Goal: Transaction & Acquisition: Purchase product/service

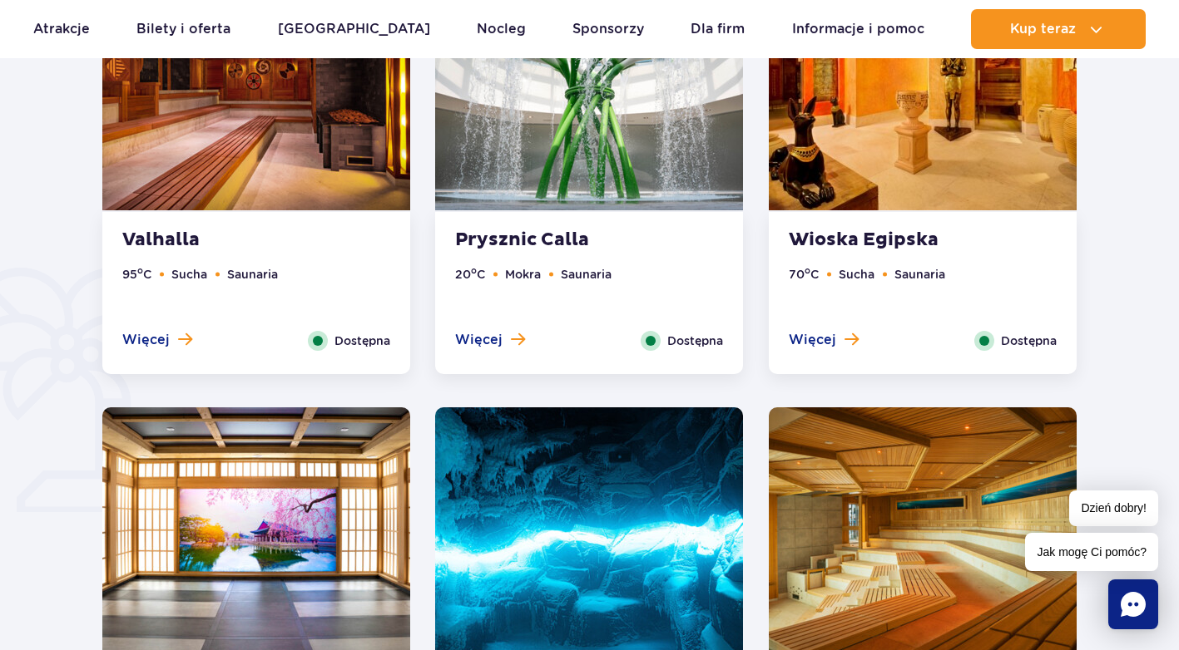
scroll to position [915, 0]
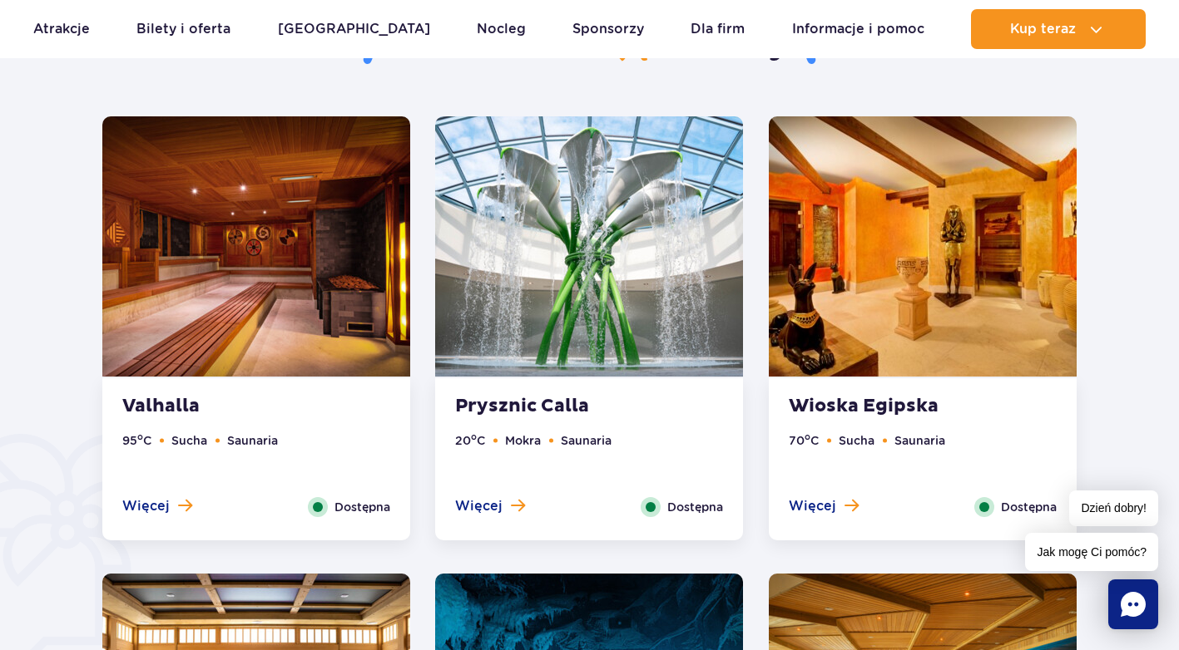
drag, startPoint x: 308, startPoint y: 295, endPoint x: 1141, endPoint y: 334, distance: 834.3
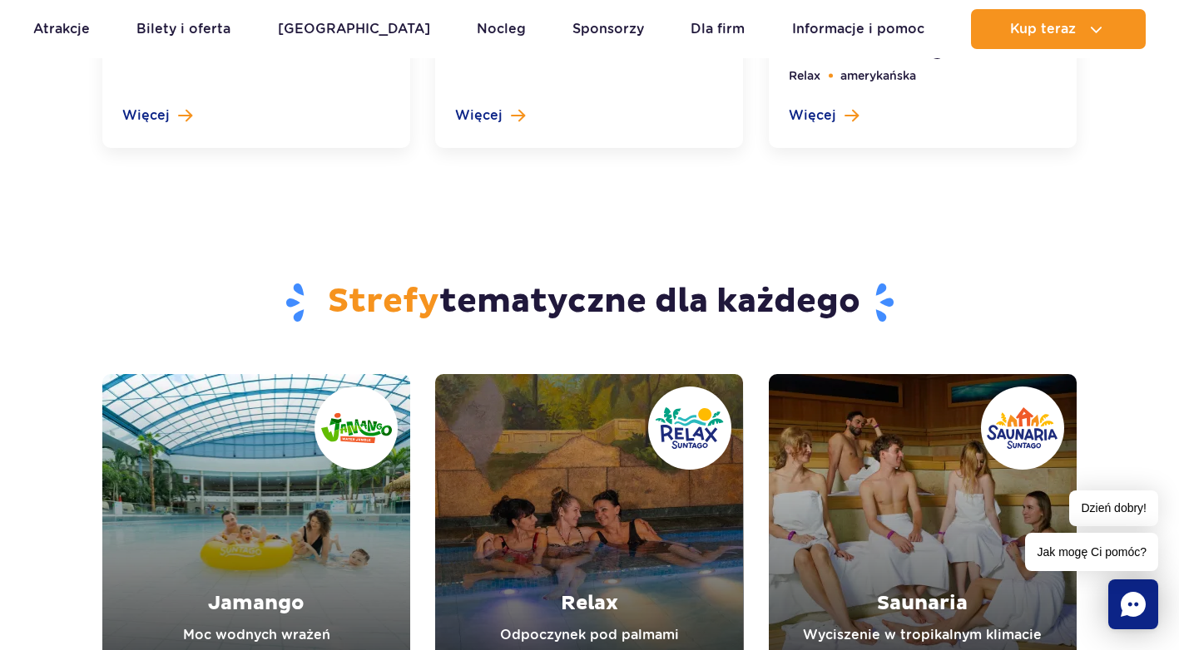
scroll to position [5489, 0]
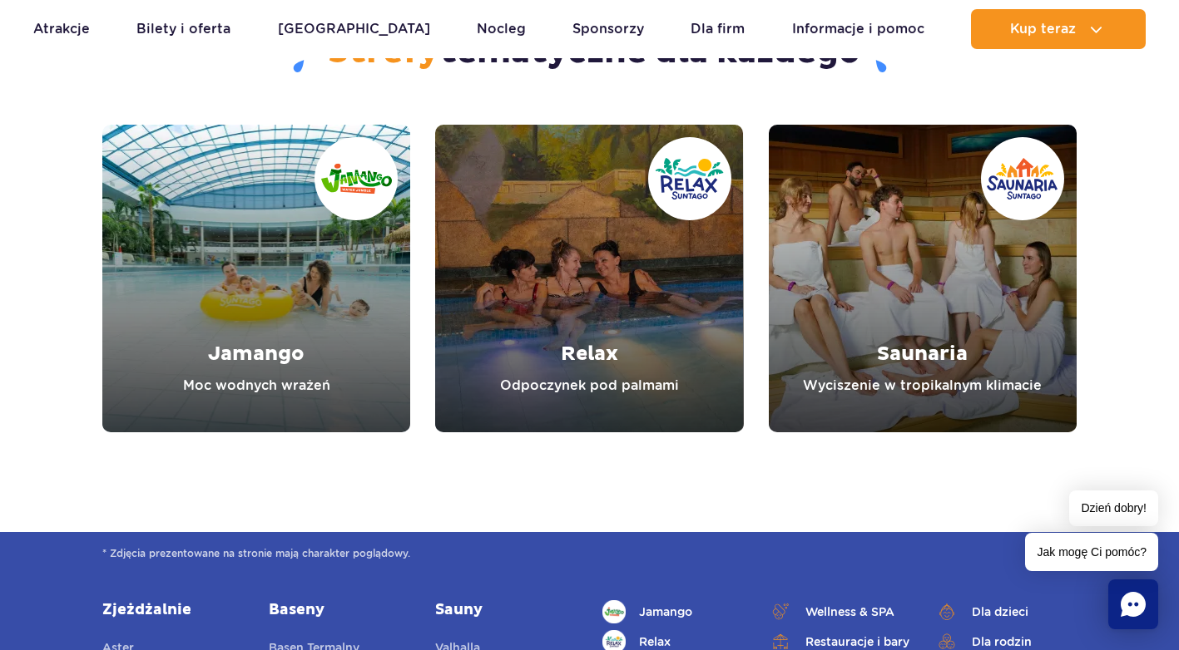
click at [911, 315] on link "Saunaria" at bounding box center [922, 279] width 308 height 308
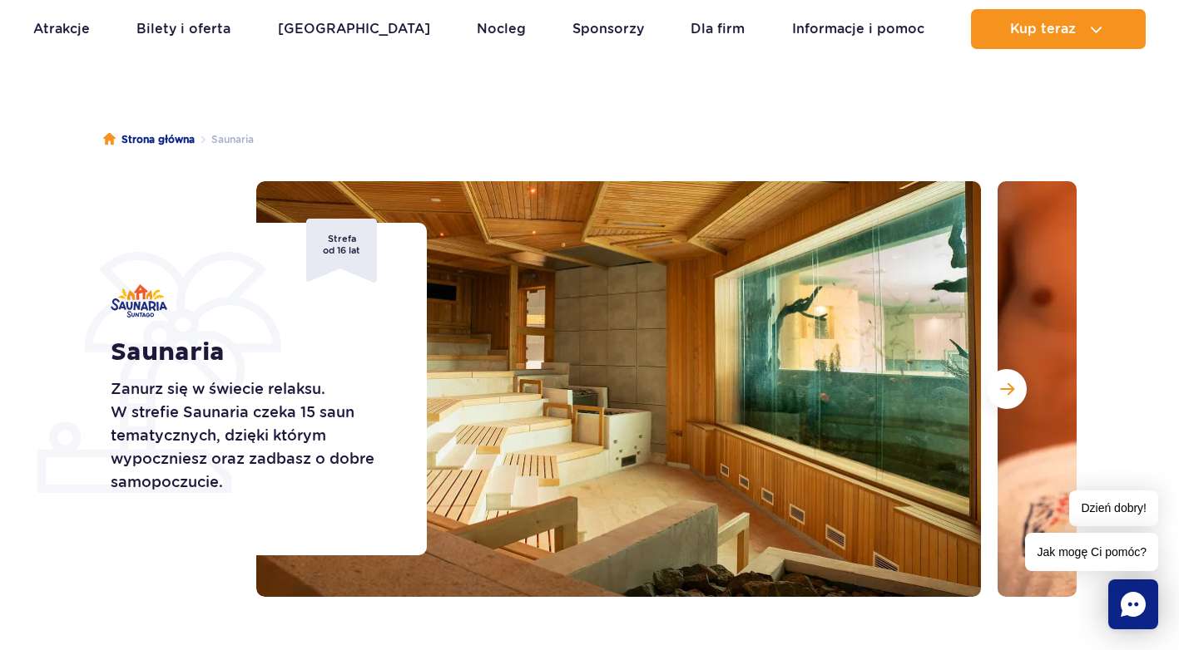
scroll to position [83, 0]
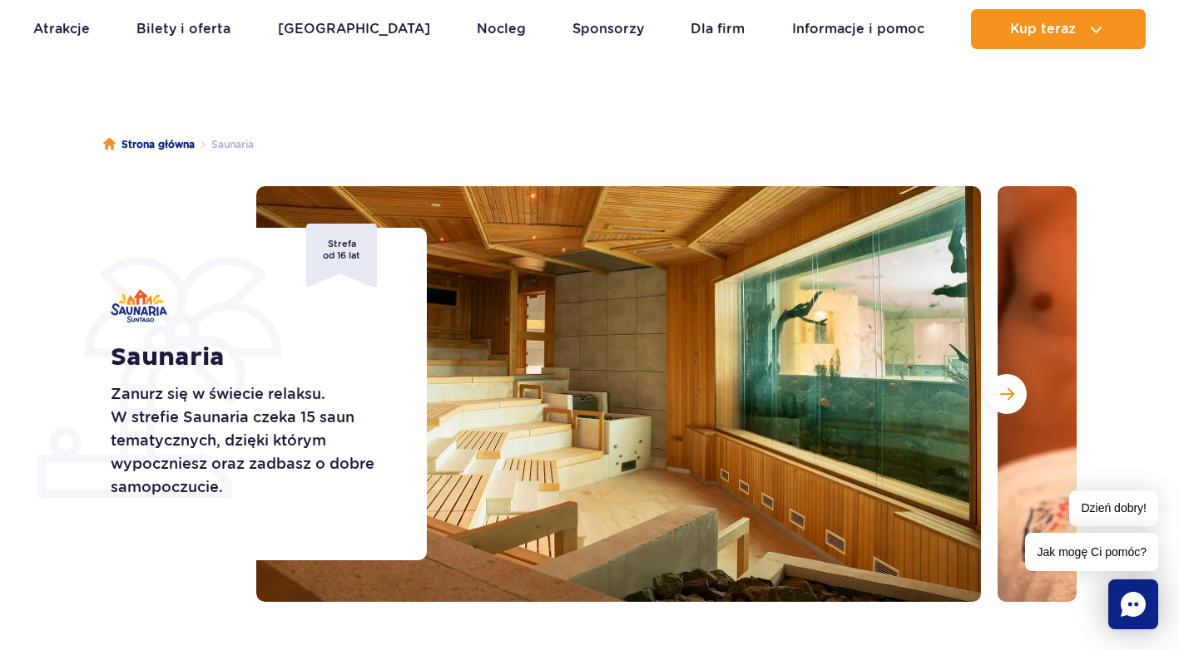
click at [1015, 389] on button "Następny slajd" at bounding box center [1006, 394] width 40 height 40
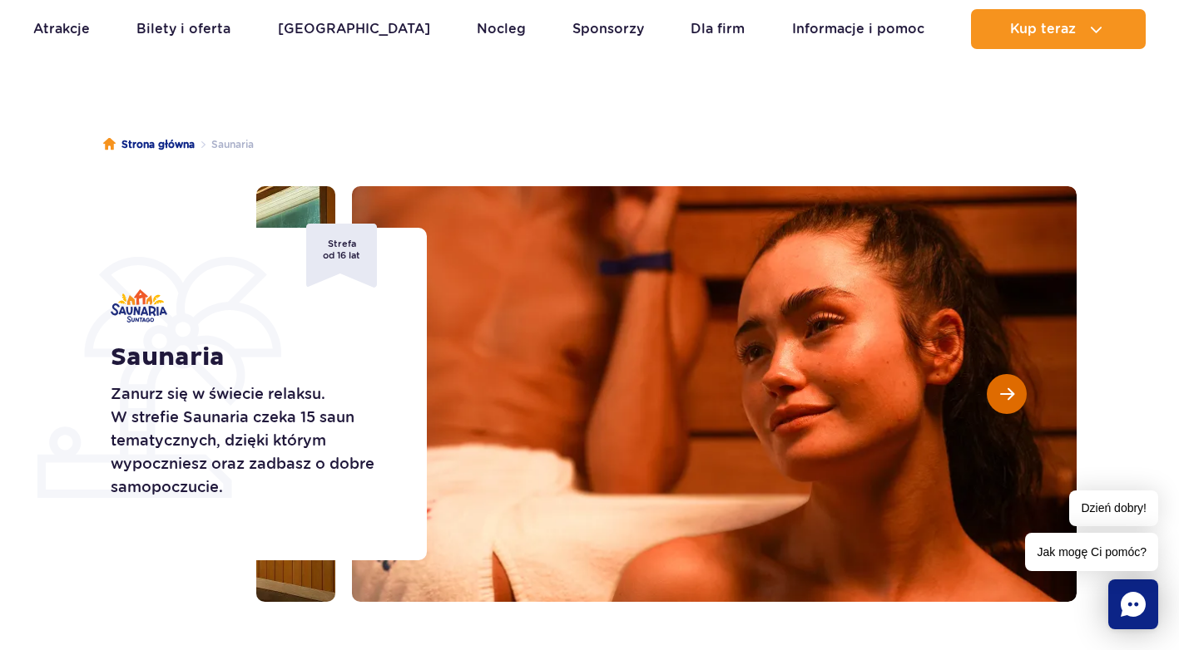
click at [997, 382] on button "Następny slajd" at bounding box center [1006, 394] width 40 height 40
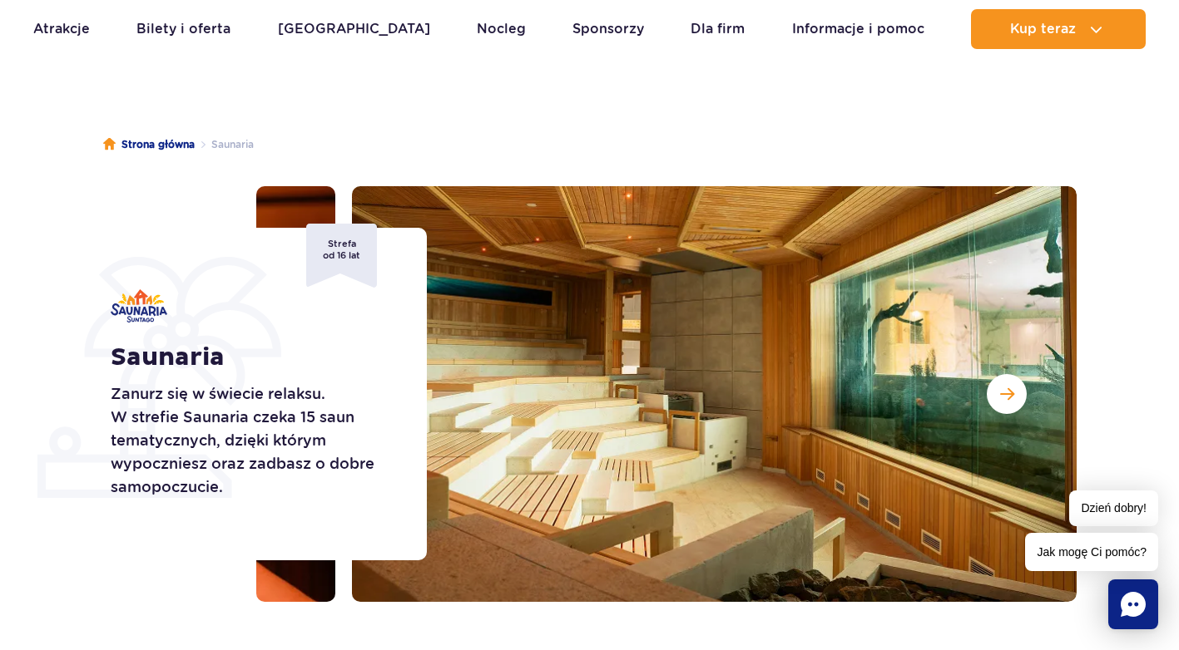
click at [991, 378] on img at bounding box center [714, 394] width 724 height 416
click at [989, 378] on img at bounding box center [714, 394] width 724 height 416
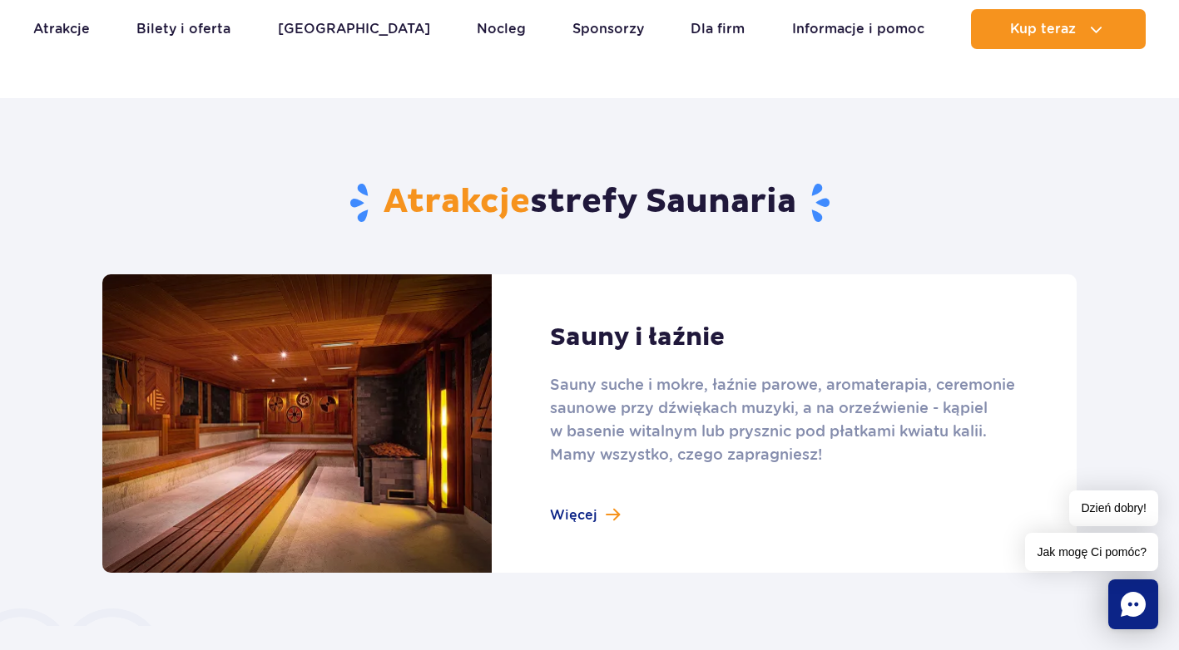
click at [616, 511] on link at bounding box center [589, 423] width 974 height 299
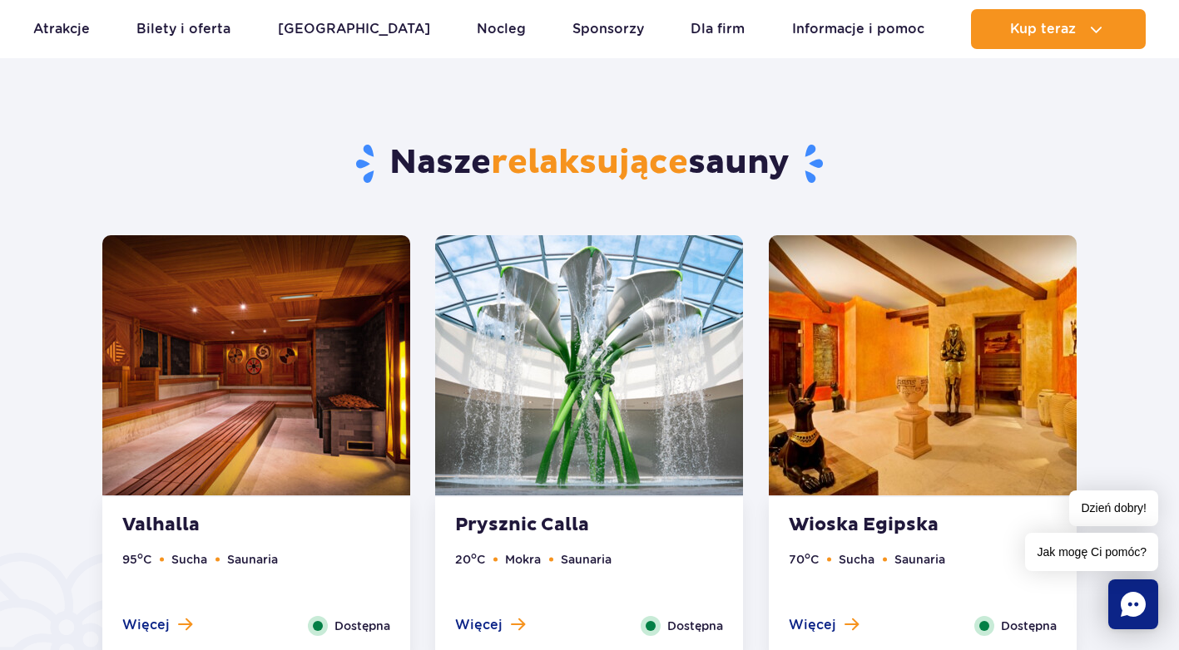
scroll to position [749, 0]
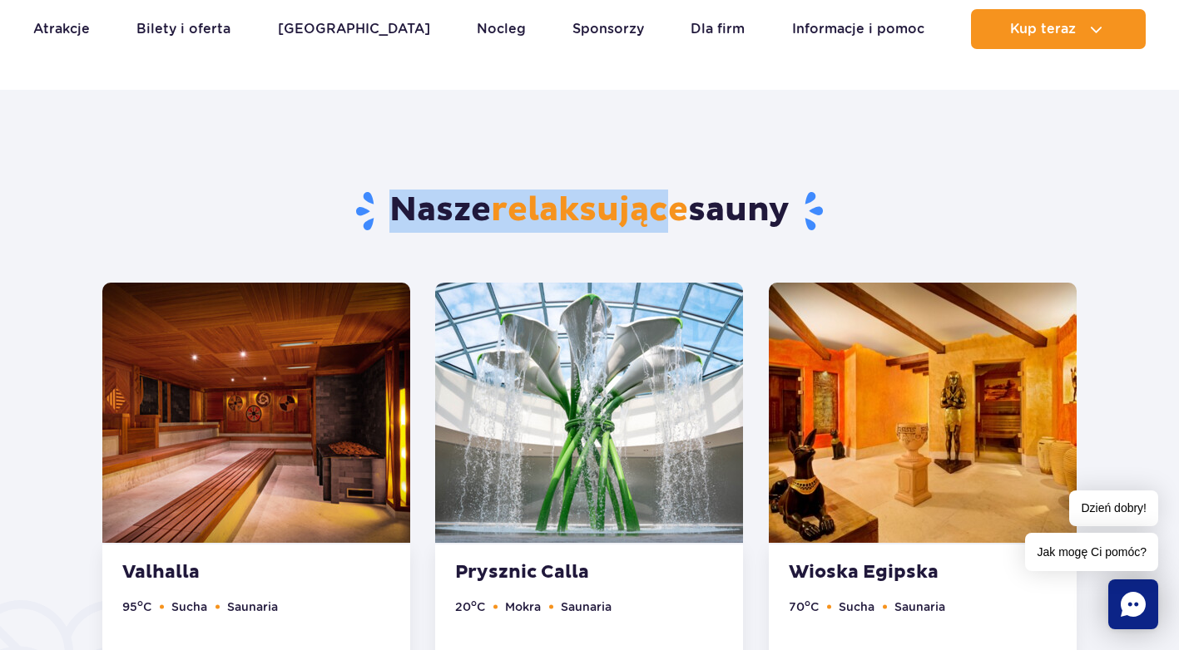
drag, startPoint x: 660, startPoint y: 214, endPoint x: 811, endPoint y: 182, distance: 154.6
click at [811, 182] on div "Nasze relaksujące sauny" at bounding box center [589, 186] width 999 height 193
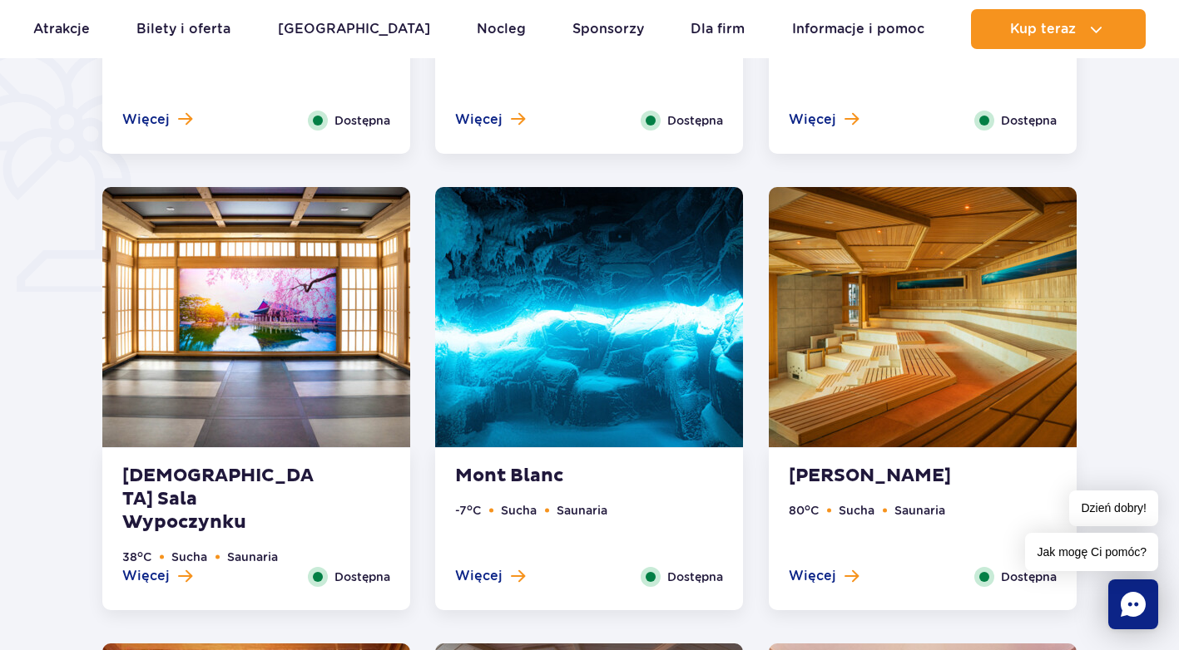
scroll to position [1331, 0]
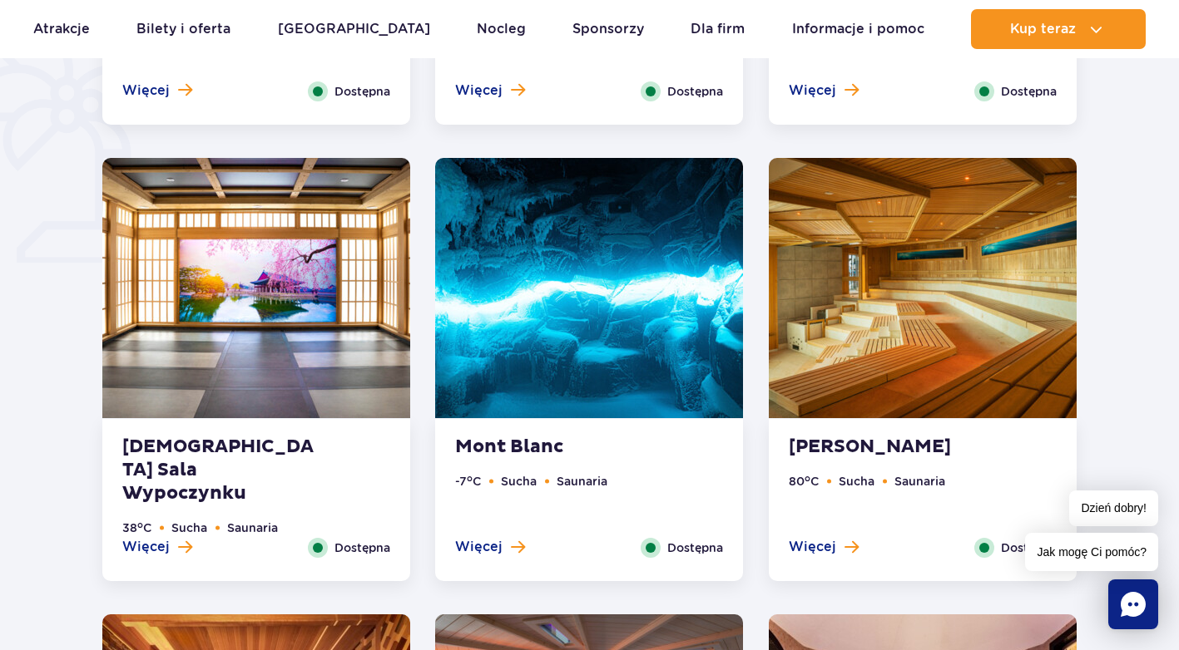
click at [537, 438] on strong "Mont Blanc" at bounding box center [555, 447] width 201 height 23
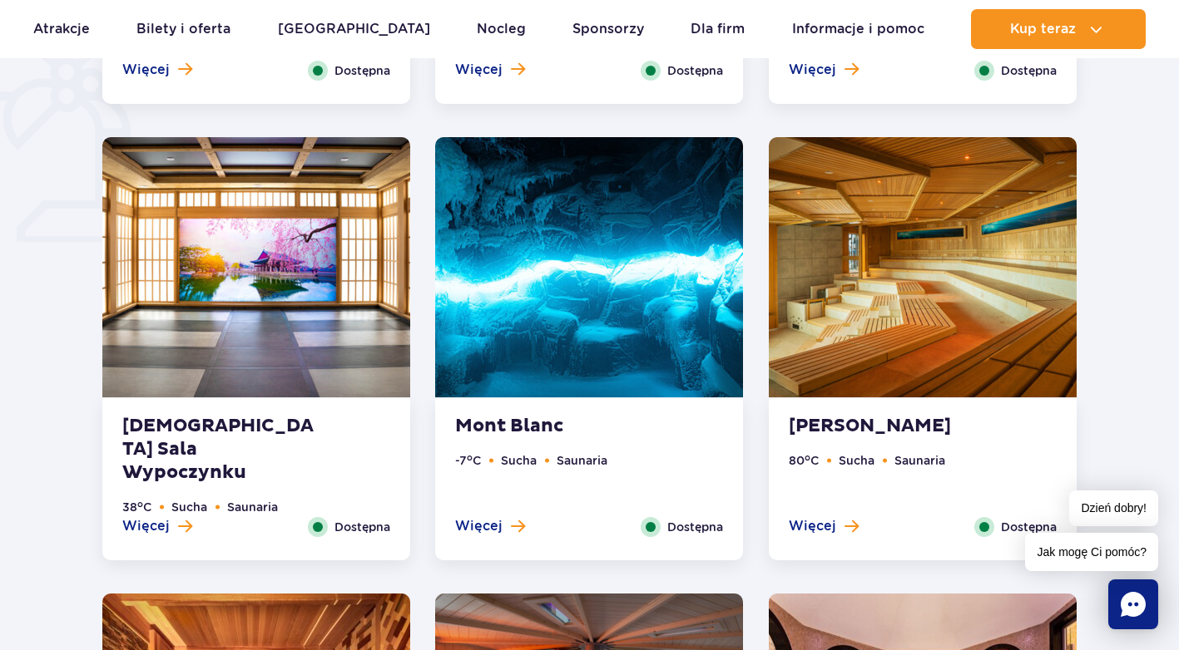
click at [482, 419] on strong "Mont Blanc" at bounding box center [555, 426] width 201 height 23
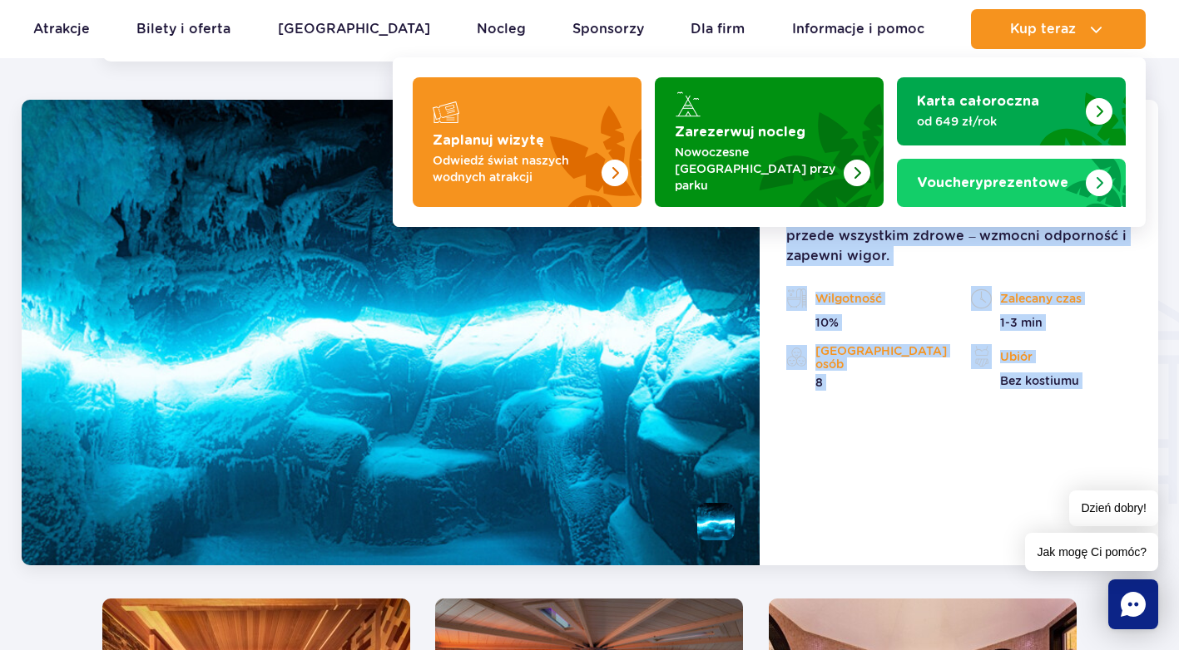
scroll to position [1810, 0]
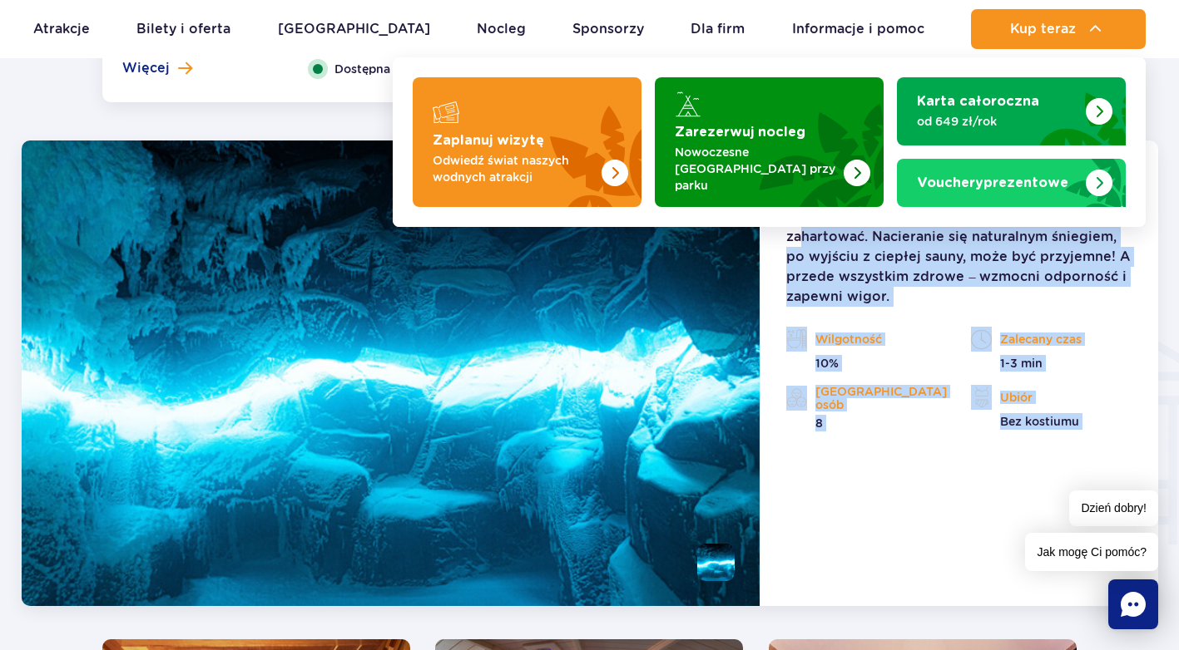
drag, startPoint x: 788, startPoint y: 200, endPoint x: 888, endPoint y: 284, distance: 131.6
click at [888, 284] on p "Dla zimnolubnych, odważnych lub chcących się zahartować. Nacieranie się natural…" at bounding box center [958, 257] width 344 height 100
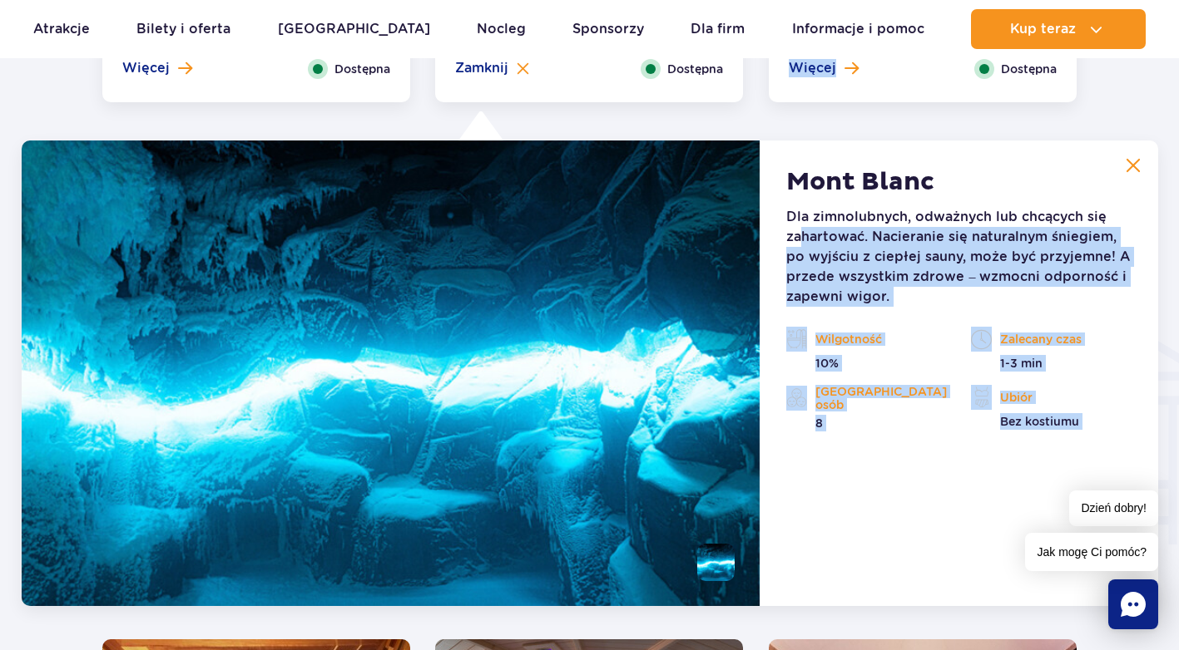
drag, startPoint x: 888, startPoint y: 284, endPoint x: 816, endPoint y: 249, distance: 80.7
click at [816, 249] on p "Dla zimnolubnych, odważnych lub chcących się zahartować. Nacieranie się natural…" at bounding box center [958, 257] width 344 height 100
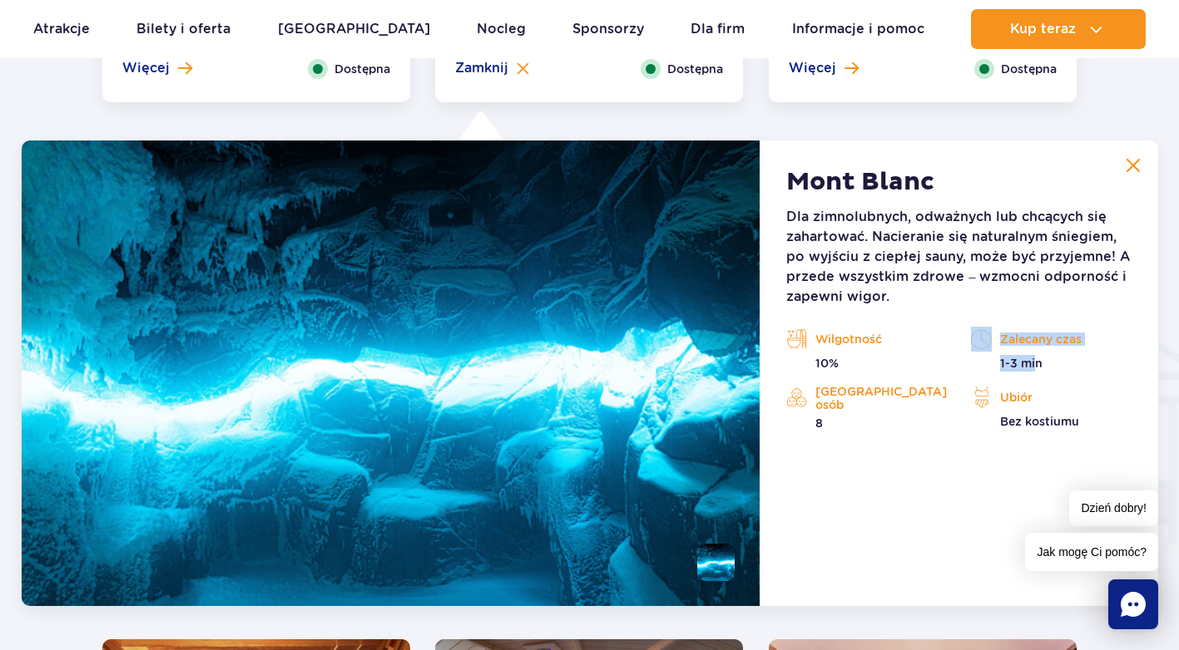
drag, startPoint x: 1034, startPoint y: 358, endPoint x: 941, endPoint y: 371, distance: 93.3
click at [942, 370] on div "Wilgotność 10% Zalecany czas 1-3 min 8 Bez kostiumu" at bounding box center [957, 379] width 369 height 105
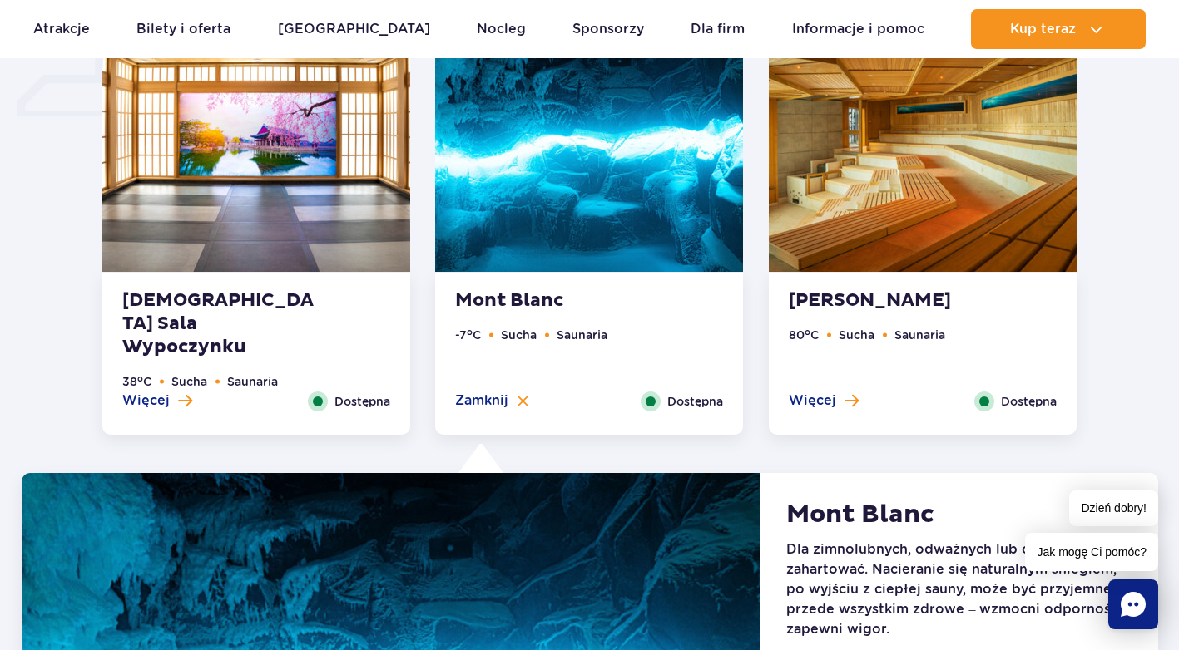
click at [257, 285] on div "Koreańska Sala Wypoczynku 38 o C Sucha Saunaria Więcej Zamknij Dostępna" at bounding box center [256, 354] width 308 height 162
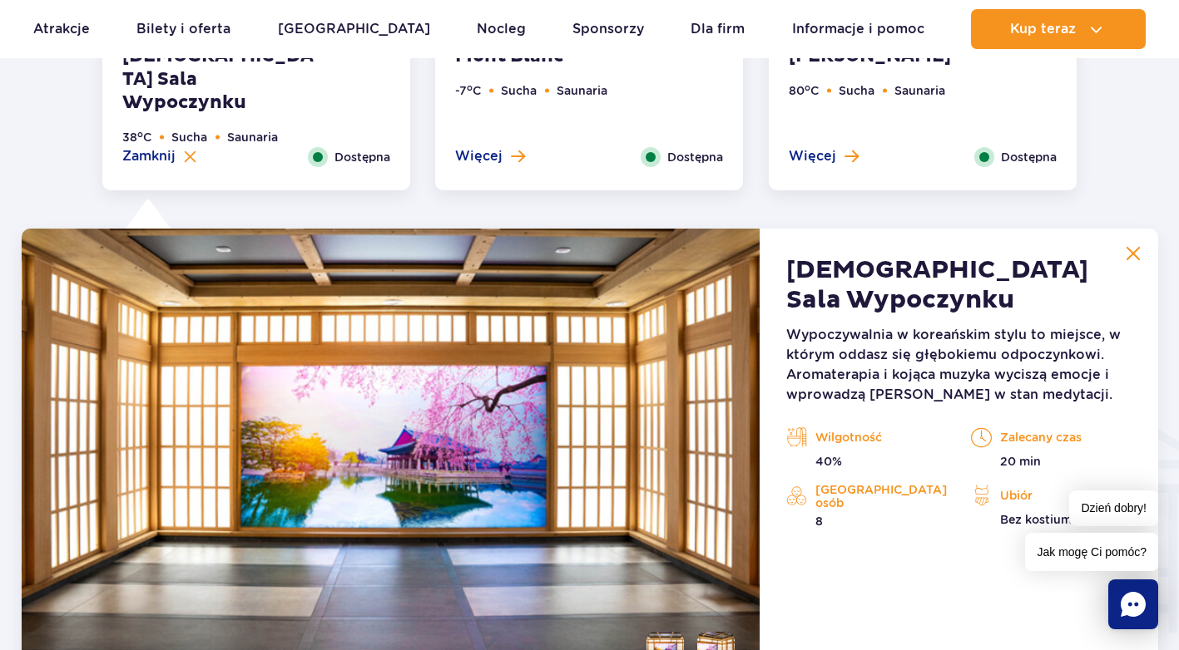
scroll to position [1767, 0]
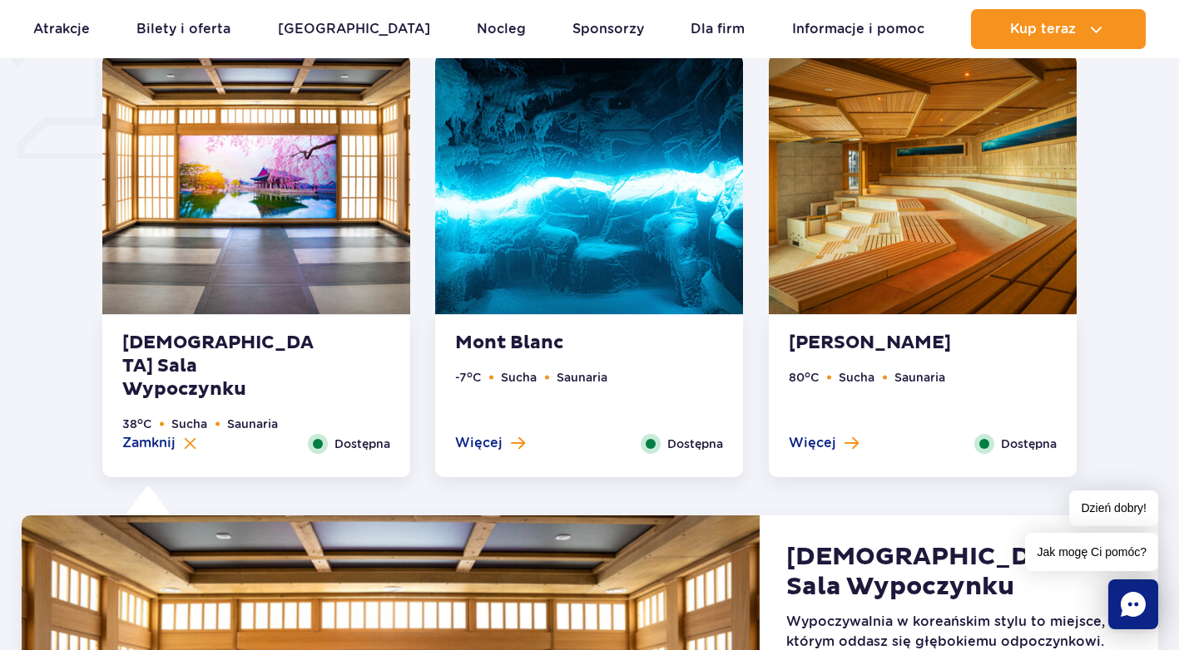
click at [624, 261] on img at bounding box center [589, 184] width 308 height 260
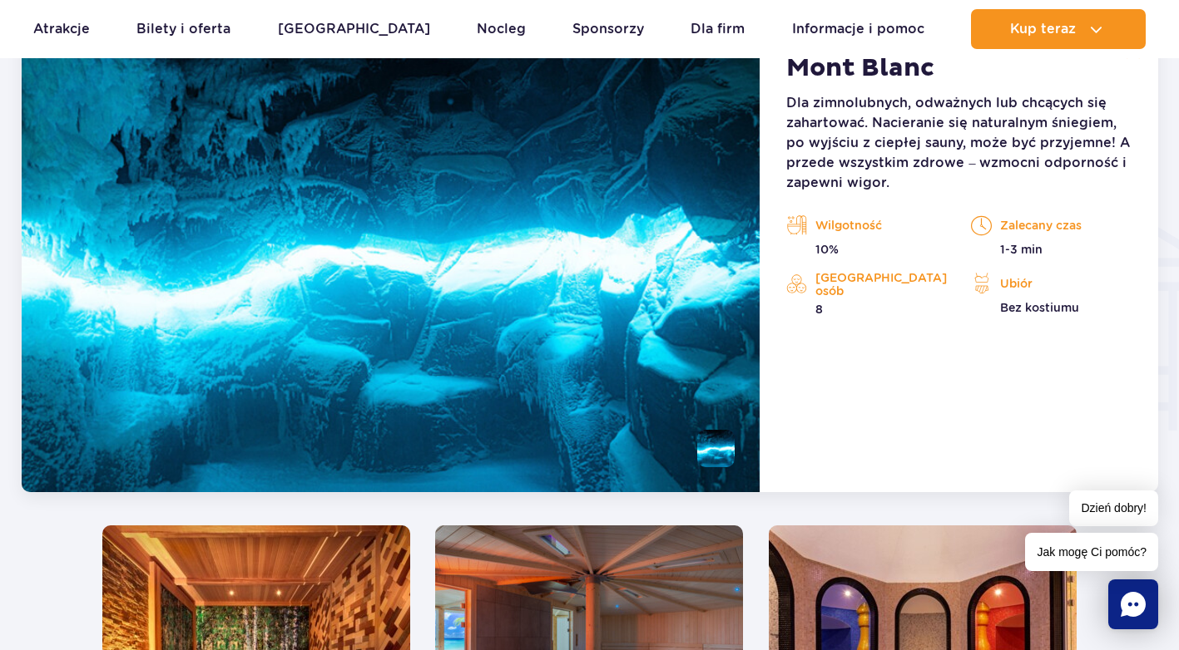
scroll to position [1934, 0]
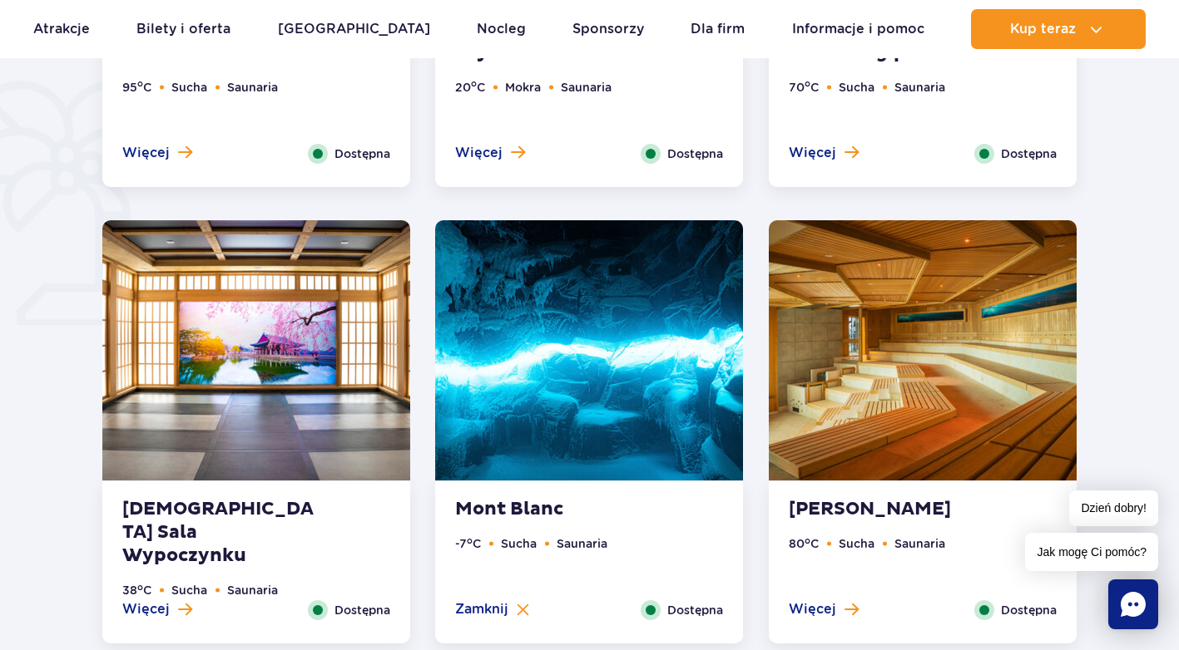
click at [897, 442] on img at bounding box center [922, 350] width 308 height 260
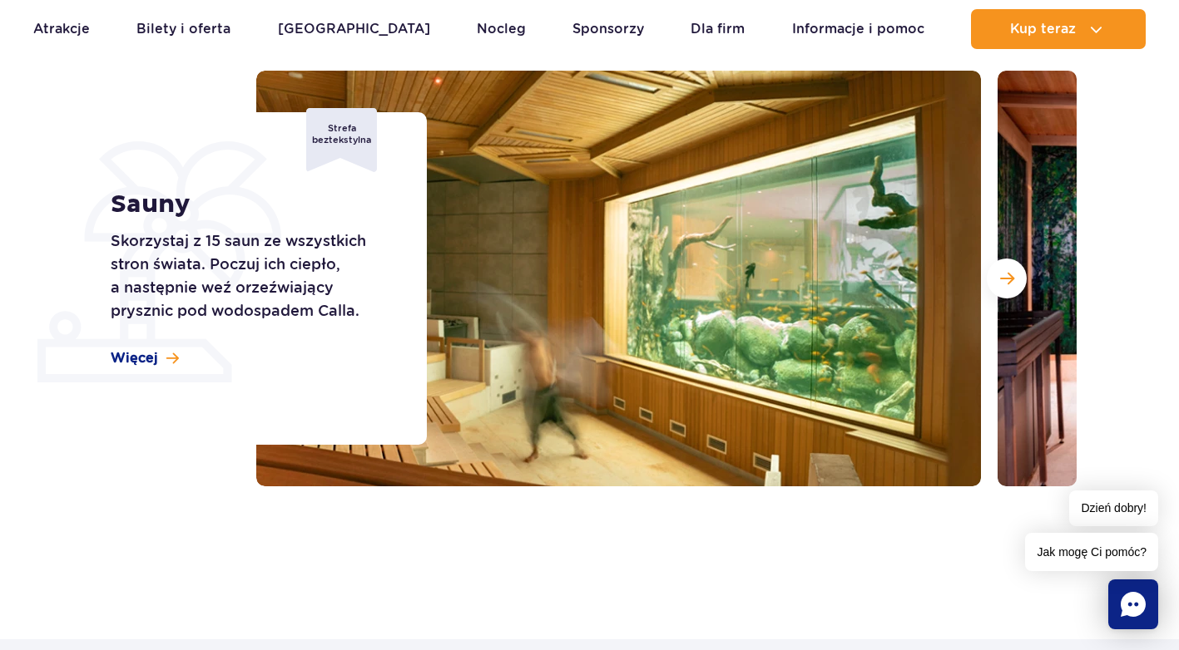
scroll to position [0, 0]
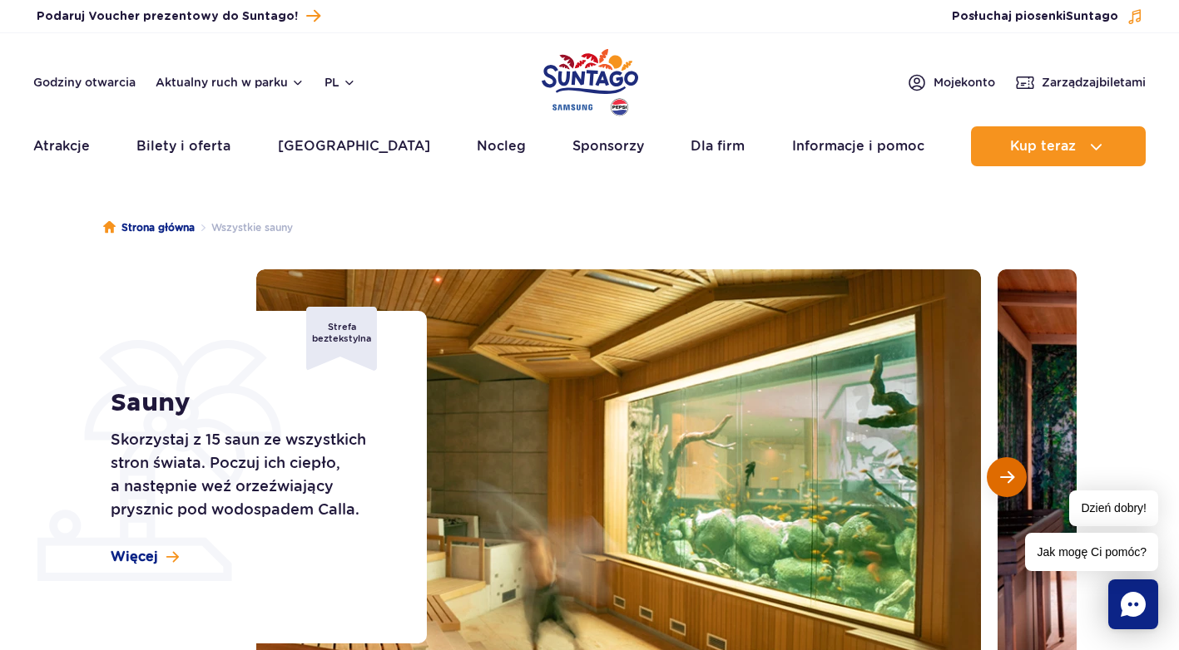
click at [1017, 470] on button "Następny slajd" at bounding box center [1006, 477] width 40 height 40
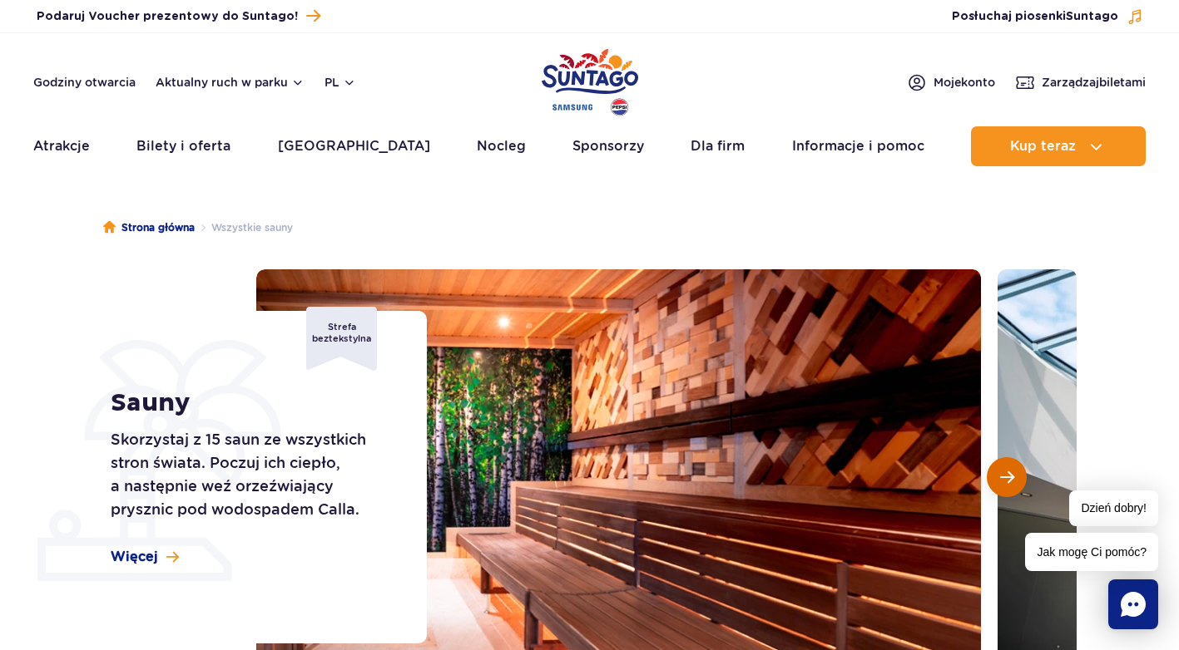
click at [1015, 470] on button "Następny slajd" at bounding box center [1006, 477] width 40 height 40
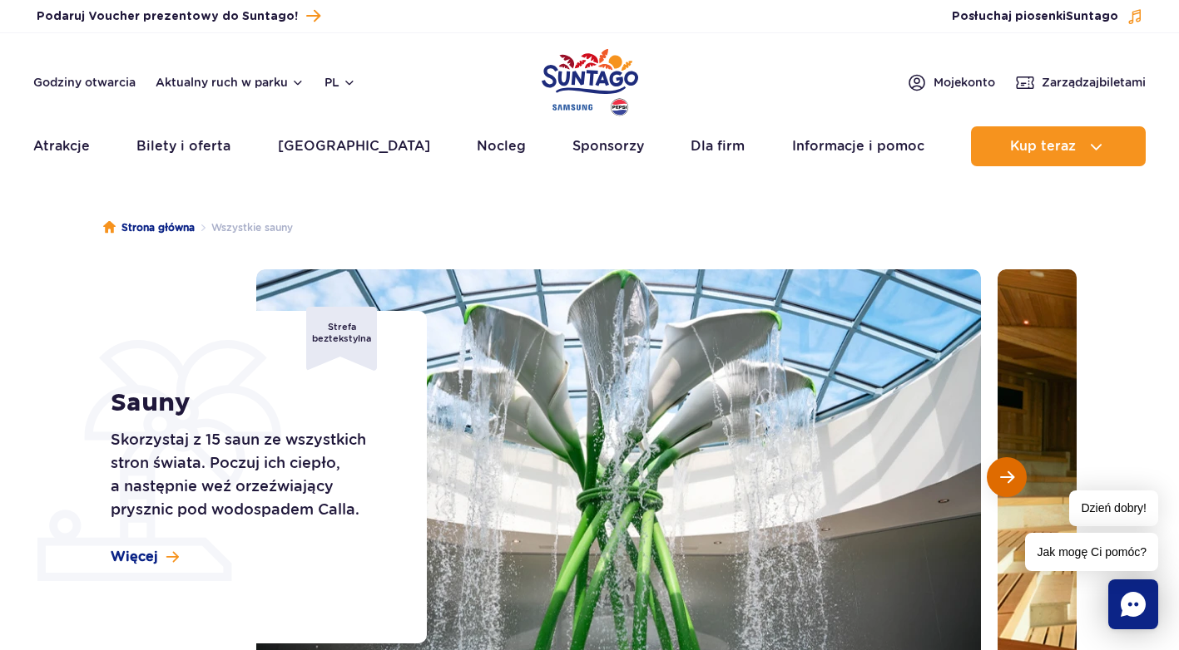
click at [1016, 467] on button "Następny slajd" at bounding box center [1006, 477] width 40 height 40
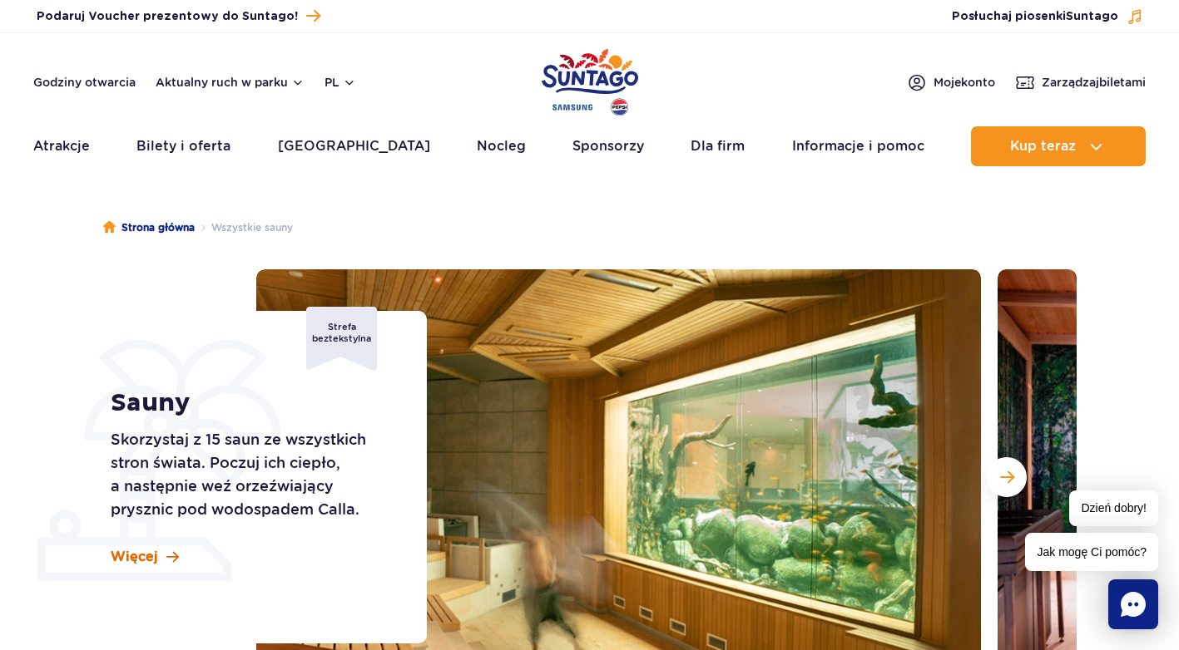
click at [151, 556] on span "Więcej" at bounding box center [134, 557] width 47 height 18
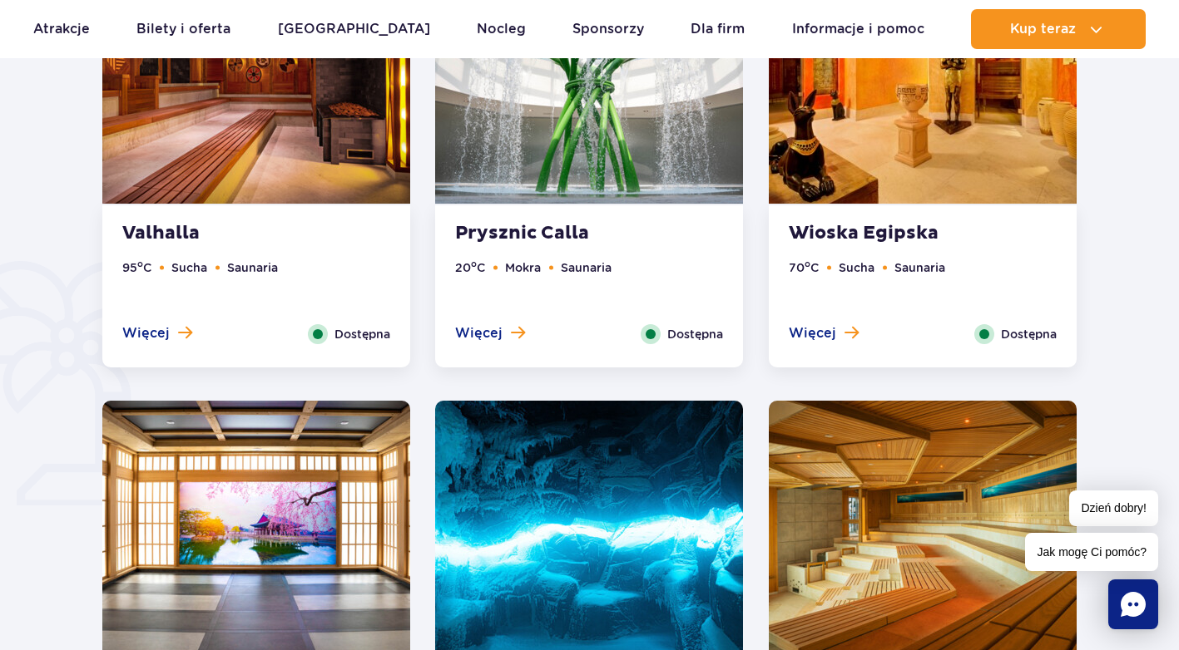
scroll to position [1836, 0]
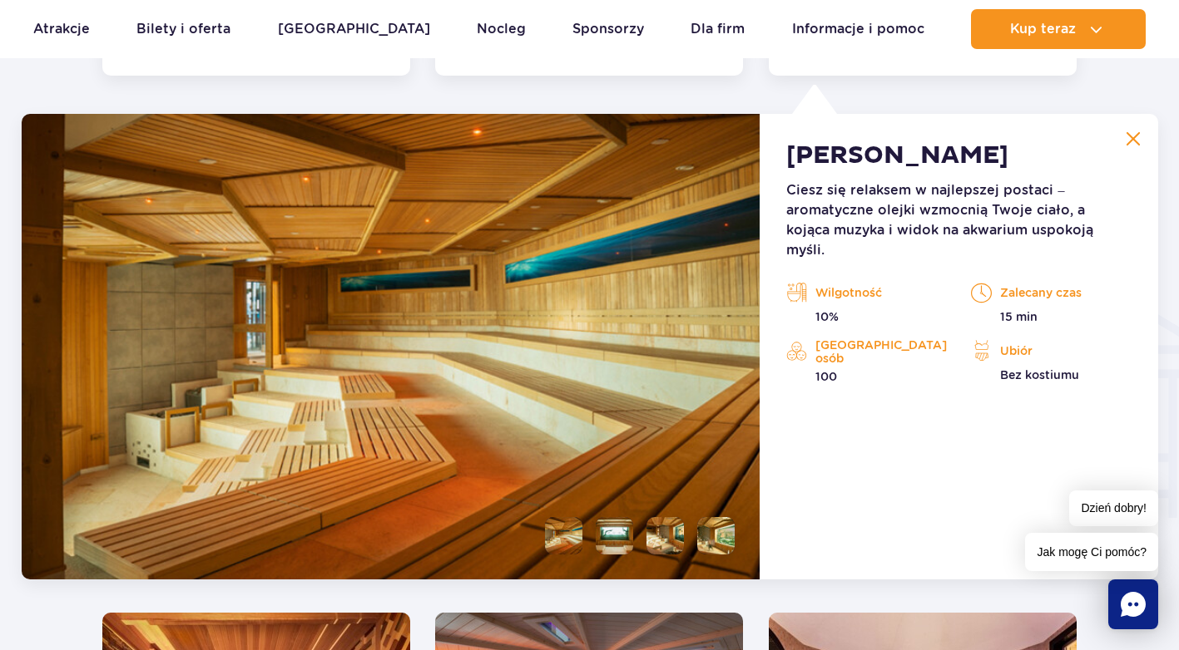
click at [597, 200] on img at bounding box center [391, 347] width 739 height 466
click at [687, 327] on img at bounding box center [391, 347] width 739 height 466
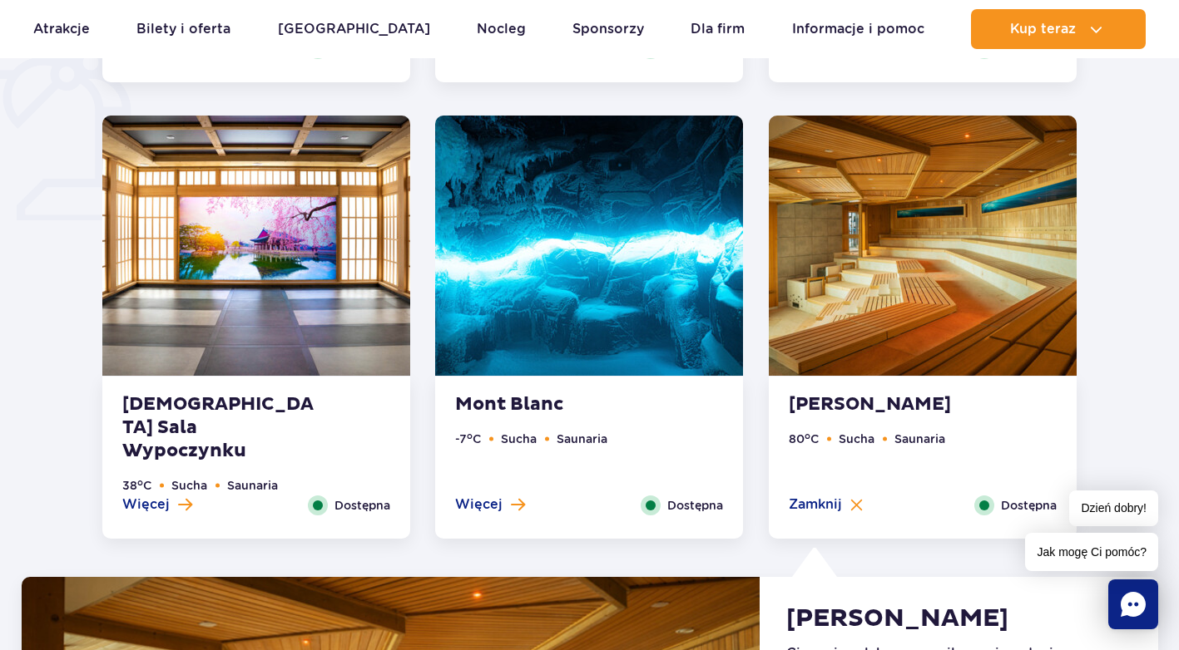
scroll to position [1421, 0]
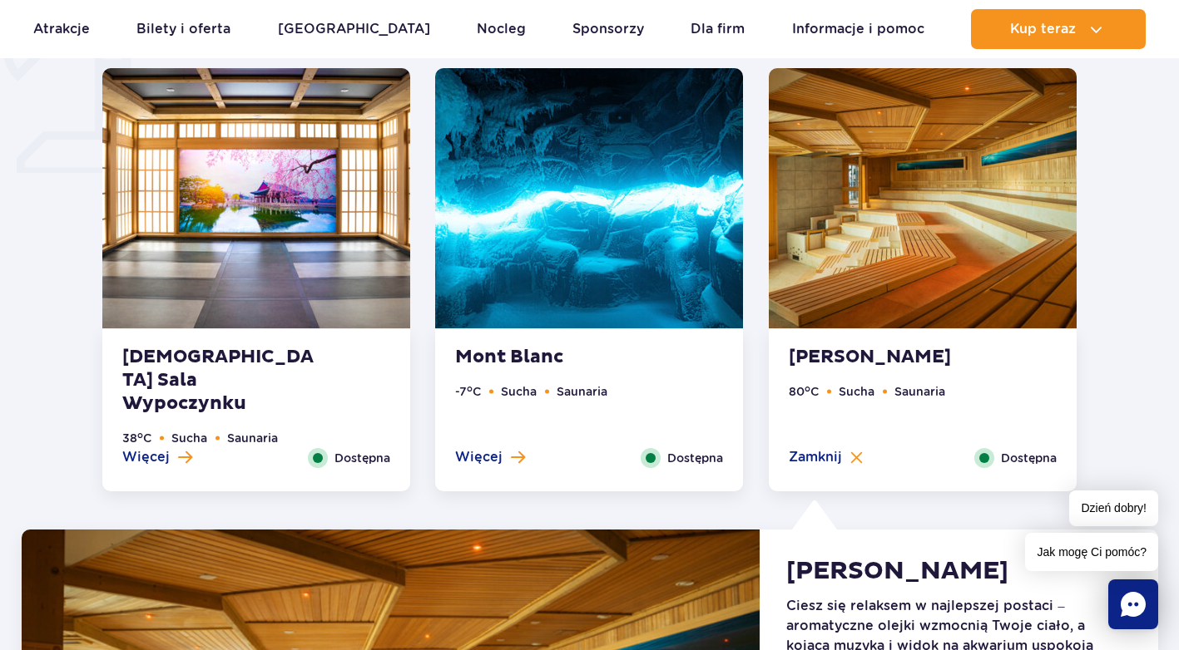
click at [892, 215] on img at bounding box center [922, 198] width 308 height 260
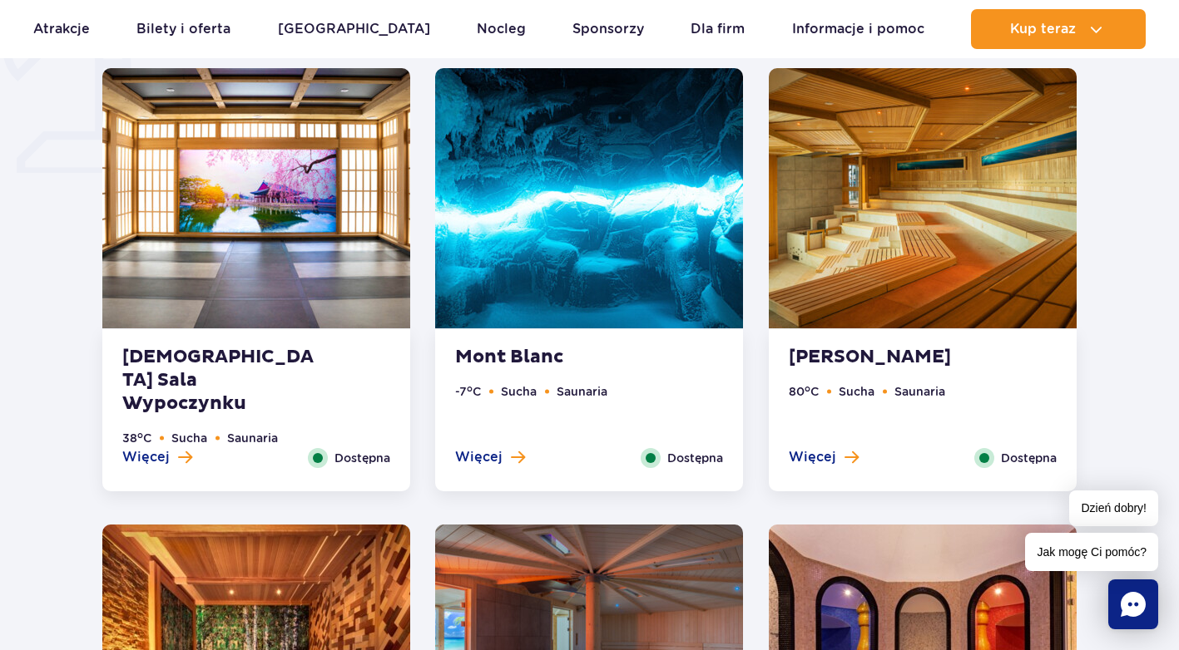
click at [889, 219] on img at bounding box center [922, 198] width 308 height 260
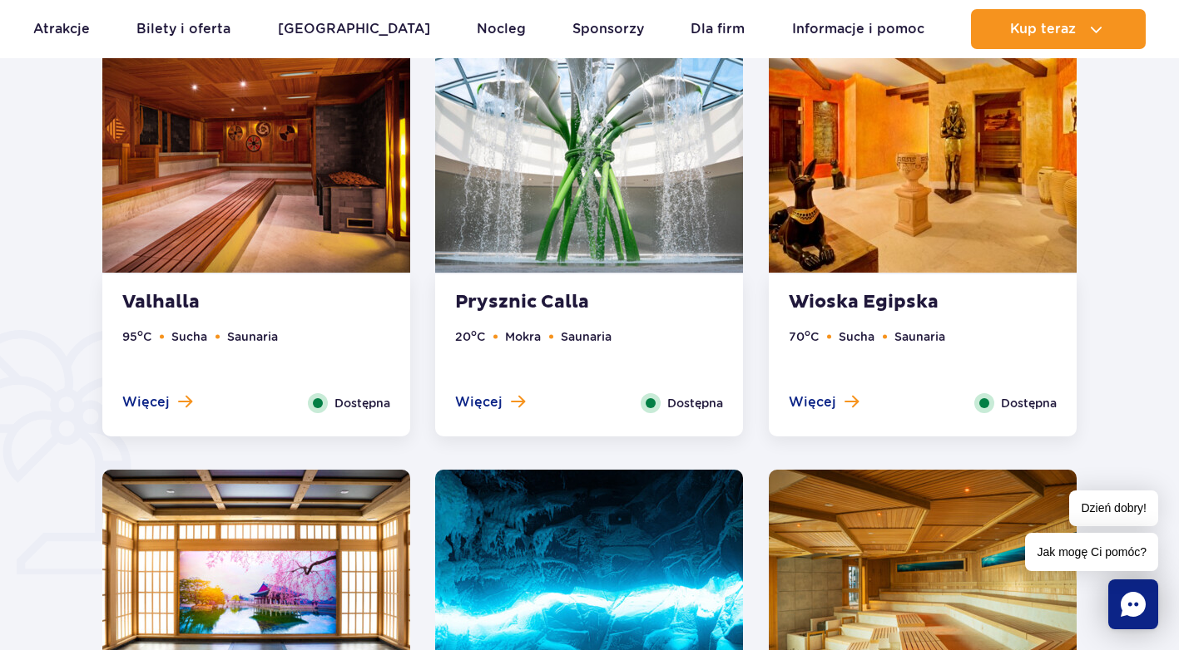
scroll to position [852, 0]
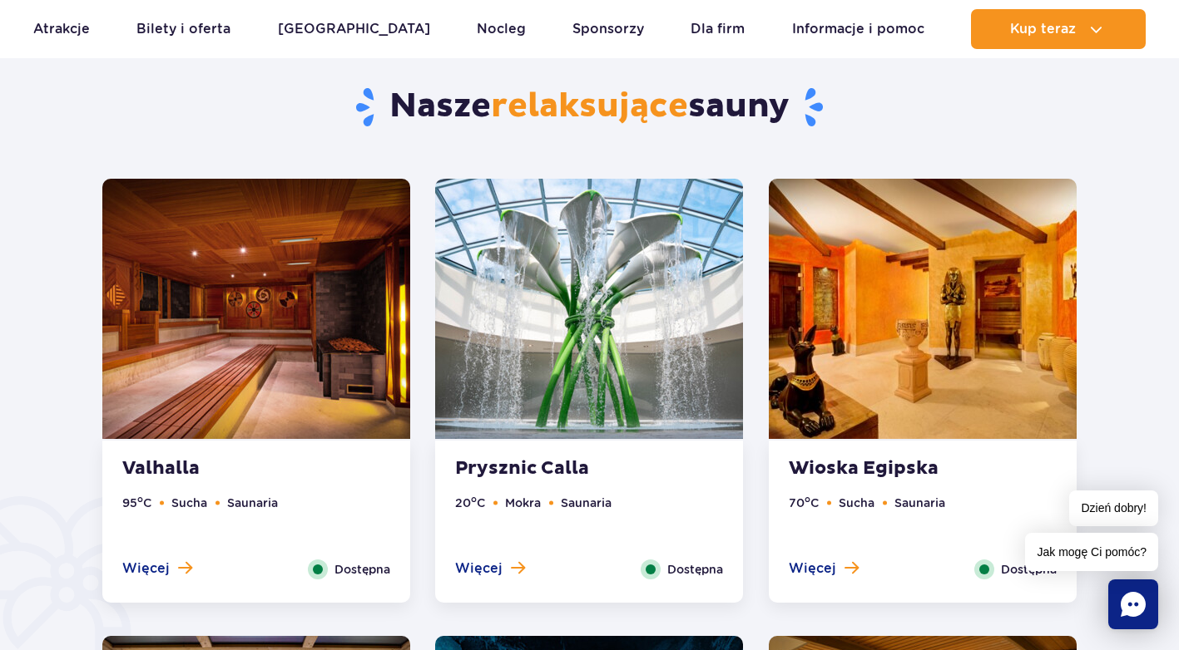
click at [1019, 369] on img at bounding box center [922, 309] width 308 height 260
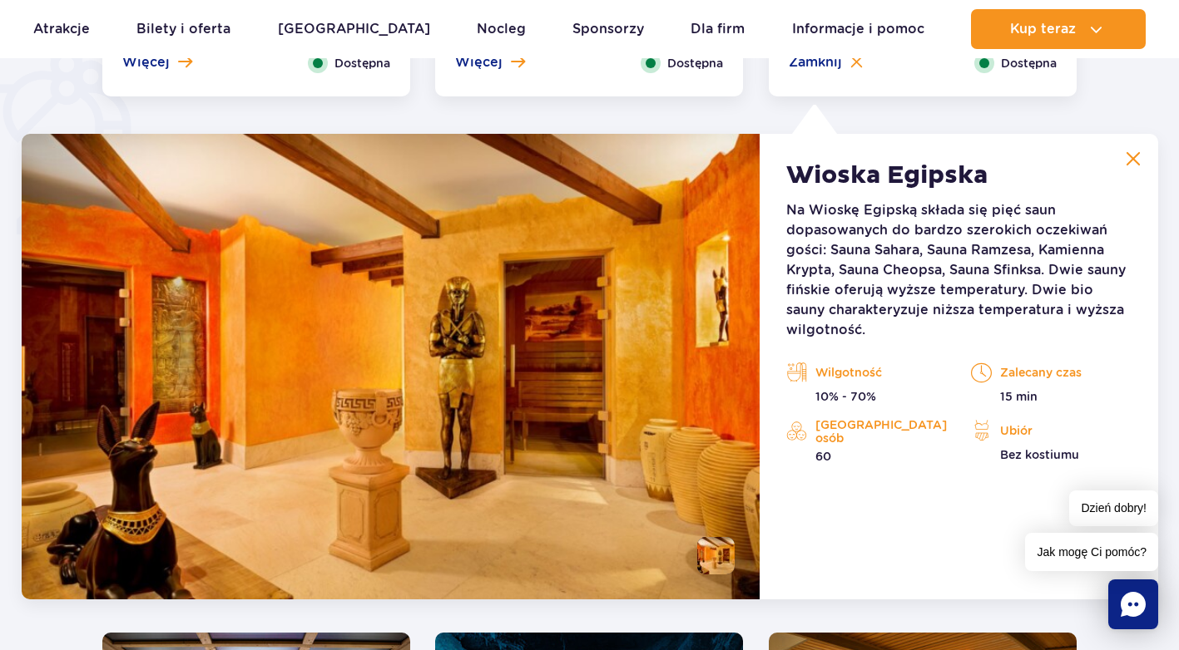
scroll to position [1393, 0]
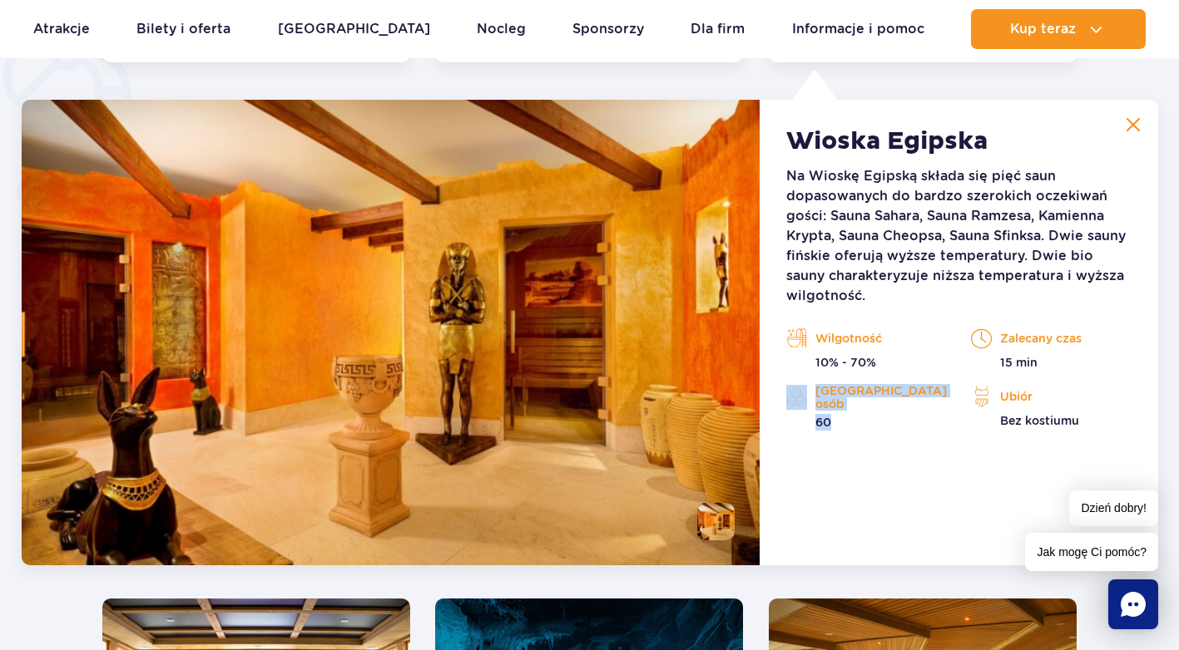
drag, startPoint x: 862, startPoint y: 408, endPoint x: 857, endPoint y: 416, distance: 9.7
click at [857, 416] on div "Liczba osób 60" at bounding box center [866, 407] width 160 height 47
drag, startPoint x: 857, startPoint y: 416, endPoint x: 840, endPoint y: 467, distance: 54.4
click at [840, 467] on div "Wioska Egipska Na Wioskę Egipską składa się pięć saun dopasowanych do bardzo sz…" at bounding box center [958, 333] width 398 height 466
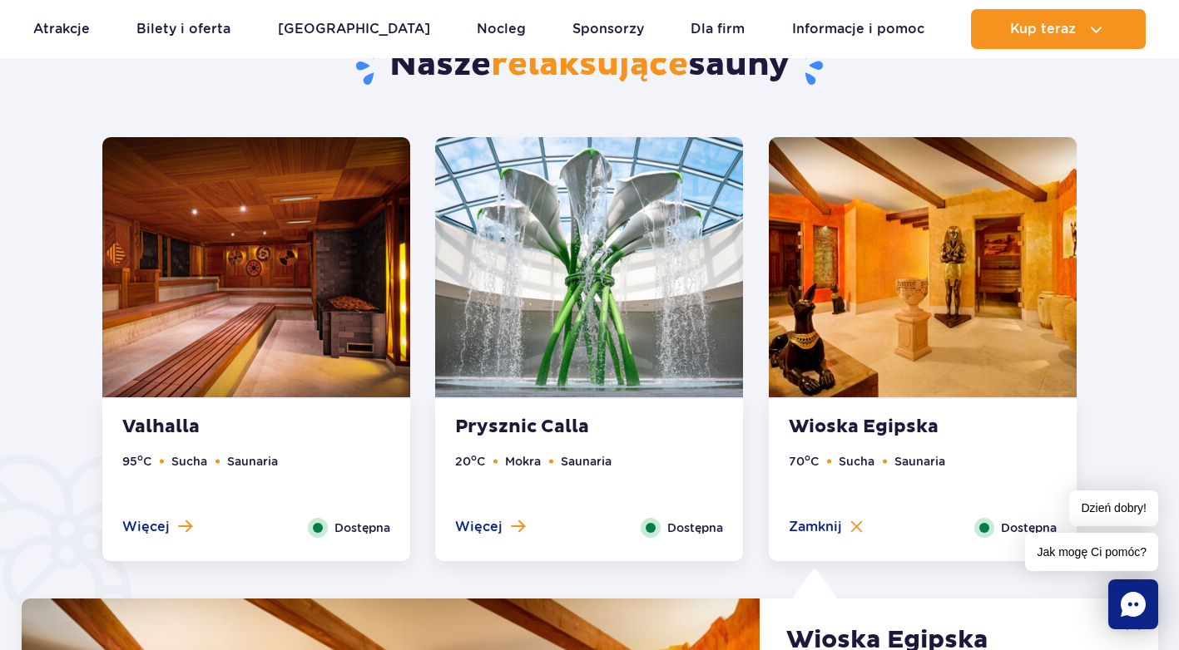
click at [958, 339] on img at bounding box center [922, 267] width 308 height 260
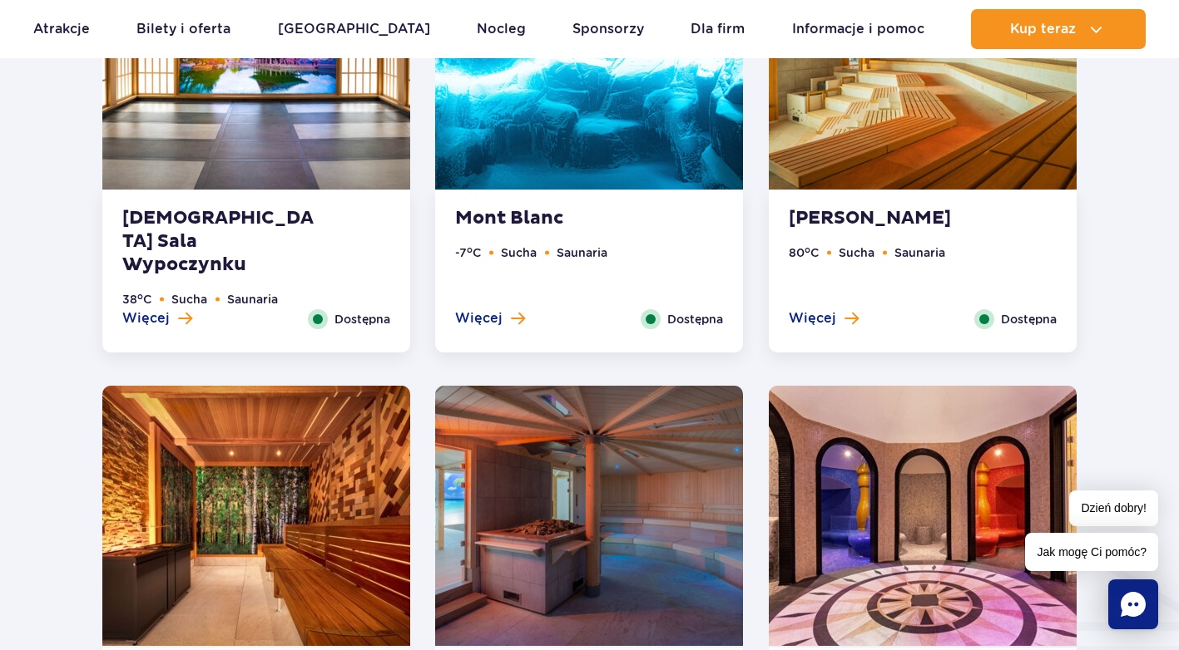
click at [967, 235] on div "Sauna Akwarium 80 o C Sucha Saunaria Więcej Zamknij Dostępna" at bounding box center [922, 271] width 308 height 162
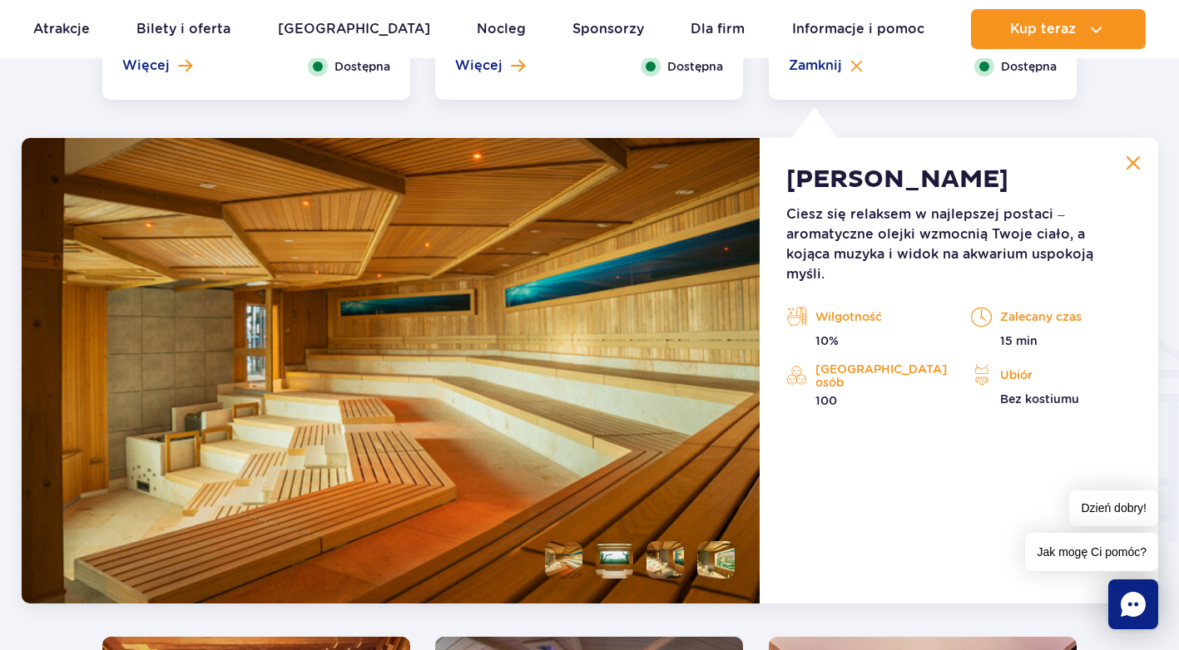
scroll to position [1851, 0]
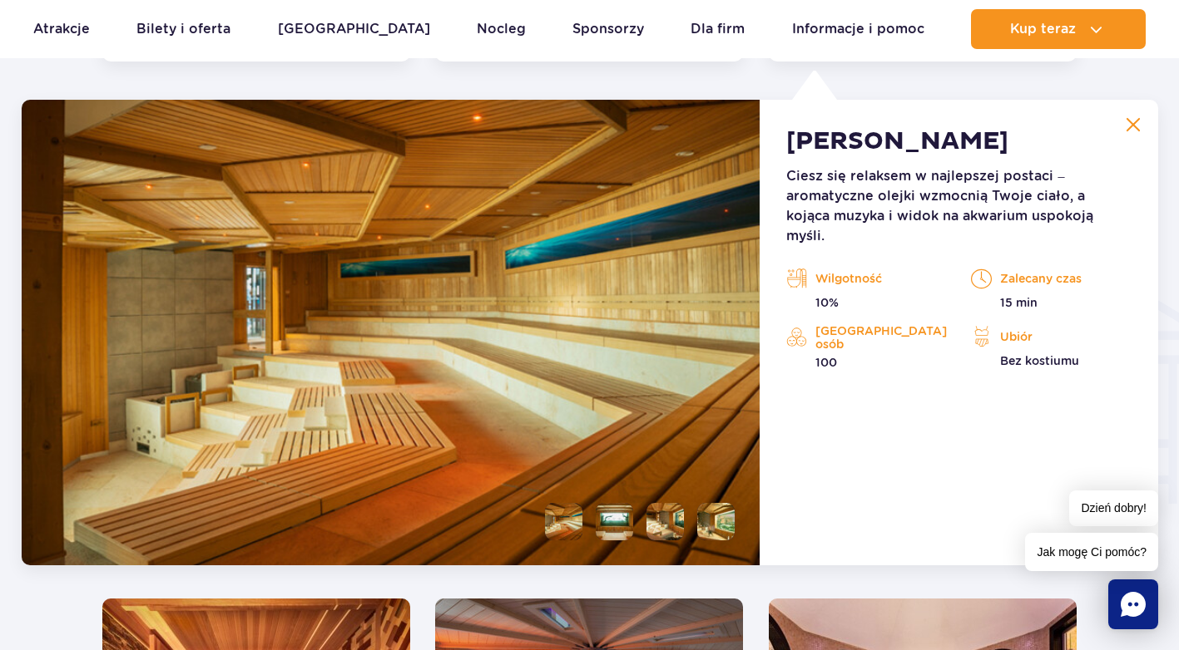
drag, startPoint x: 867, startPoint y: 334, endPoint x: 836, endPoint y: 334, distance: 30.8
click at [836, 354] on p "100" at bounding box center [866, 362] width 160 height 17
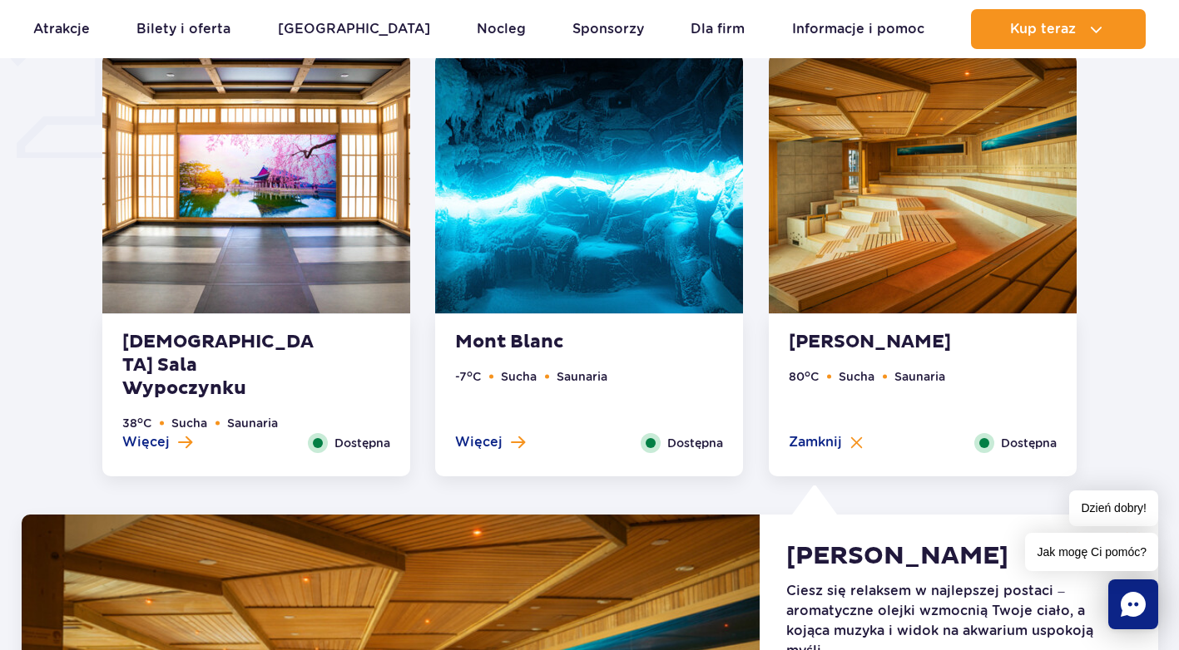
scroll to position [1435, 0]
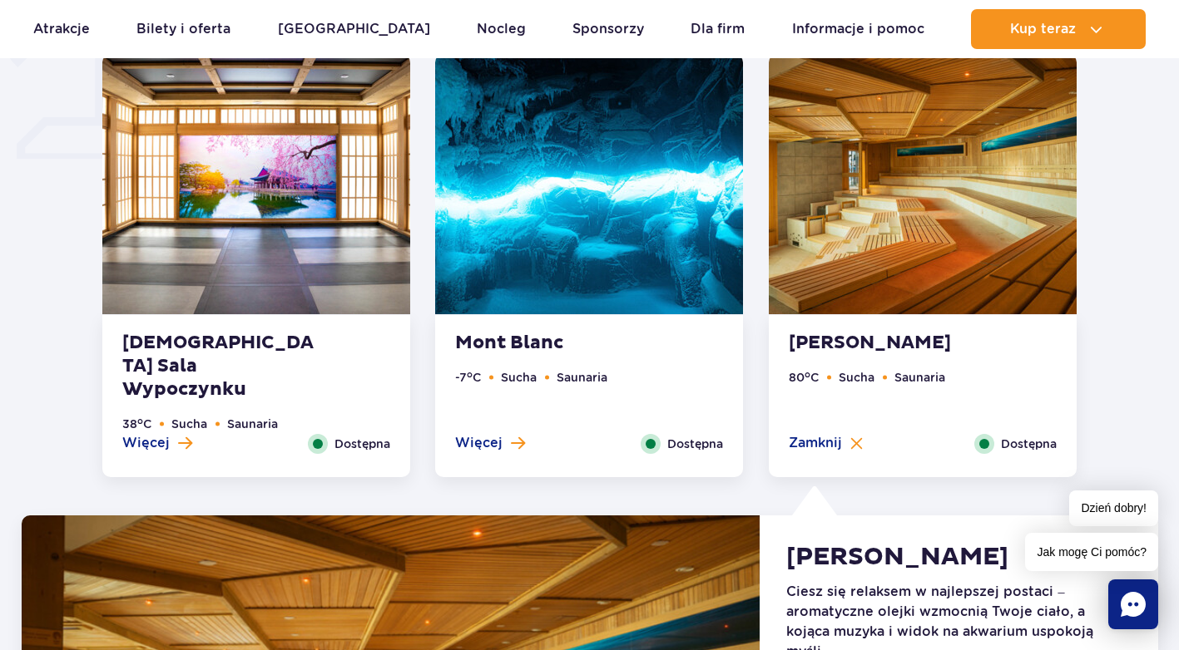
click at [862, 236] on img at bounding box center [922, 184] width 308 height 260
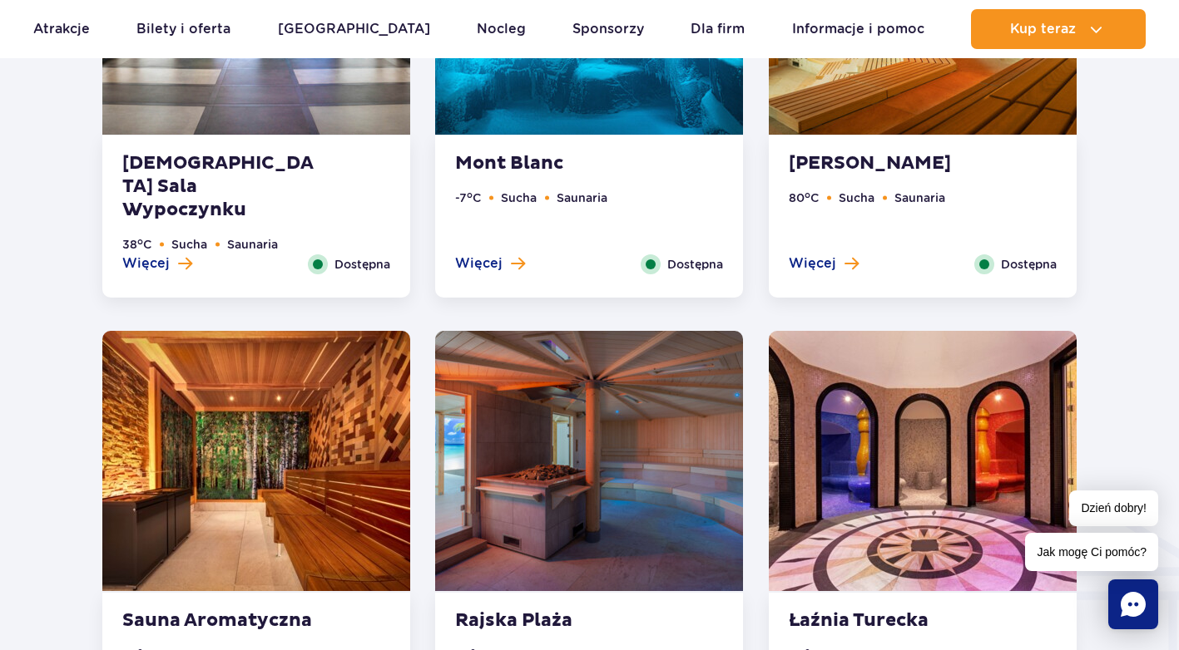
scroll to position [1684, 0]
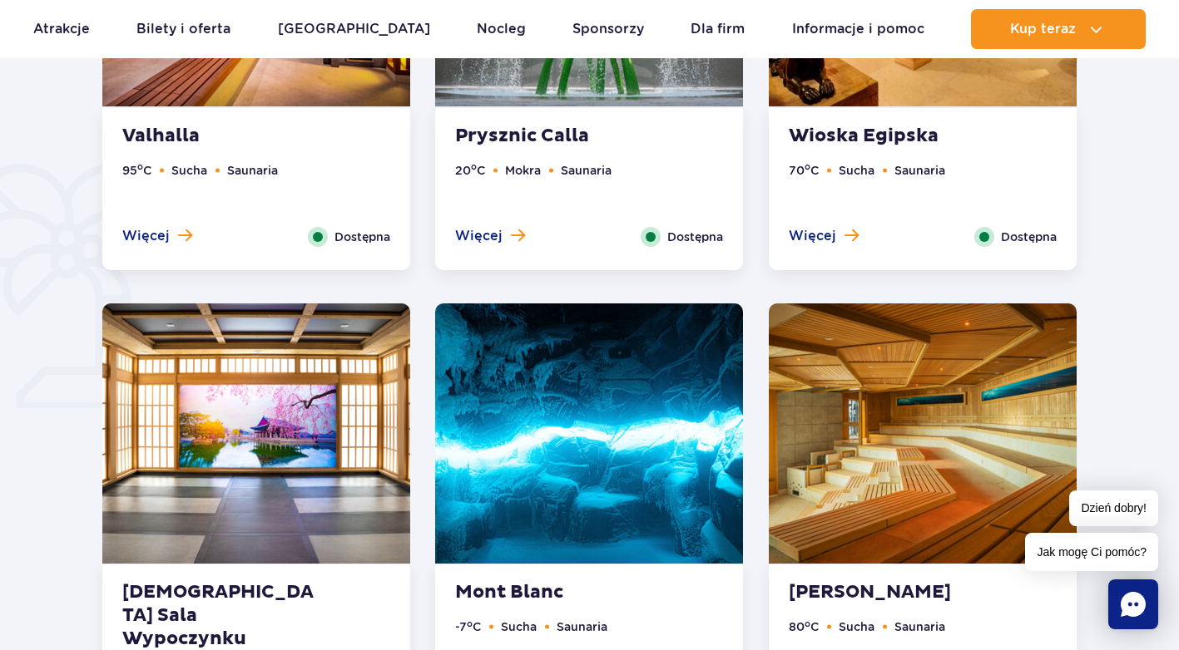
click at [841, 426] on img at bounding box center [922, 434] width 308 height 260
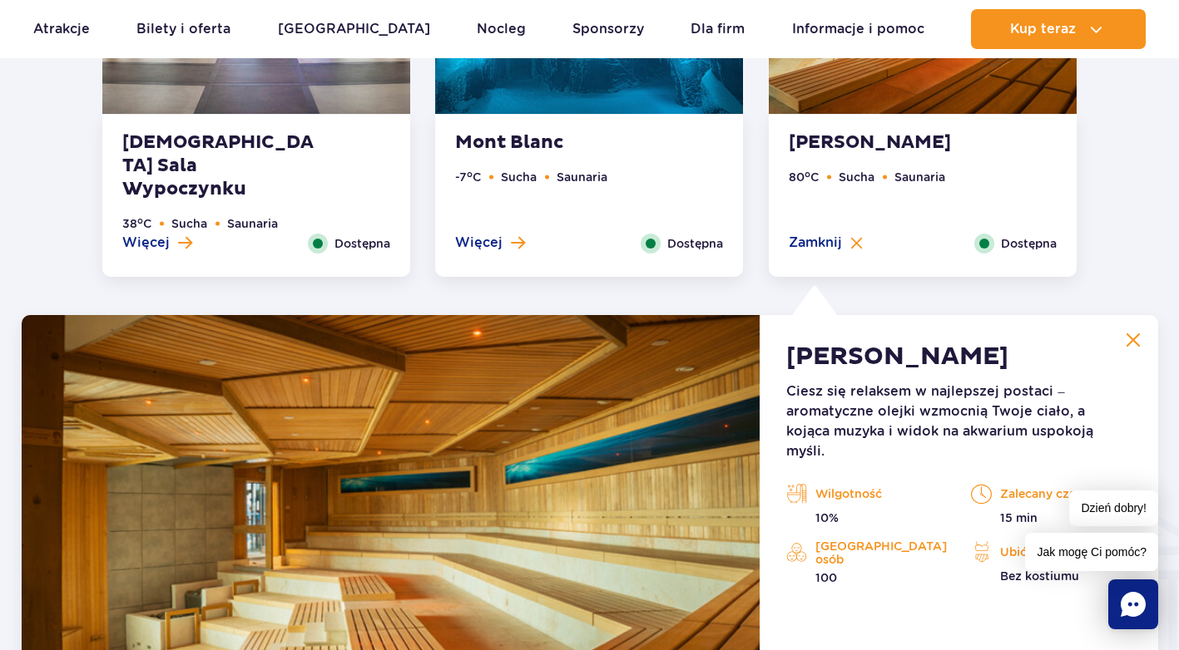
scroll to position [1601, 0]
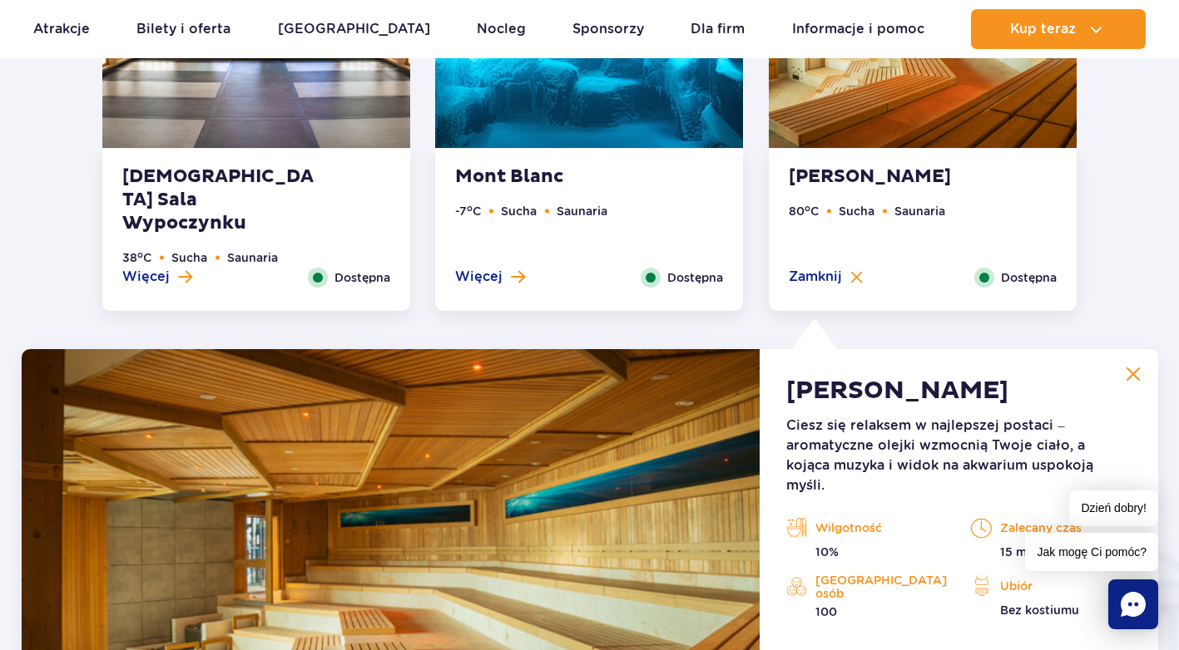
click at [927, 222] on ul "80 o C Sucha Saunaria" at bounding box center [922, 235] width 268 height 66
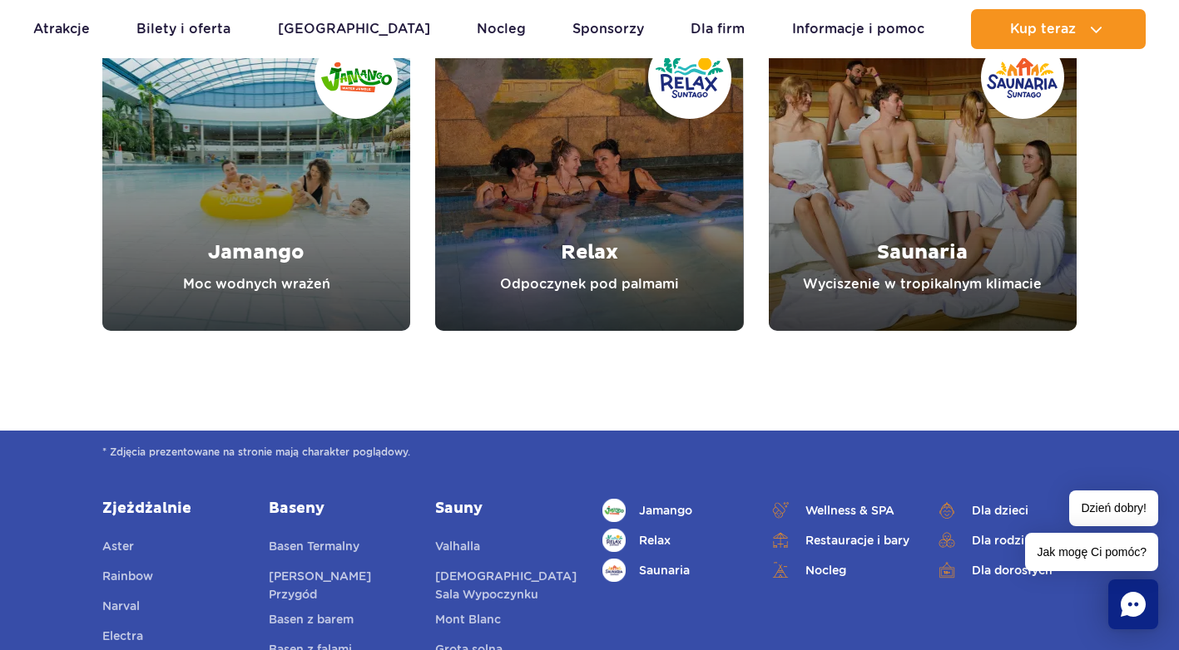
scroll to position [5593, 0]
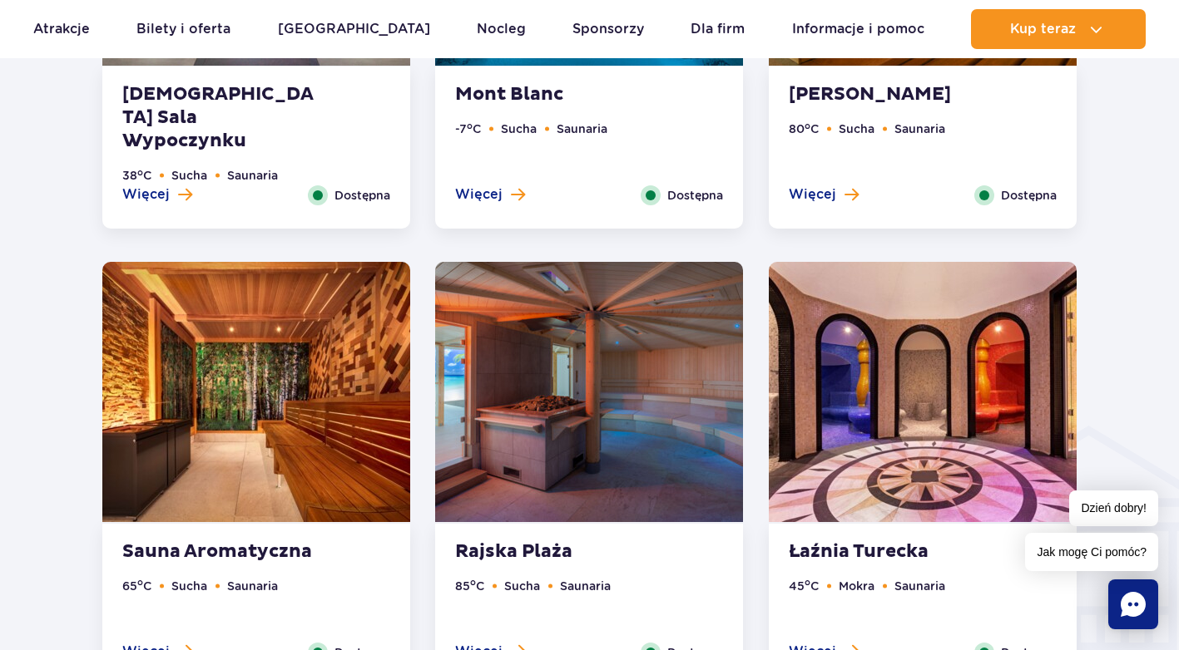
drag, startPoint x: 600, startPoint y: 486, endPoint x: 764, endPoint y: 152, distance: 371.2
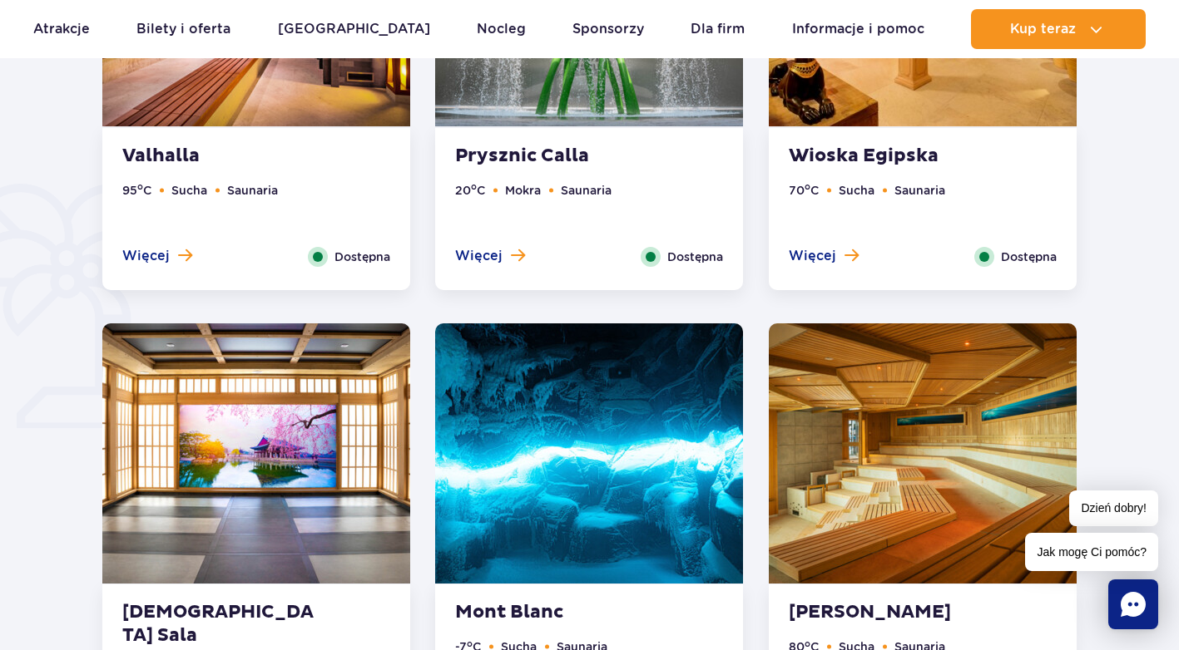
scroll to position [916, 0]
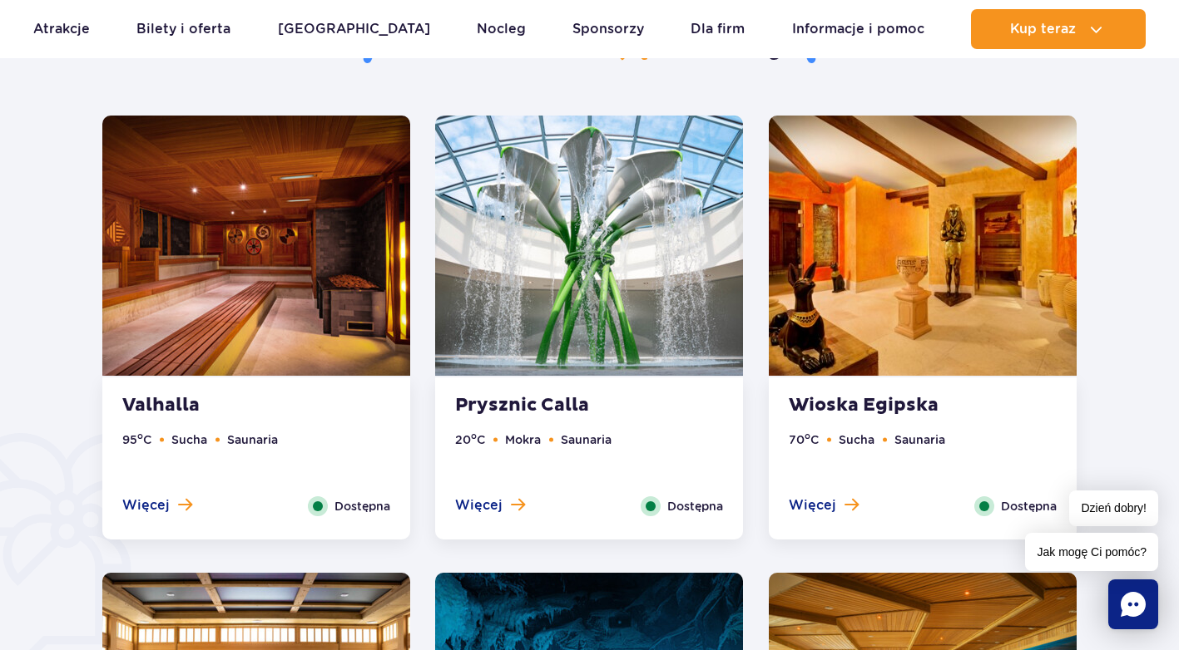
click at [291, 149] on img at bounding box center [256, 246] width 308 height 260
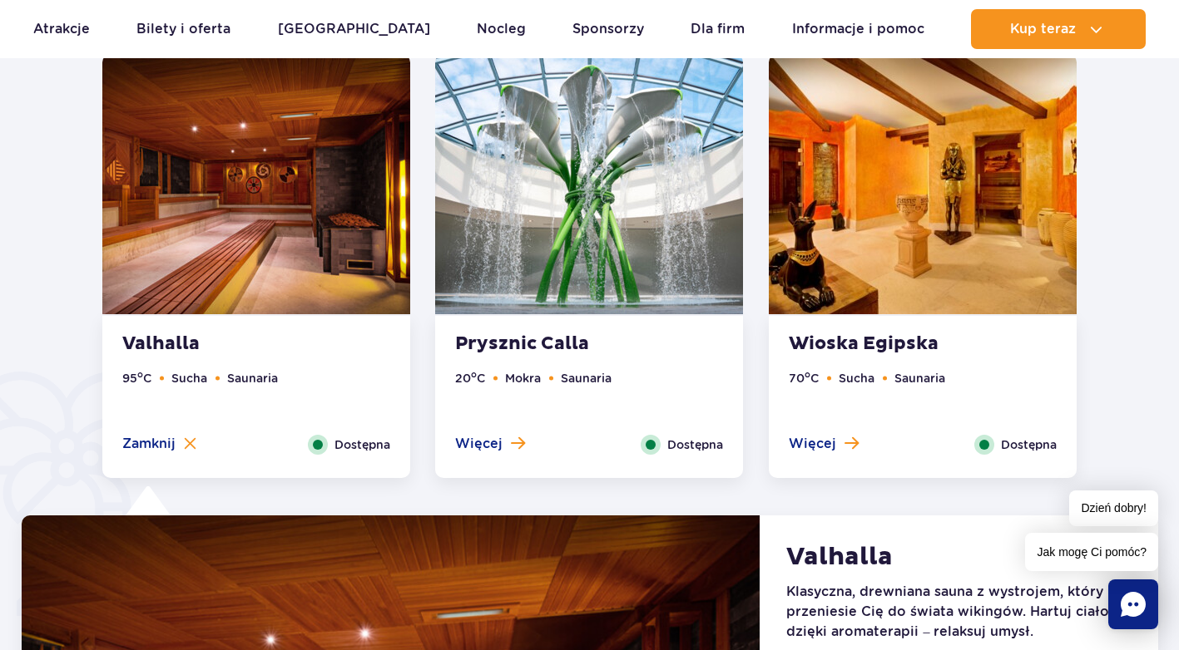
scroll to position [894, 0]
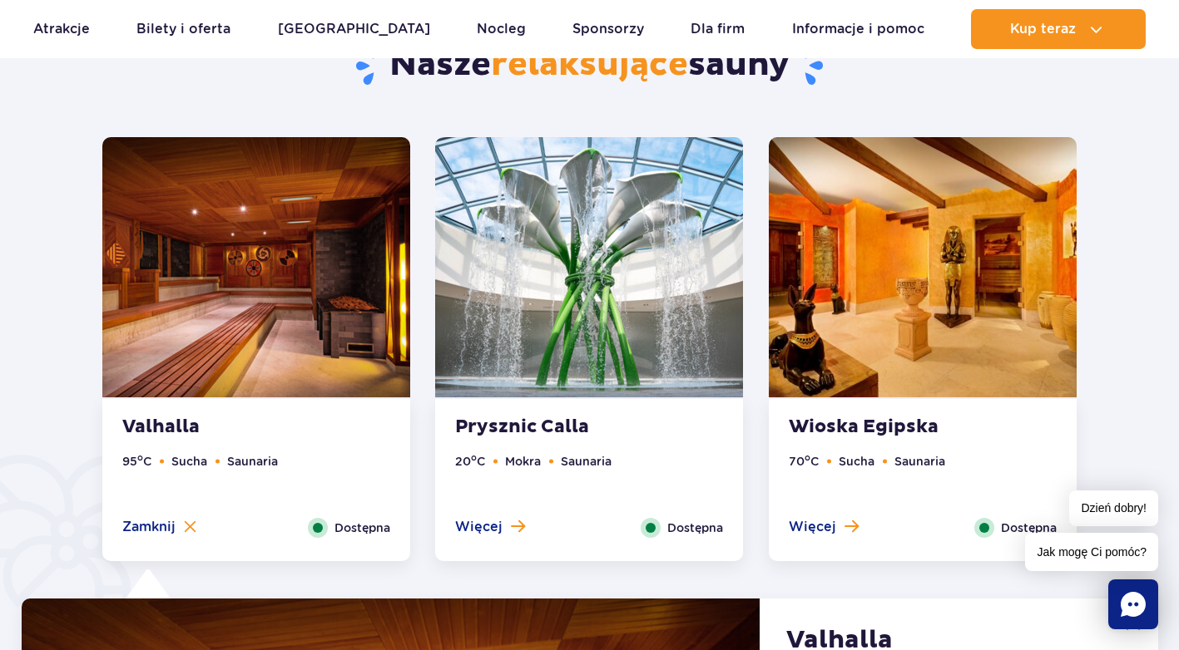
click at [261, 277] on img at bounding box center [256, 267] width 308 height 260
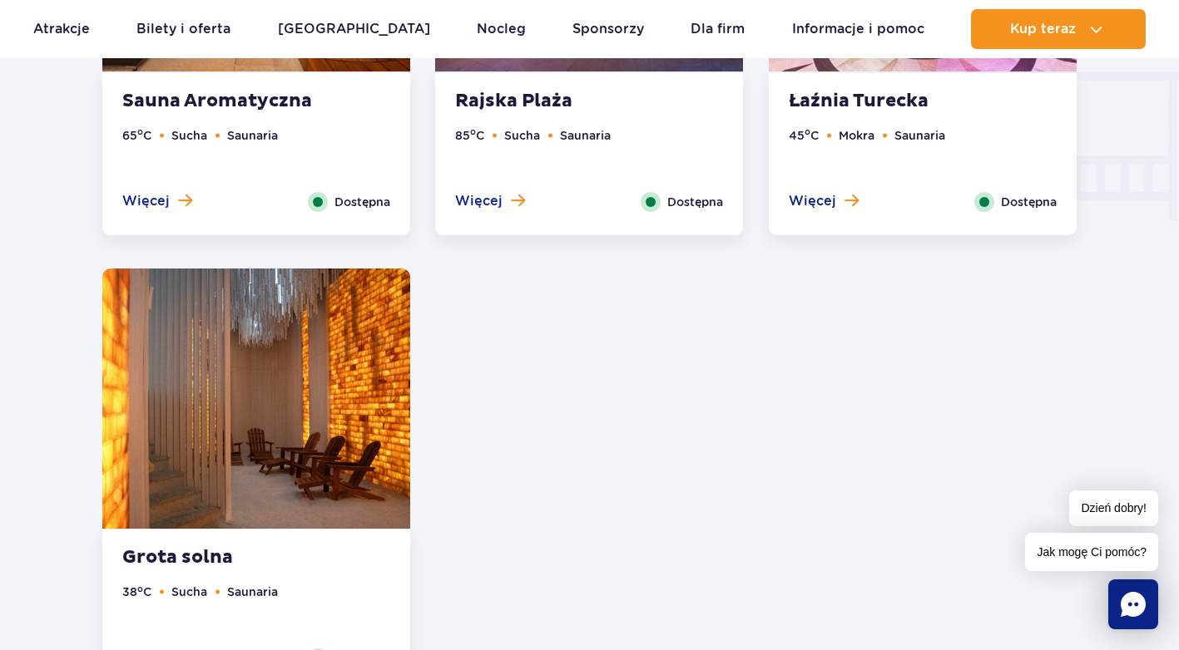
scroll to position [1809, 0]
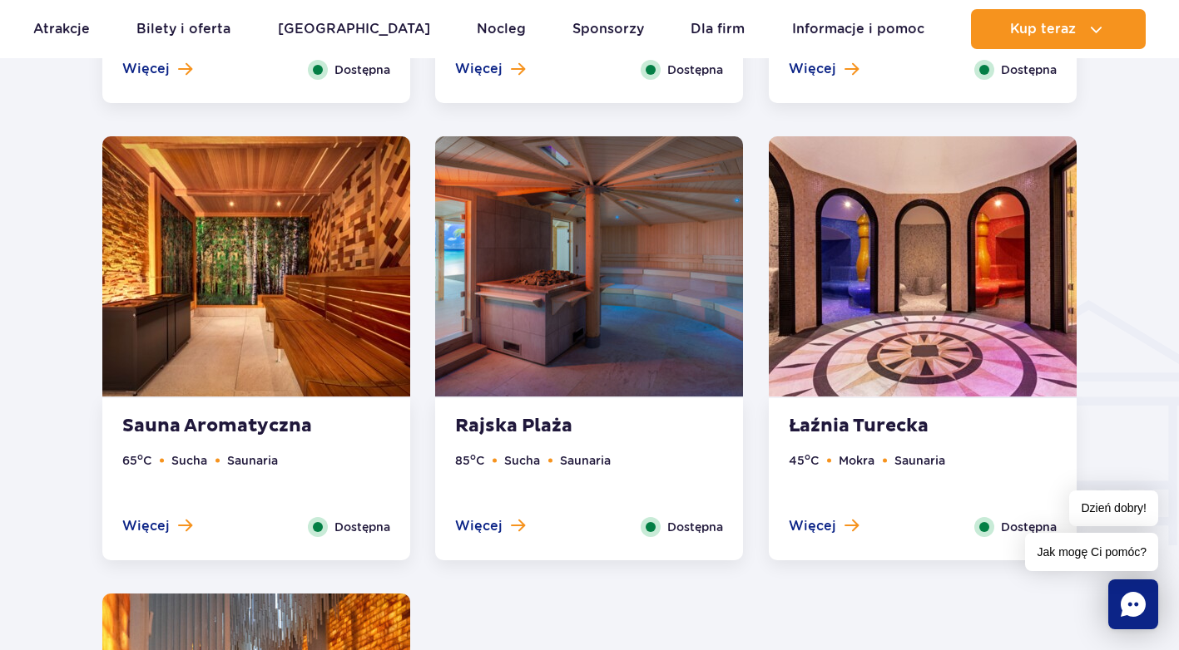
drag, startPoint x: 302, startPoint y: 359, endPoint x: 312, endPoint y: 358, distance: 10.1
click at [302, 359] on img at bounding box center [256, 266] width 308 height 260
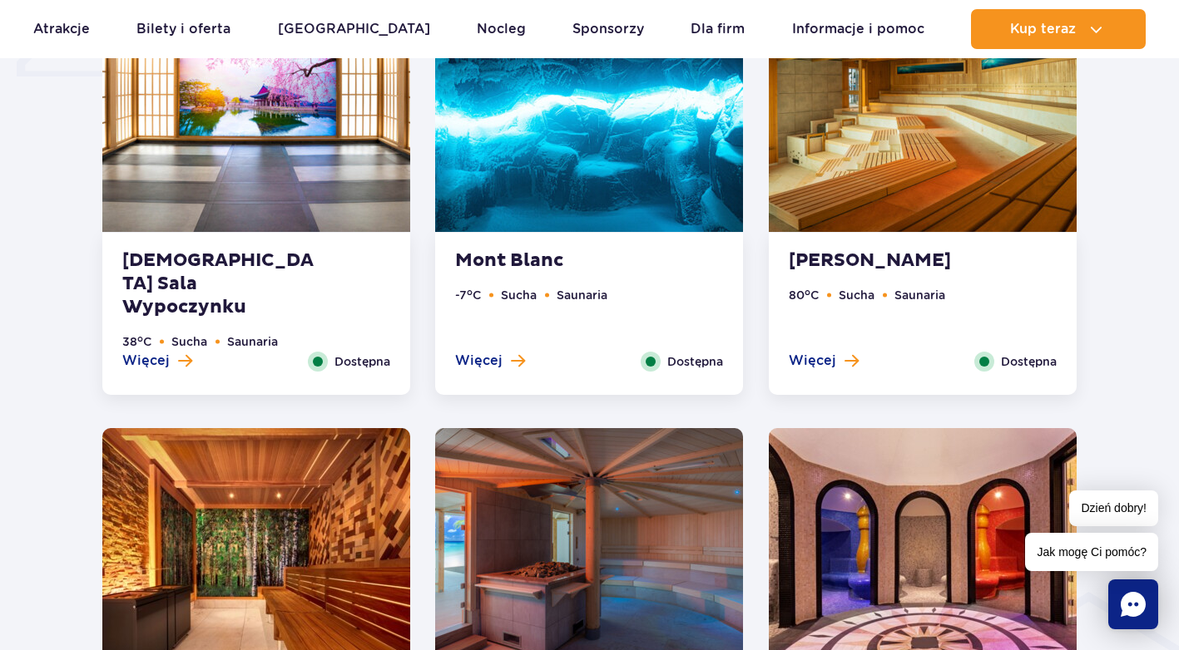
scroll to position [1392, 0]
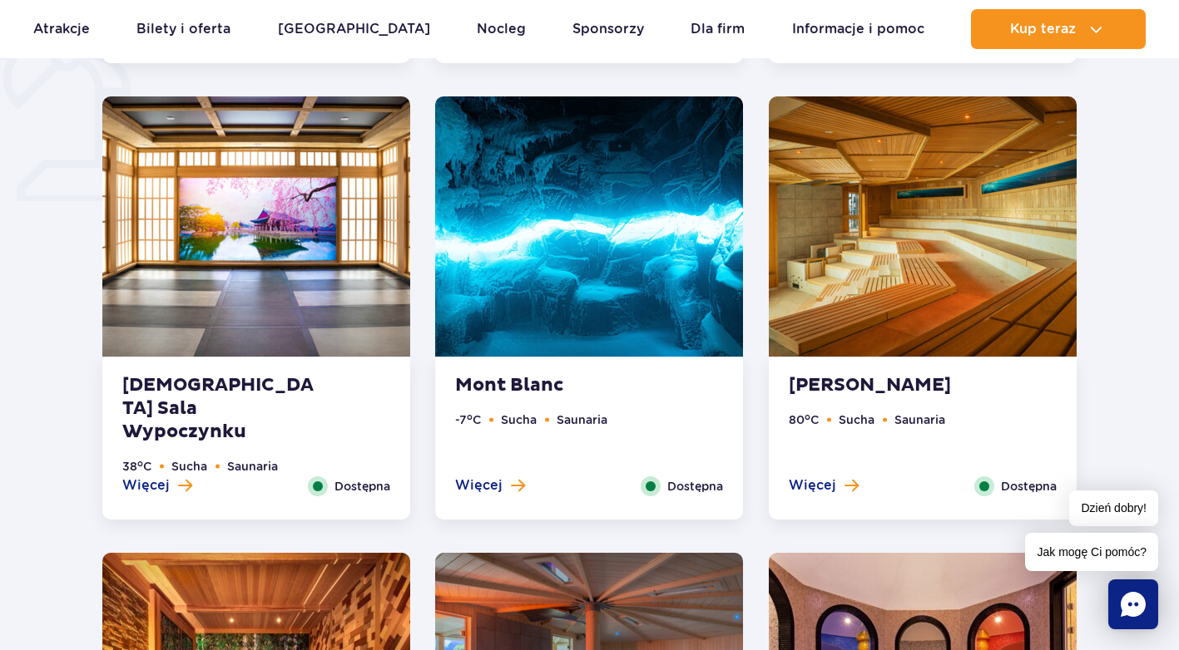
click at [892, 281] on img at bounding box center [922, 226] width 308 height 260
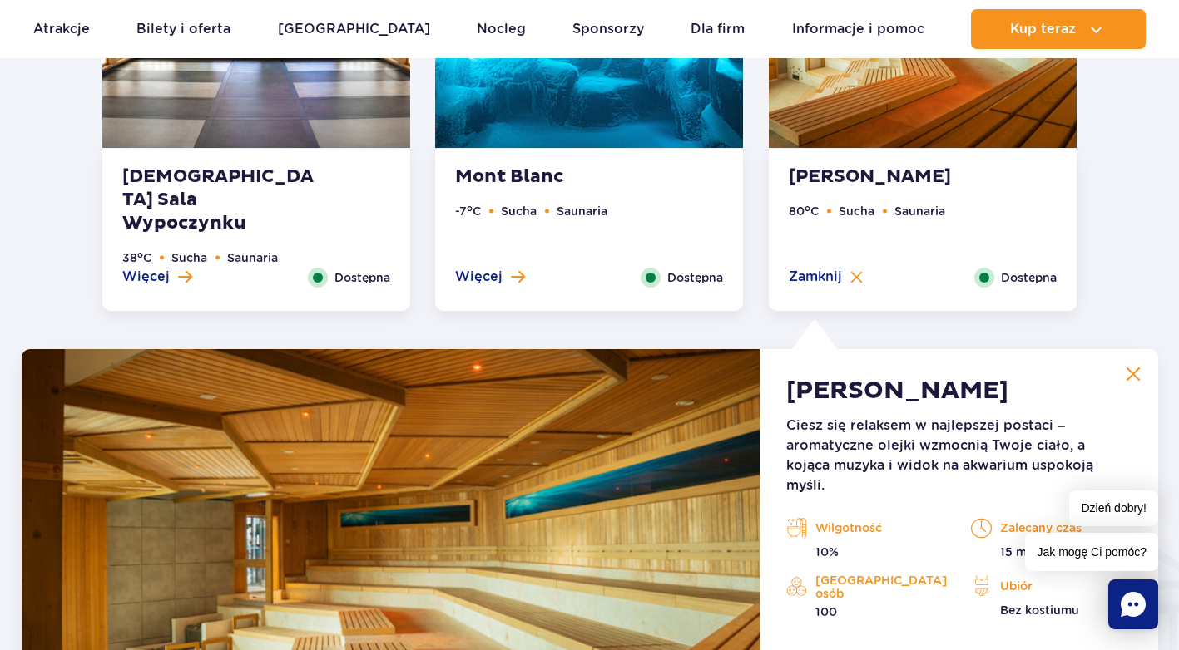
click at [911, 218] on li "Saunaria" at bounding box center [919, 211] width 51 height 18
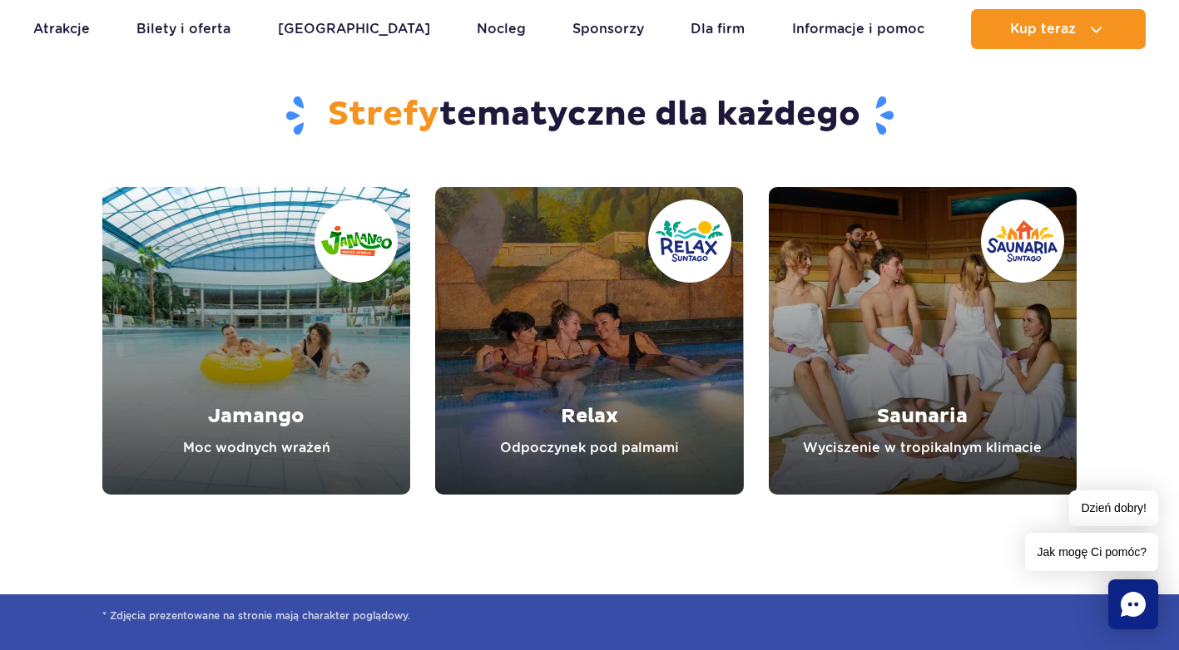
scroll to position [0, 0]
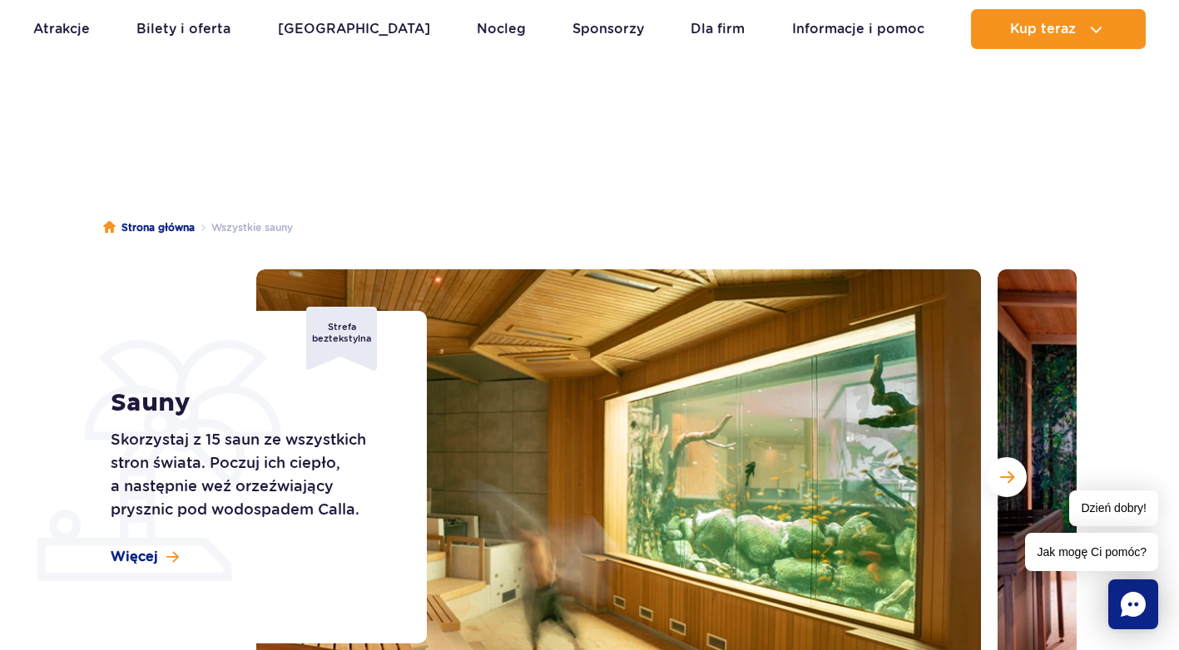
drag, startPoint x: 582, startPoint y: 551, endPoint x: 565, endPoint y: -4, distance: 555.0
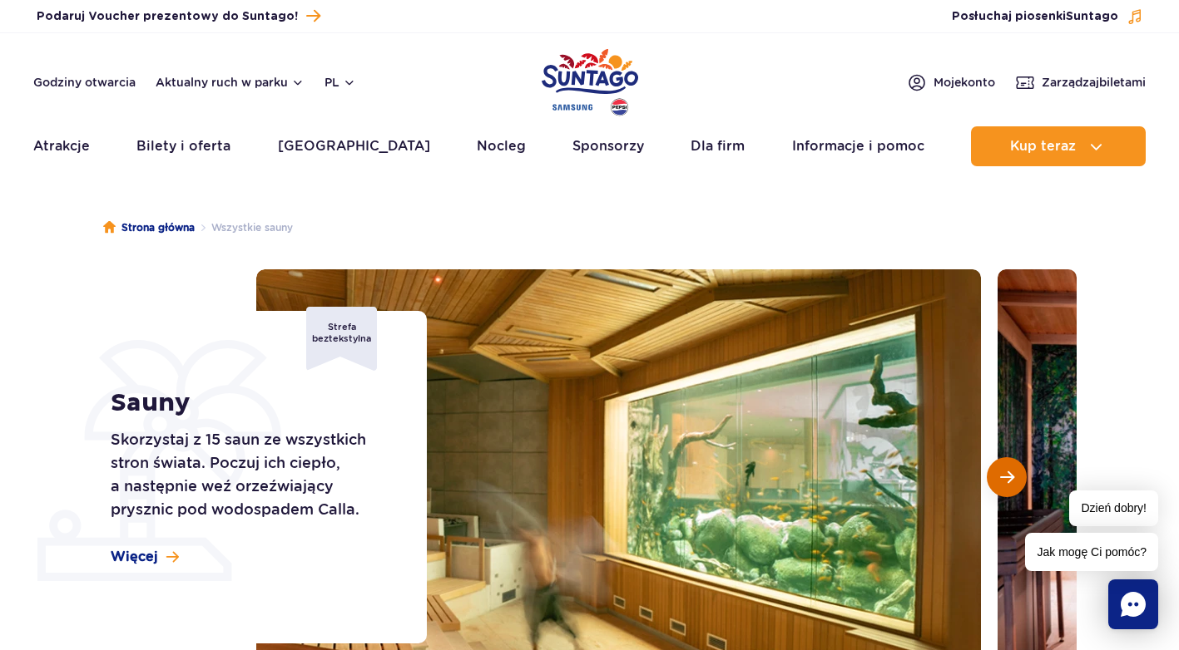
click at [1021, 484] on button "Następny slajd" at bounding box center [1006, 477] width 40 height 40
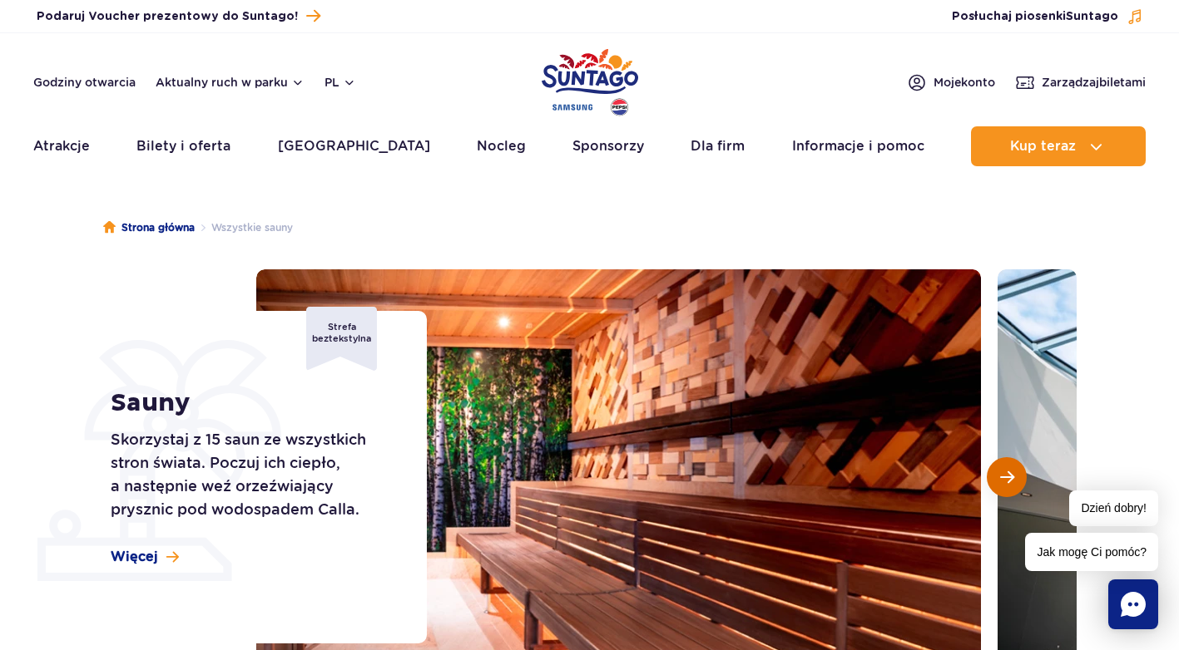
click at [1021, 484] on button "Następny slajd" at bounding box center [1006, 477] width 40 height 40
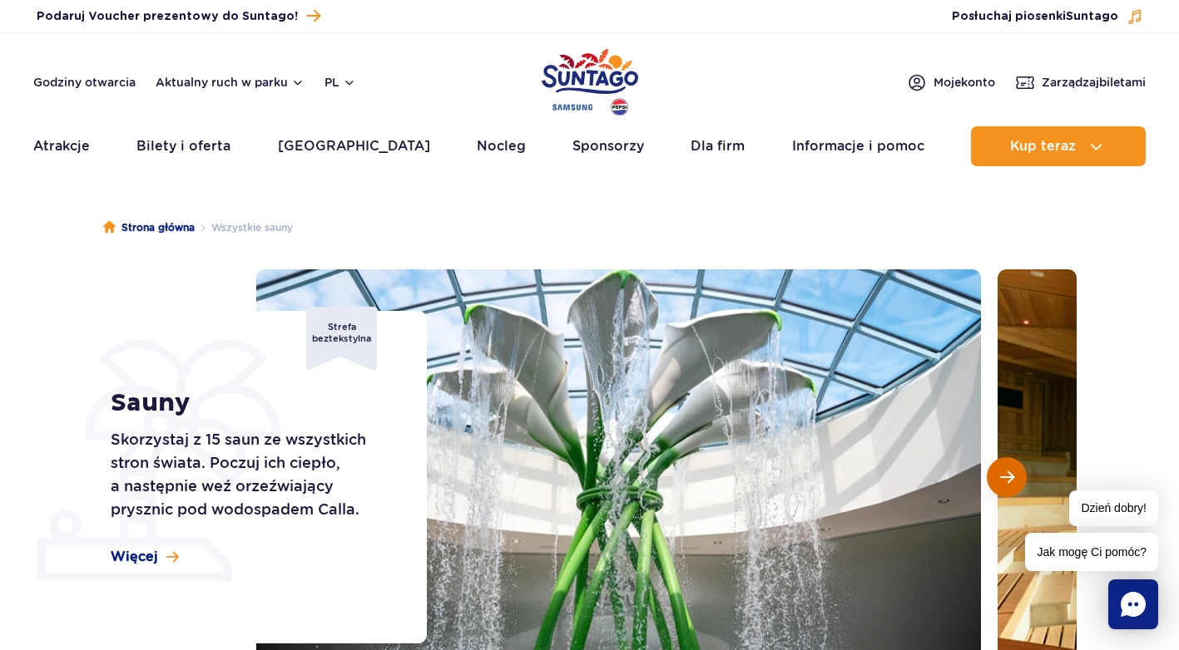
click at [1021, 483] on button "Następny slajd" at bounding box center [1006, 477] width 40 height 40
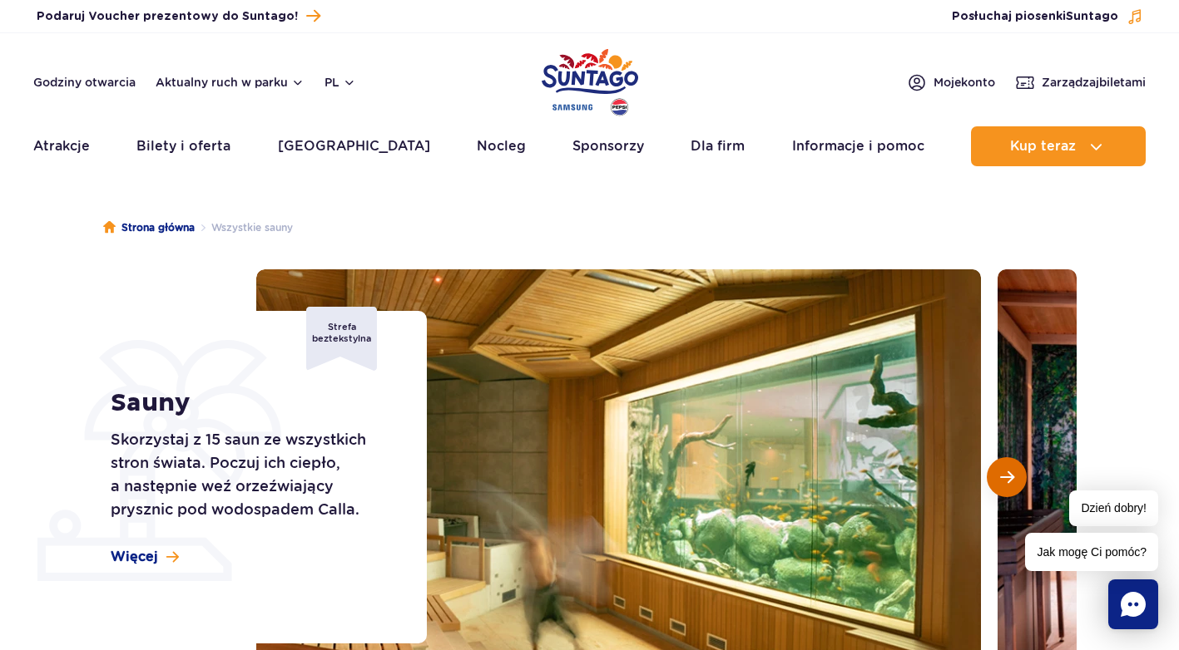
click at [1021, 483] on button "Następny slajd" at bounding box center [1006, 477] width 40 height 40
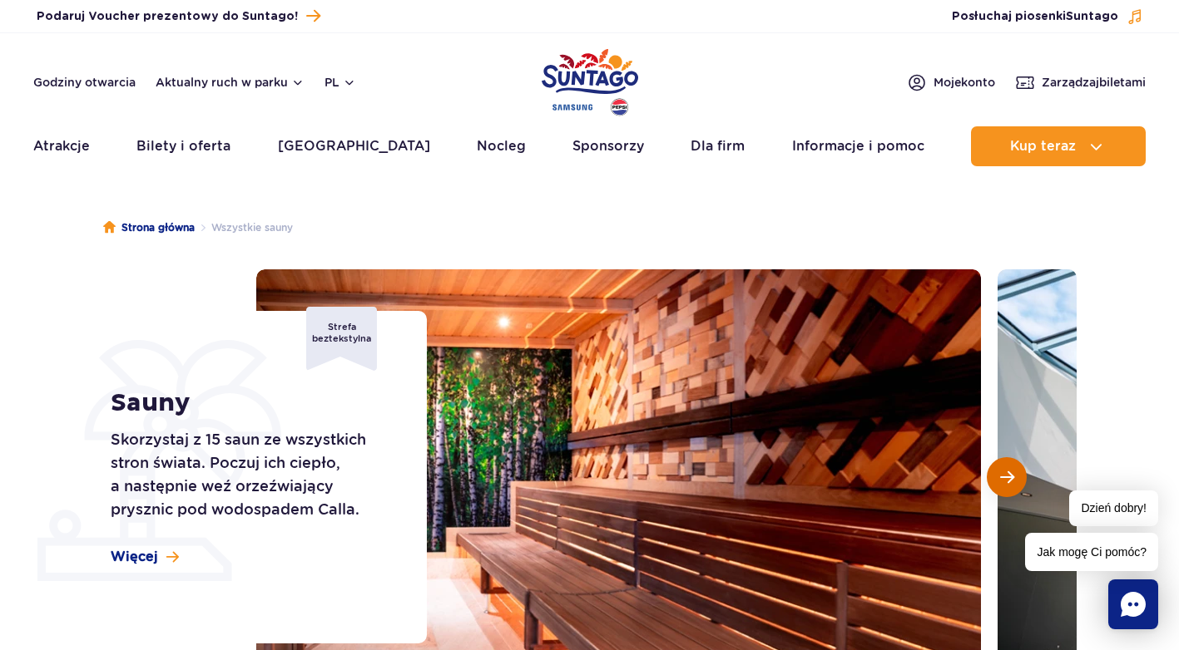
click at [1021, 483] on button "Następny slajd" at bounding box center [1006, 477] width 40 height 40
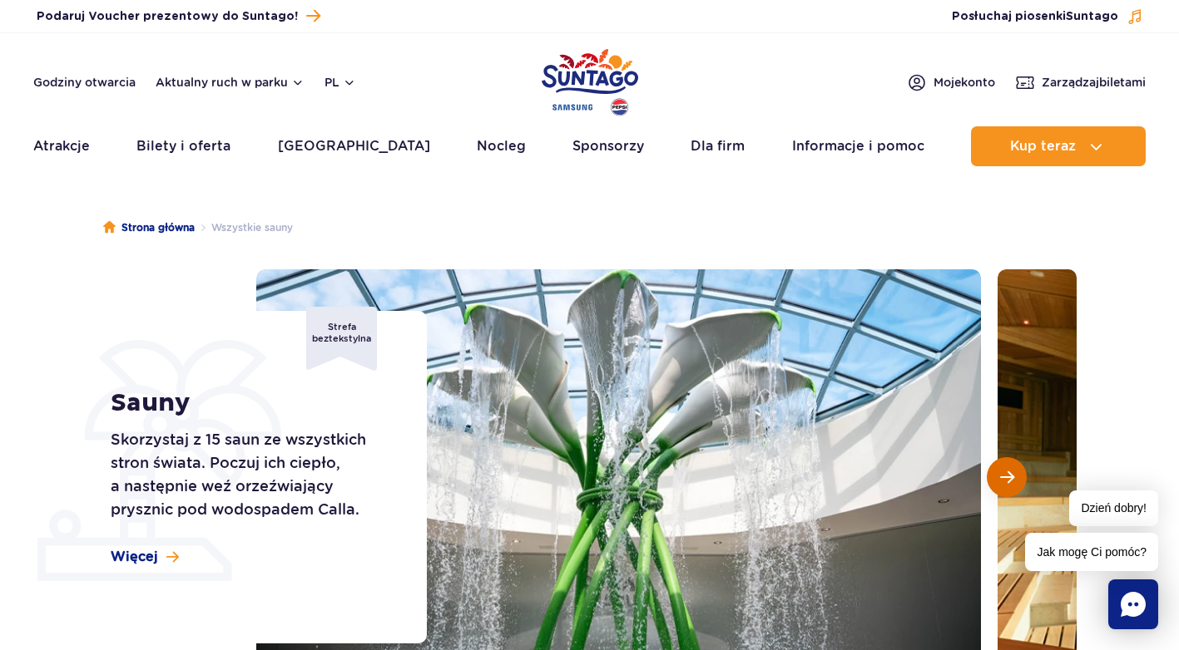
click at [1021, 483] on button "Następny slajd" at bounding box center [1006, 477] width 40 height 40
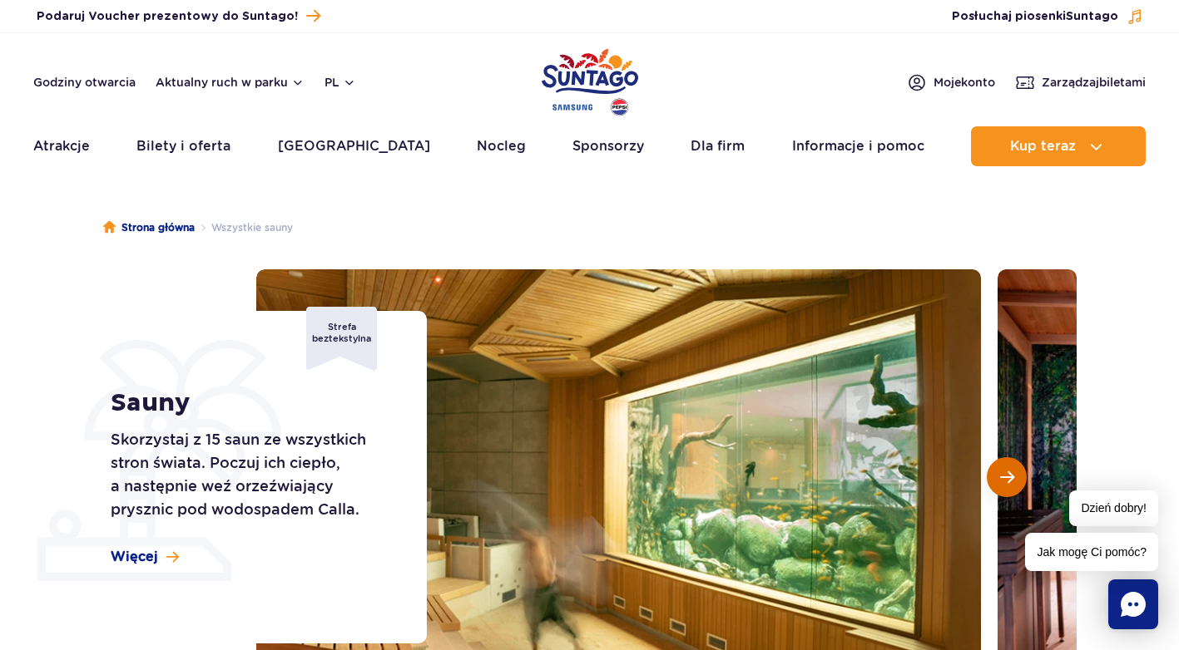
click at [1021, 483] on button "Następny slajd" at bounding box center [1006, 477] width 40 height 40
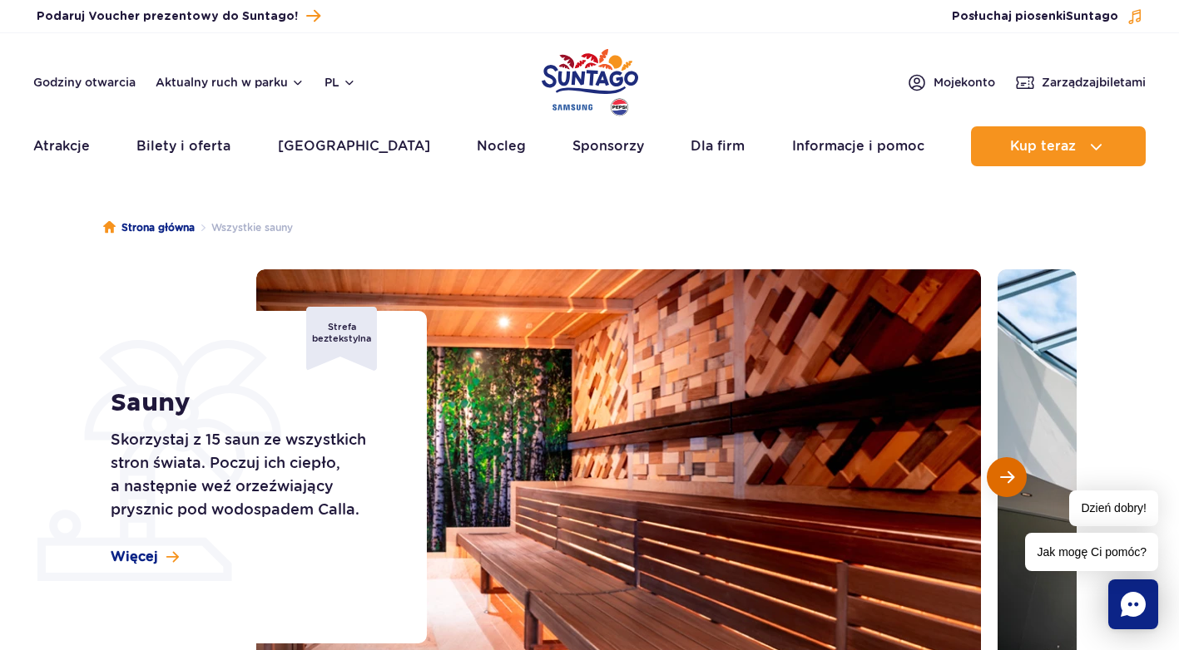
click at [1021, 483] on button "Następny slajd" at bounding box center [1006, 477] width 40 height 40
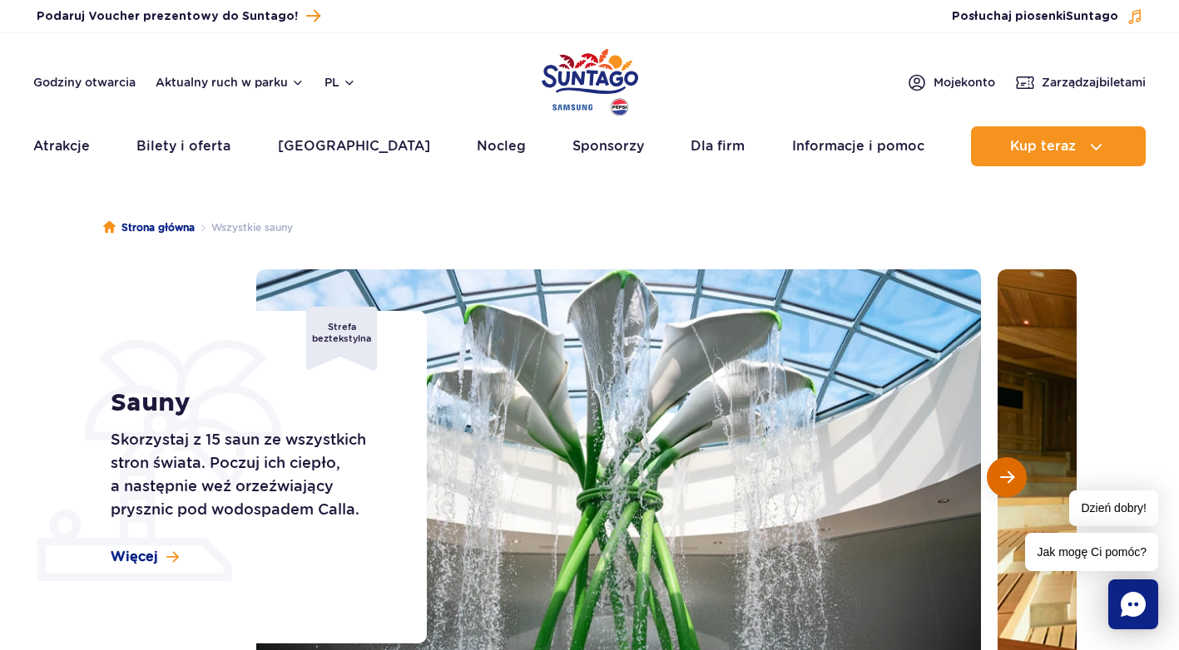
click at [1021, 483] on button "Następny slajd" at bounding box center [1006, 477] width 40 height 40
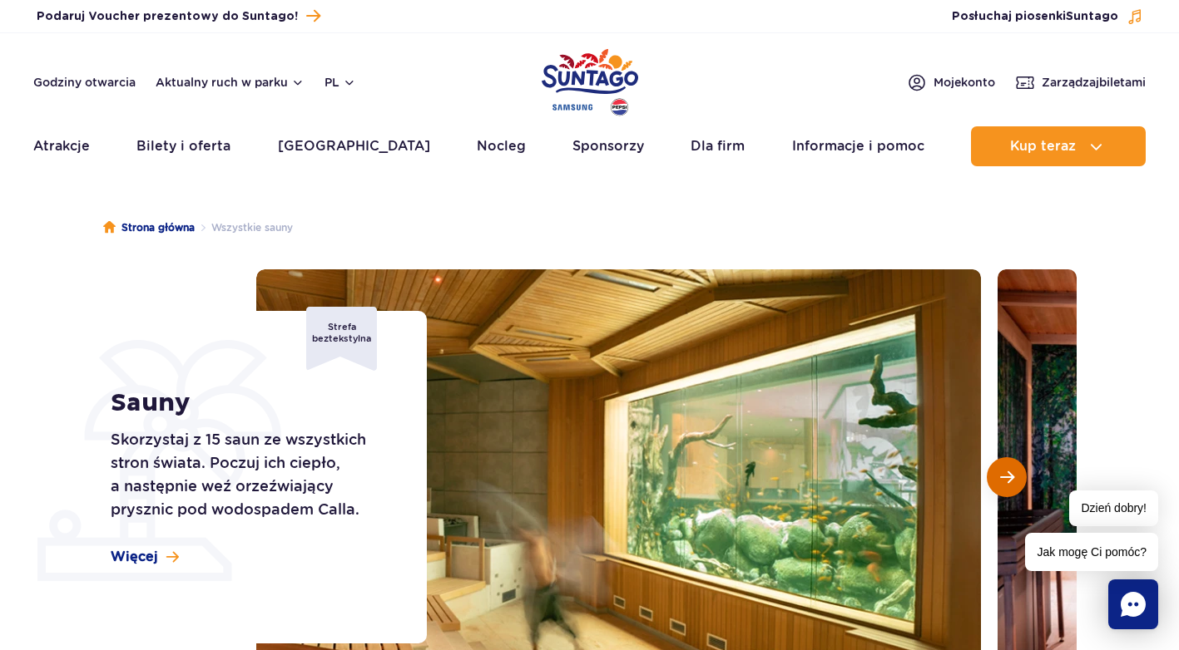
click at [1019, 492] on button "Następny slajd" at bounding box center [1006, 477] width 40 height 40
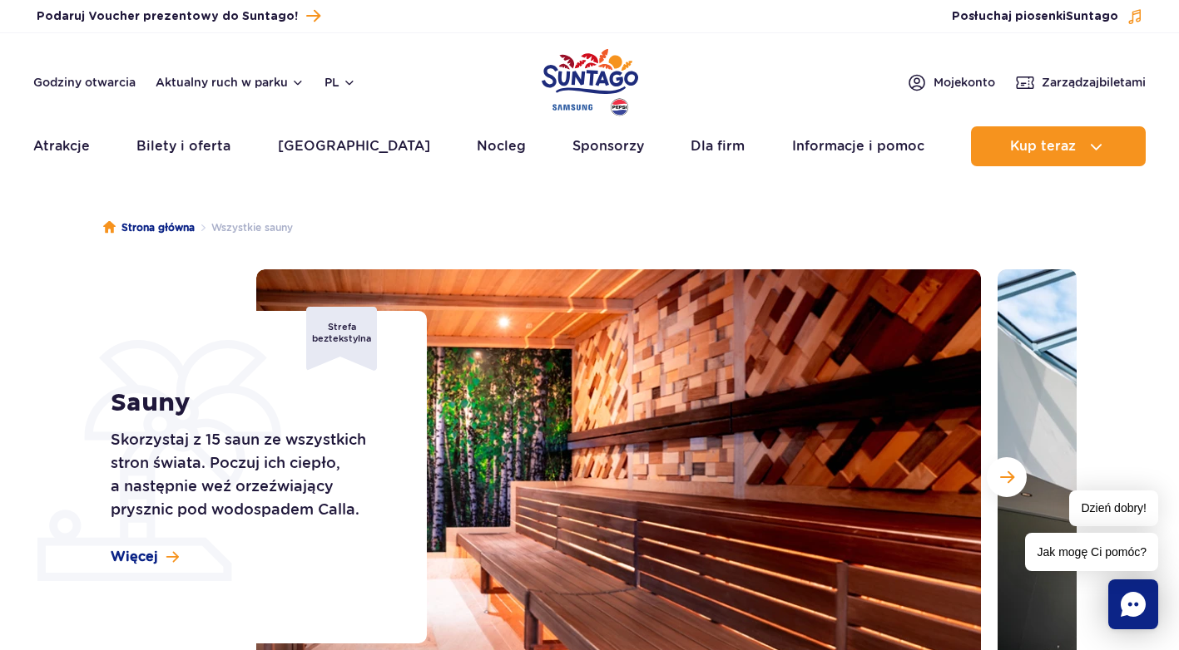
click at [992, 462] on div at bounding box center [666, 477] width 820 height 416
click at [1012, 466] on button "Następny slajd" at bounding box center [1006, 477] width 40 height 40
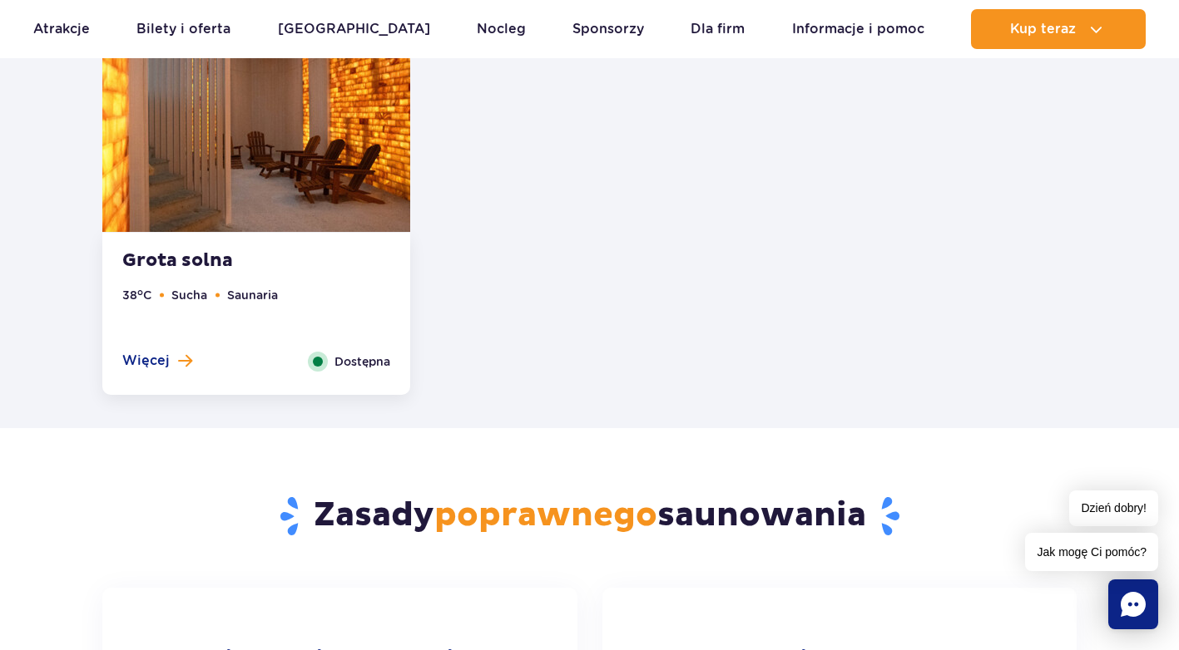
scroll to position [2412, 0]
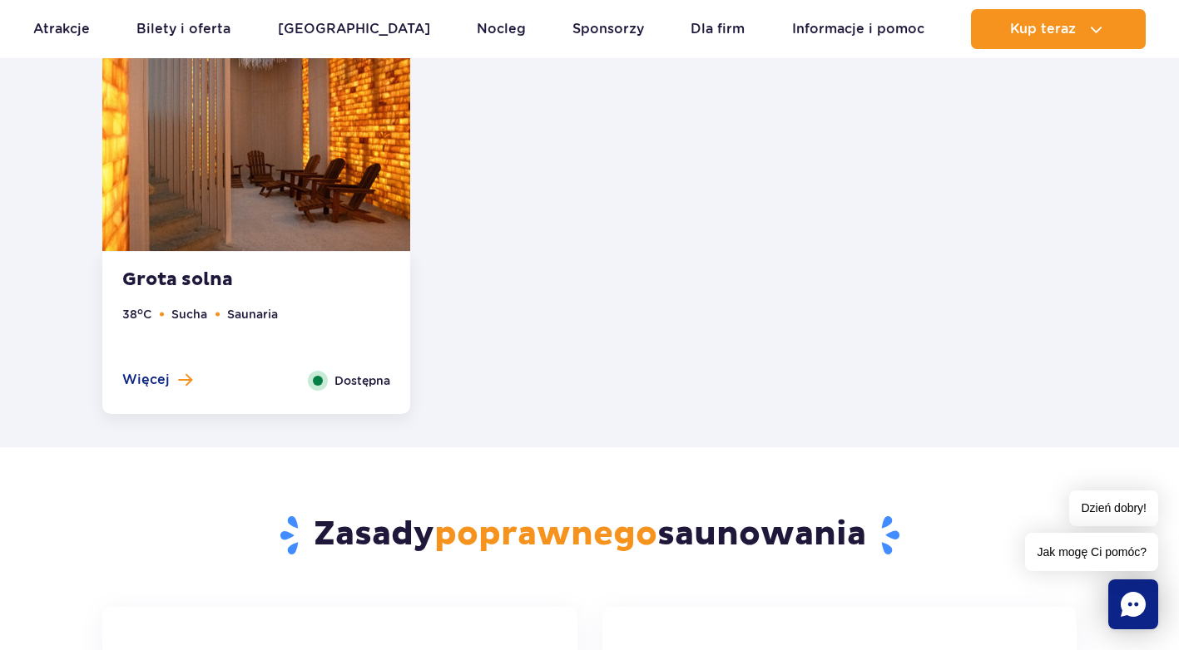
click at [227, 294] on div "Grota solna 38 o C Sucha Saunaria Więcej Zamknij Dostępna" at bounding box center [256, 333] width 308 height 162
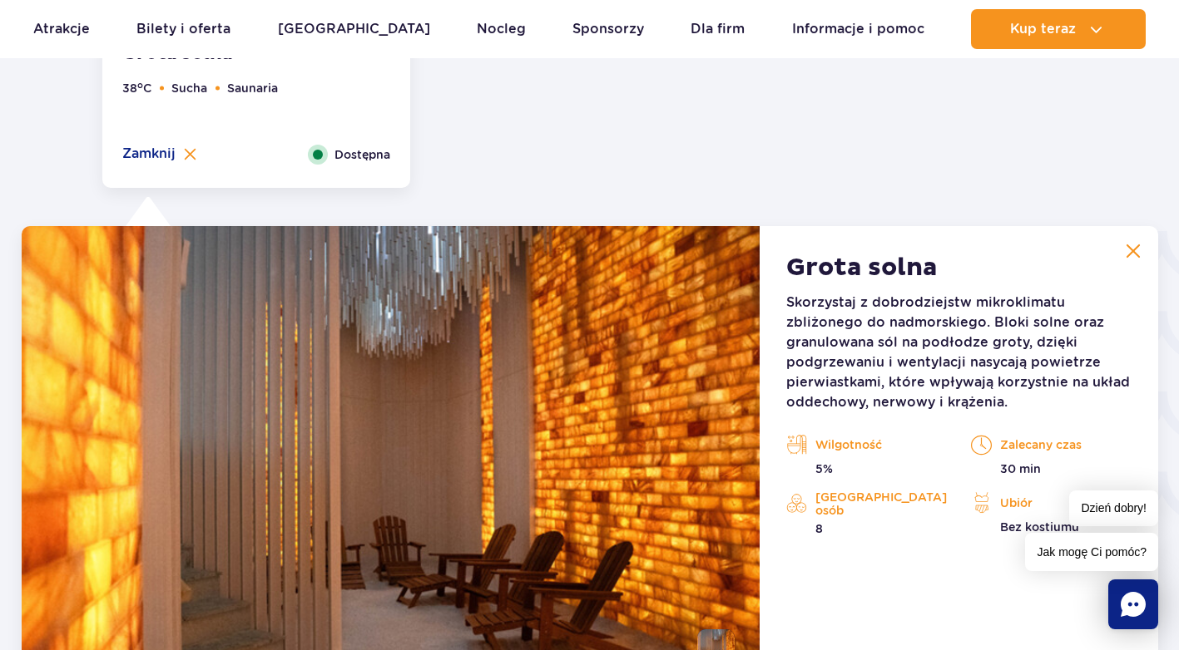
scroll to position [2765, 0]
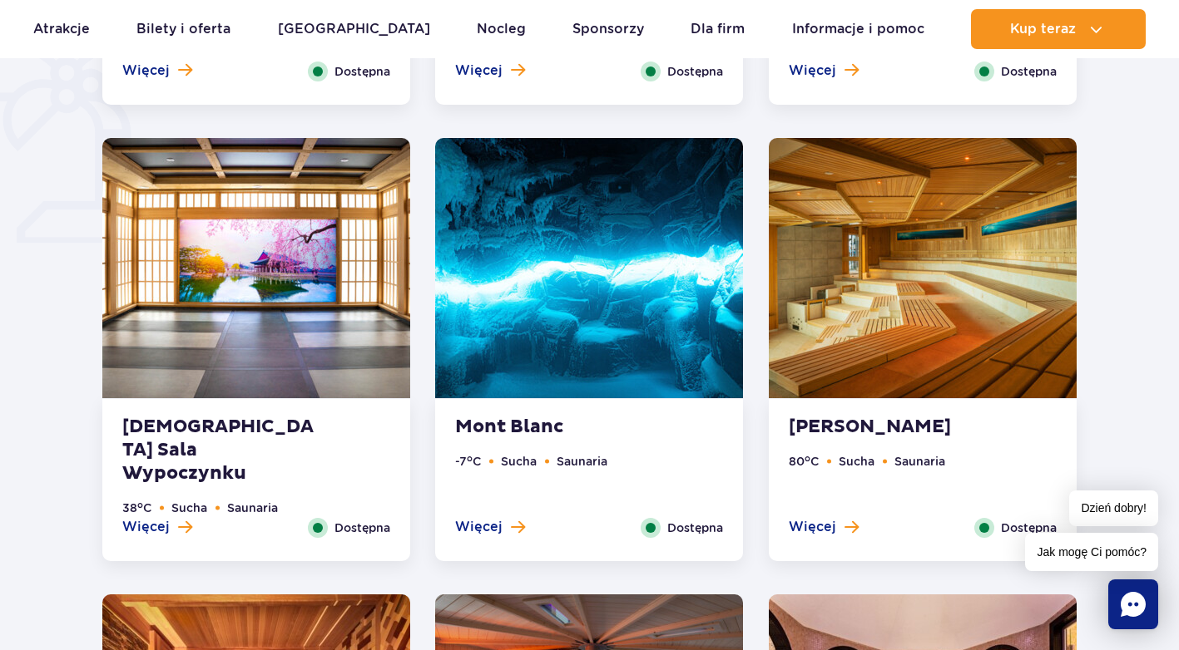
click at [657, 319] on img at bounding box center [589, 268] width 308 height 260
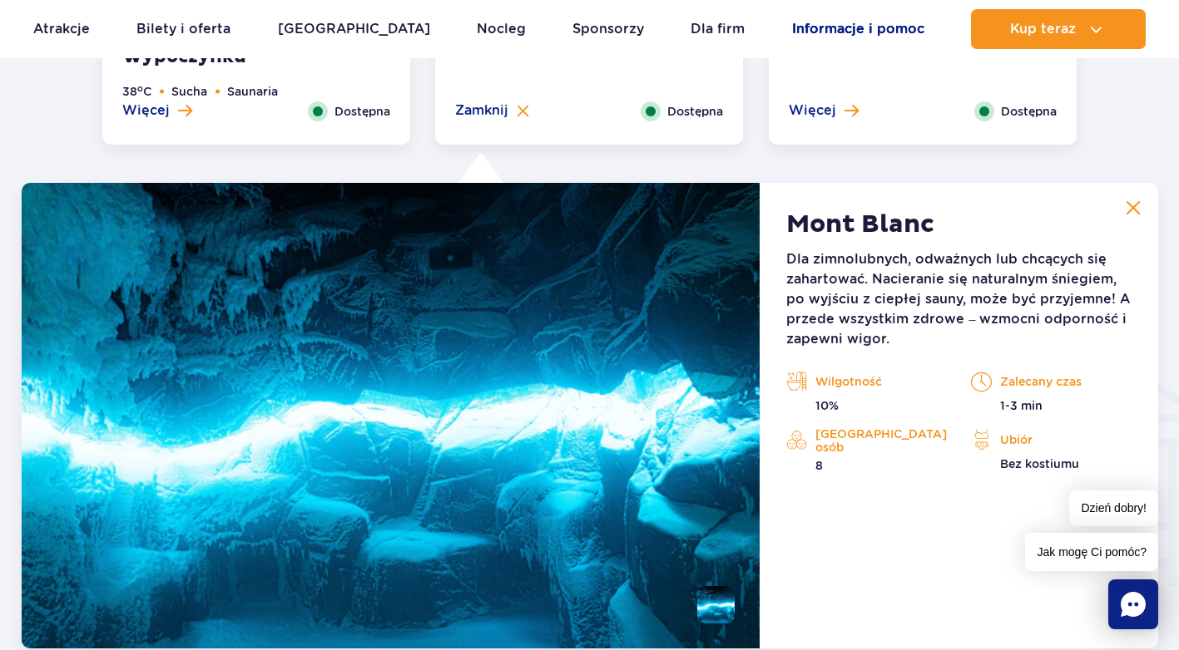
scroll to position [1520, 0]
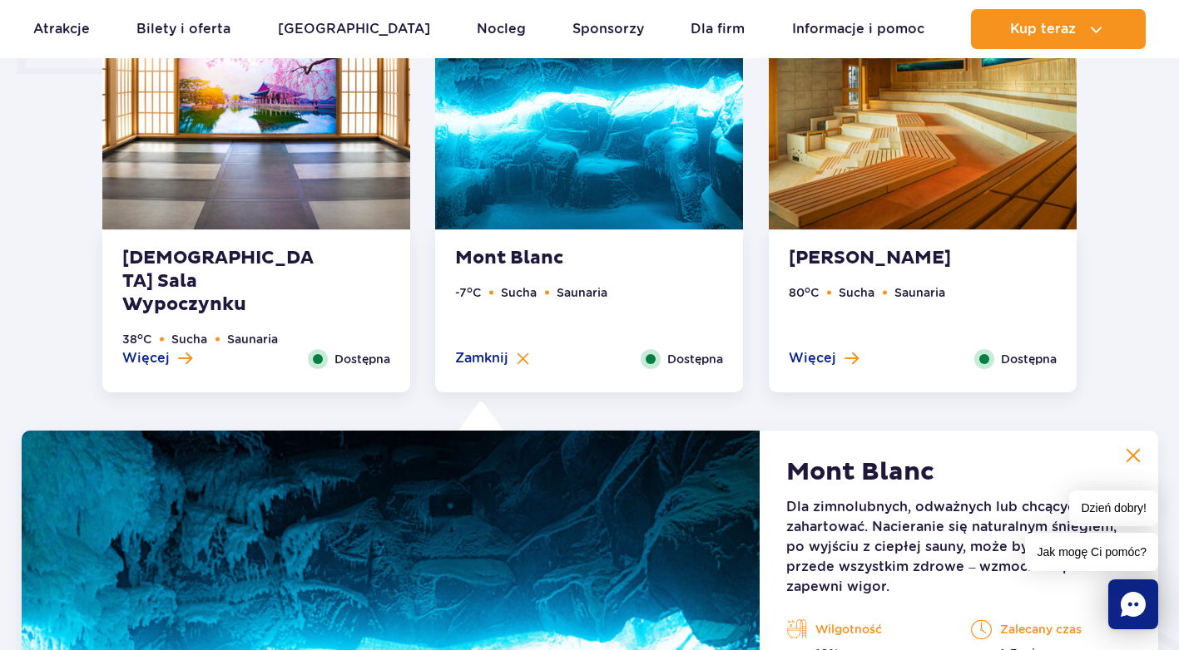
drag, startPoint x: 852, startPoint y: 384, endPoint x: 815, endPoint y: -10, distance: 396.0
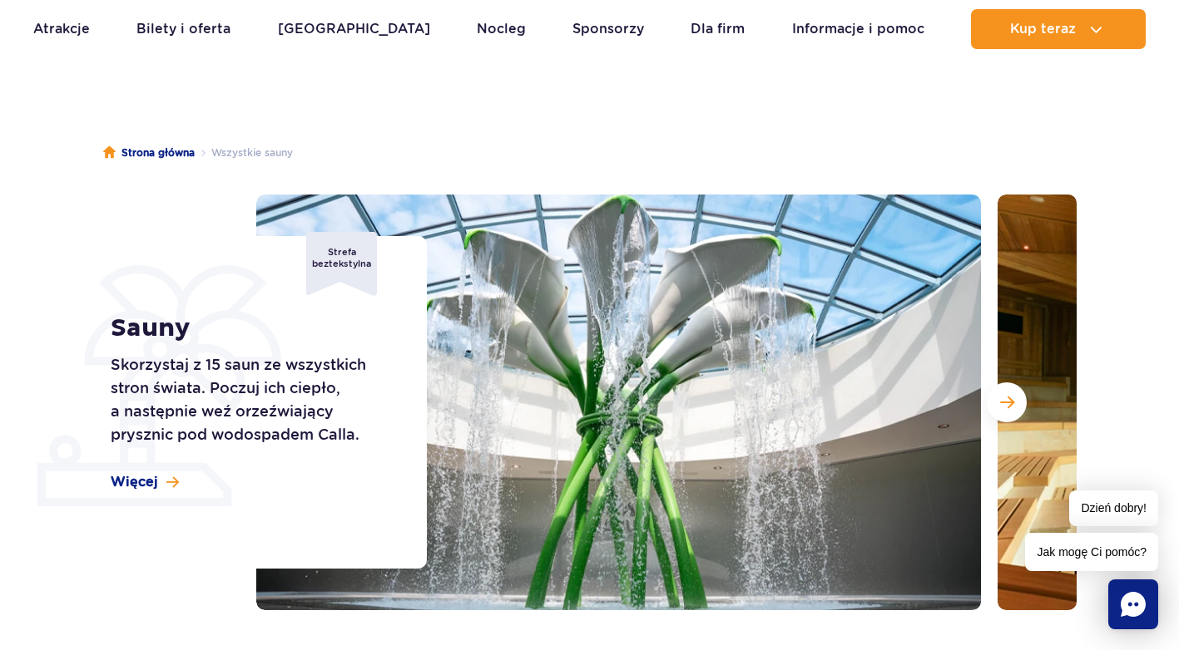
scroll to position [0, 0]
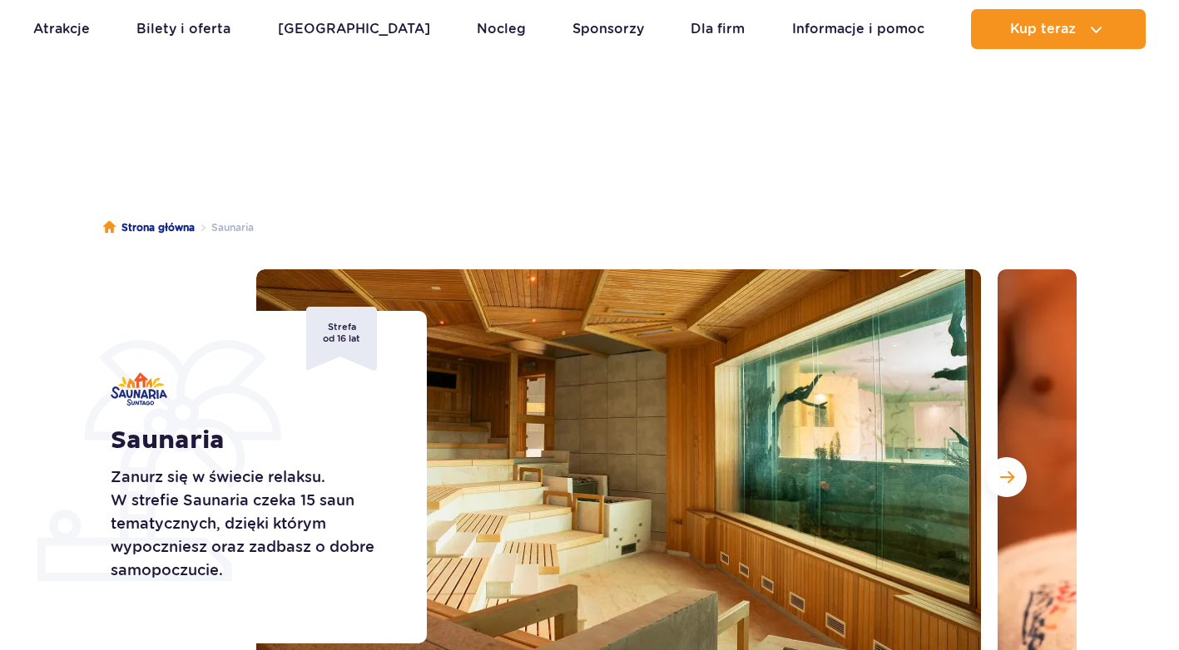
scroll to position [770, 0]
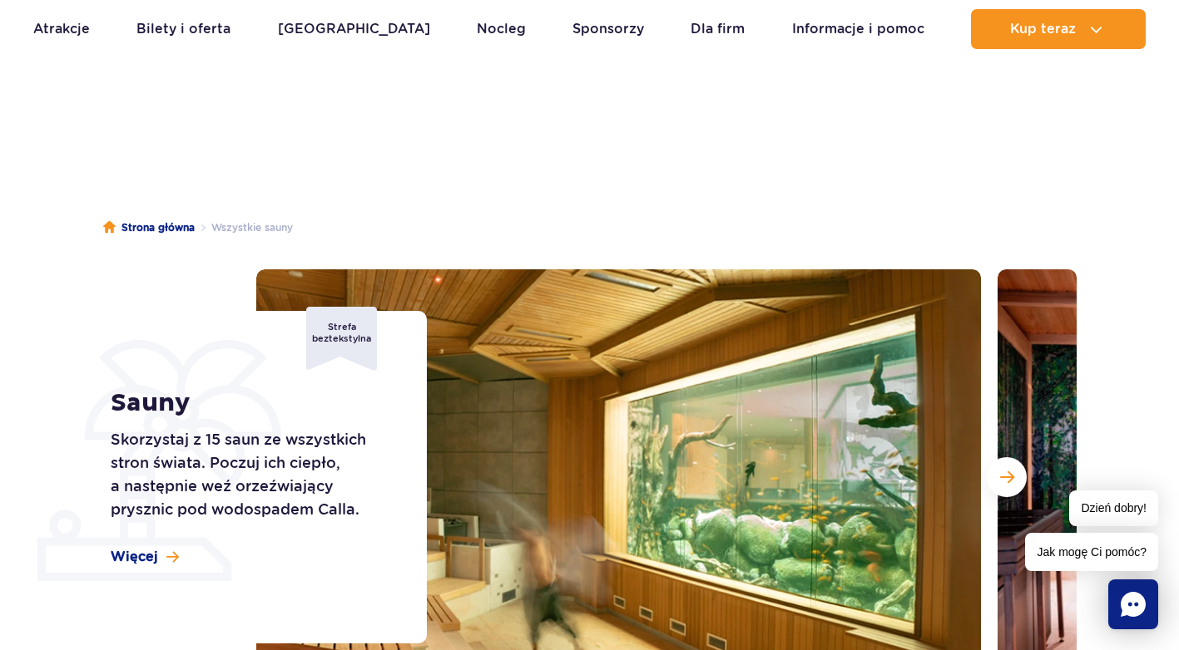
scroll to position [250, 0]
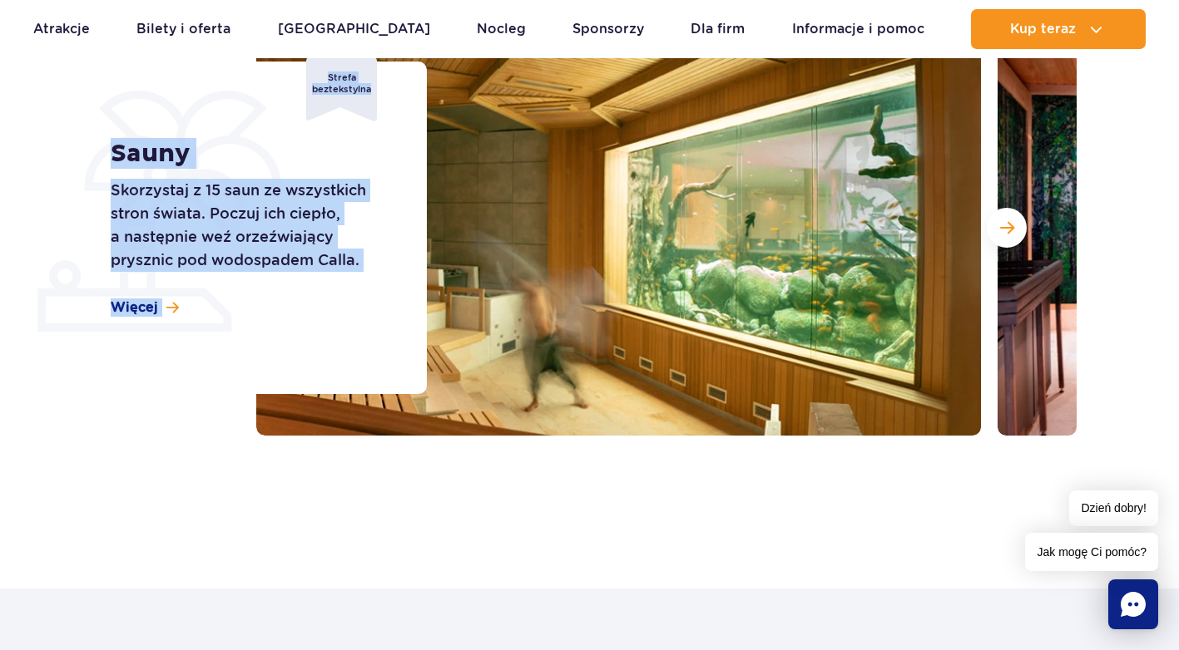
drag, startPoint x: 230, startPoint y: 144, endPoint x: 500, endPoint y: 225, distance: 281.5
click at [500, 225] on div "Sauny Skorzystaj z 15 saun ze wszystkich stron świata. Poczuj ich ciepło, a nas…" at bounding box center [589, 228] width 999 height 416
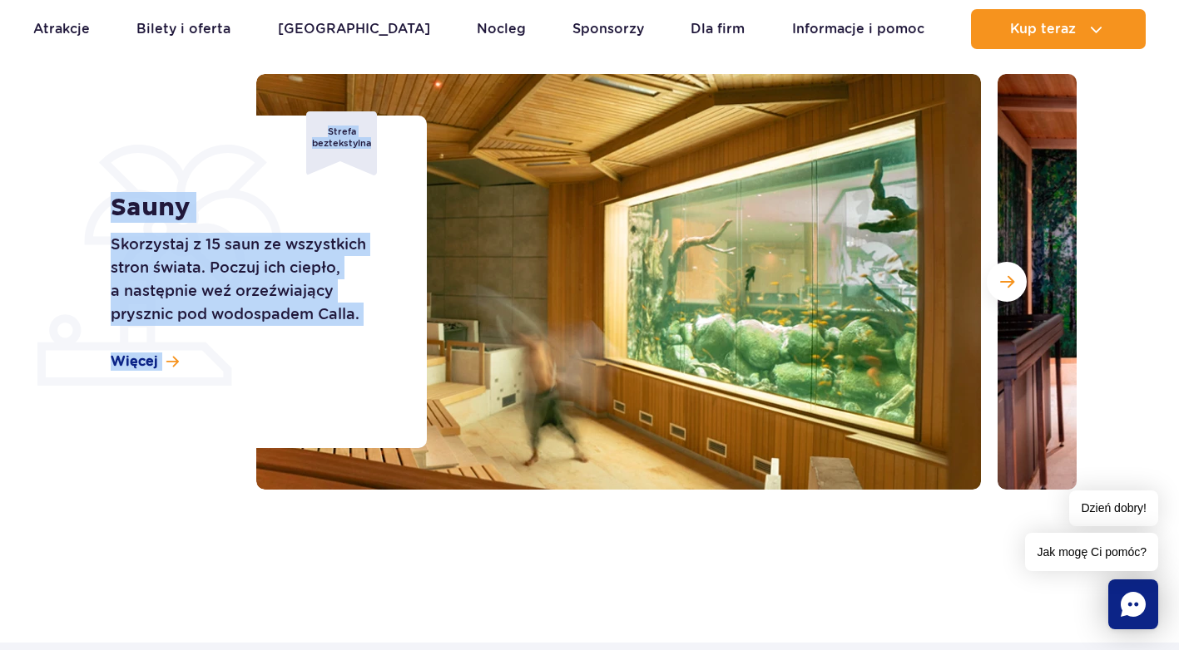
scroll to position [166, 0]
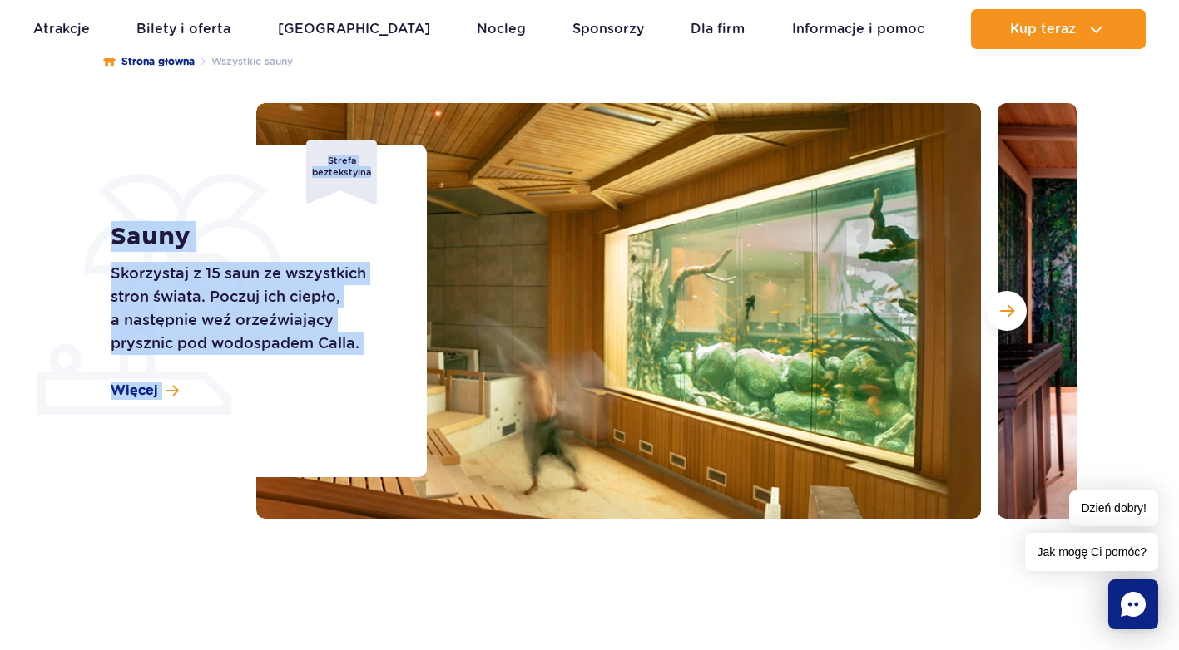
click at [1011, 318] on span "Następny slajd" at bounding box center [1007, 311] width 14 height 15
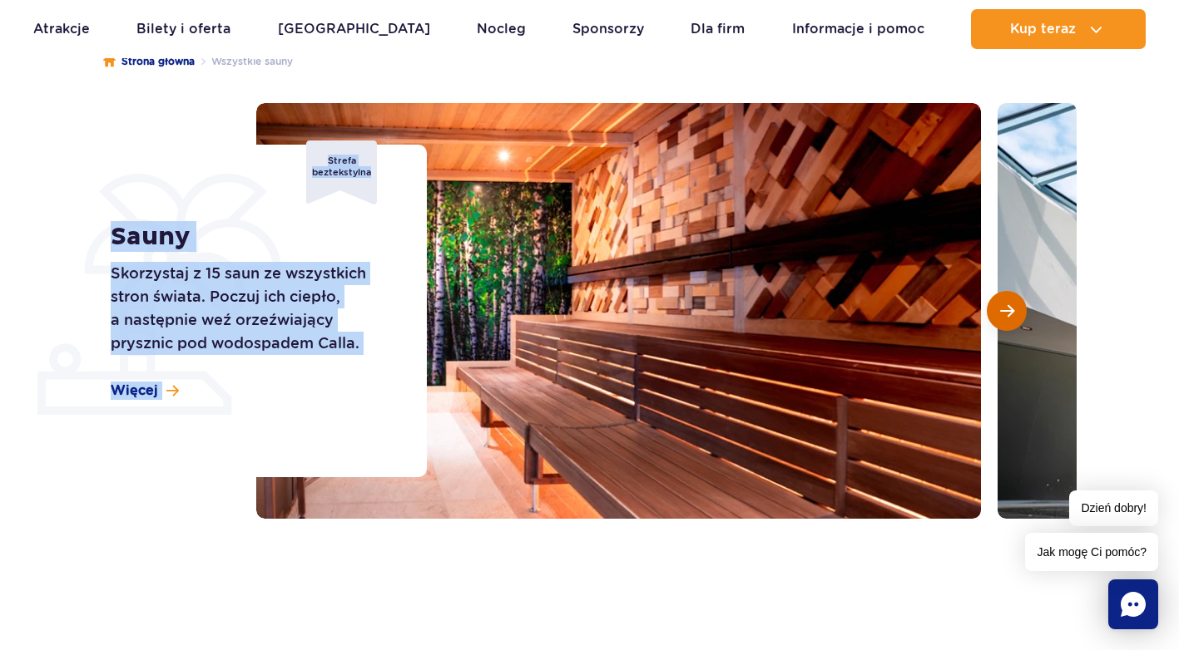
click at [1011, 317] on span "Następny slajd" at bounding box center [1007, 311] width 14 height 15
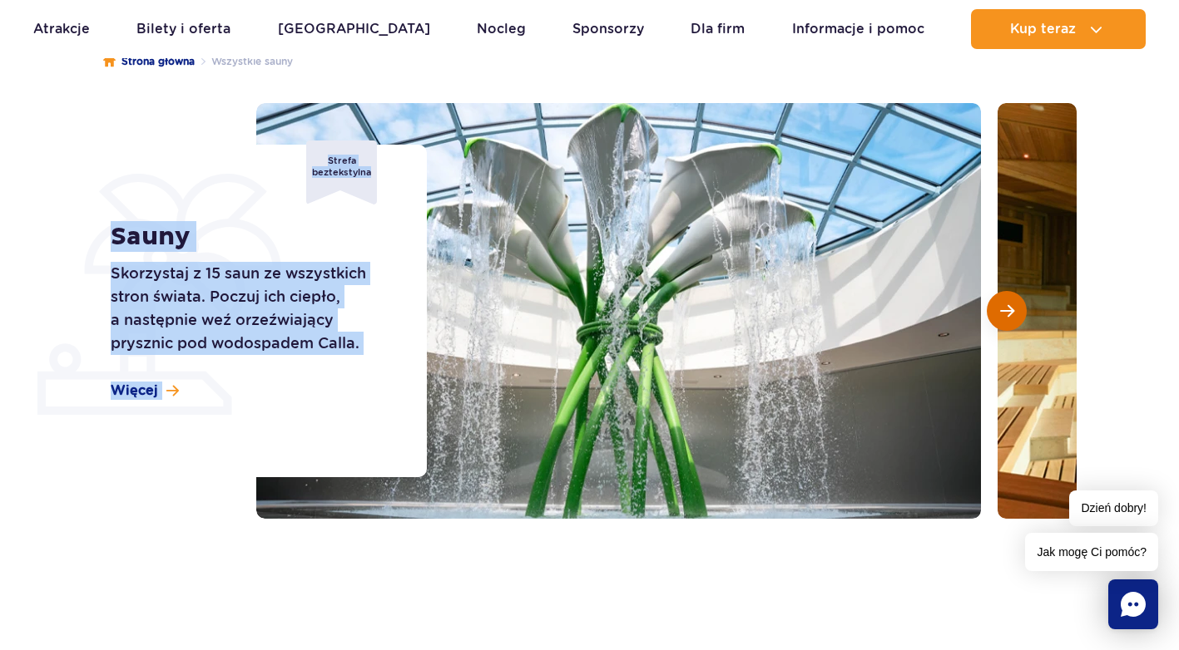
click at [1011, 317] on span "Następny slajd" at bounding box center [1007, 311] width 14 height 15
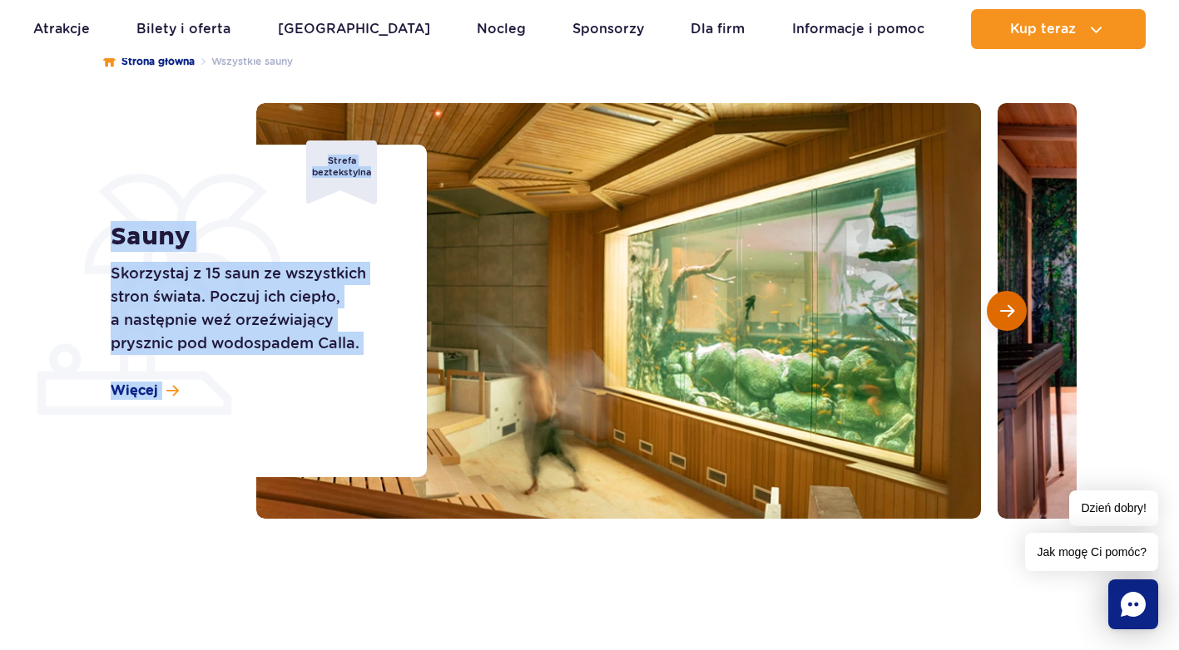
click at [1011, 316] on span "Następny slajd" at bounding box center [1007, 311] width 14 height 15
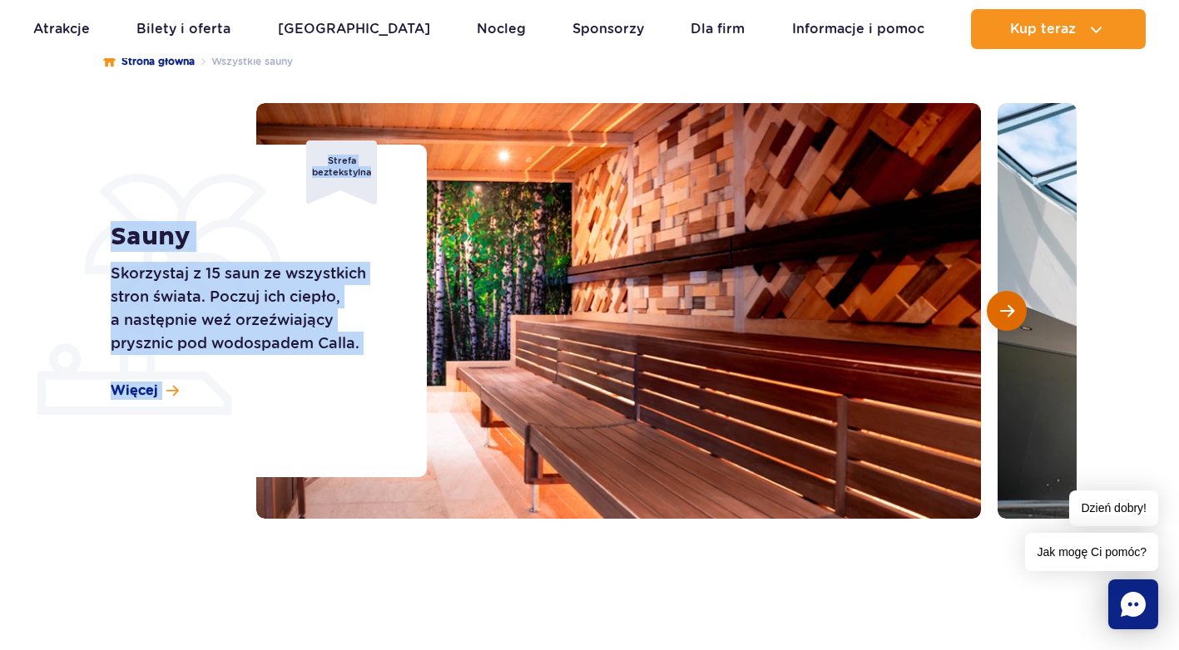
click at [1011, 315] on span "Następny slajd" at bounding box center [1007, 311] width 14 height 15
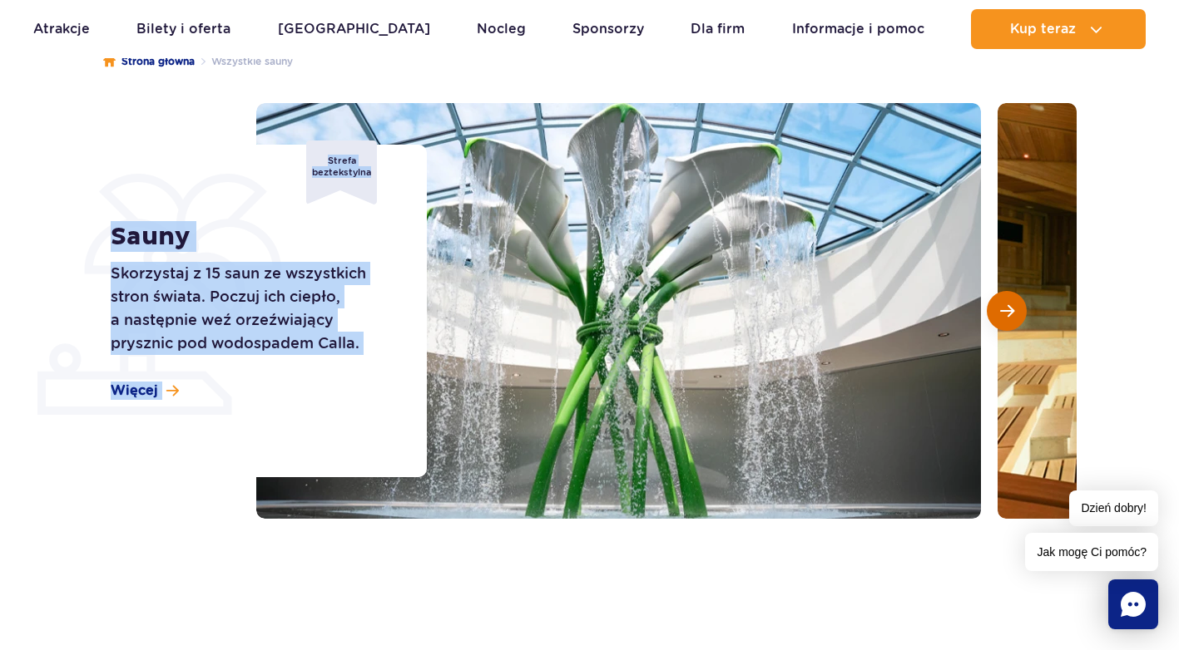
click at [1010, 314] on span "Następny slajd" at bounding box center [1007, 311] width 14 height 15
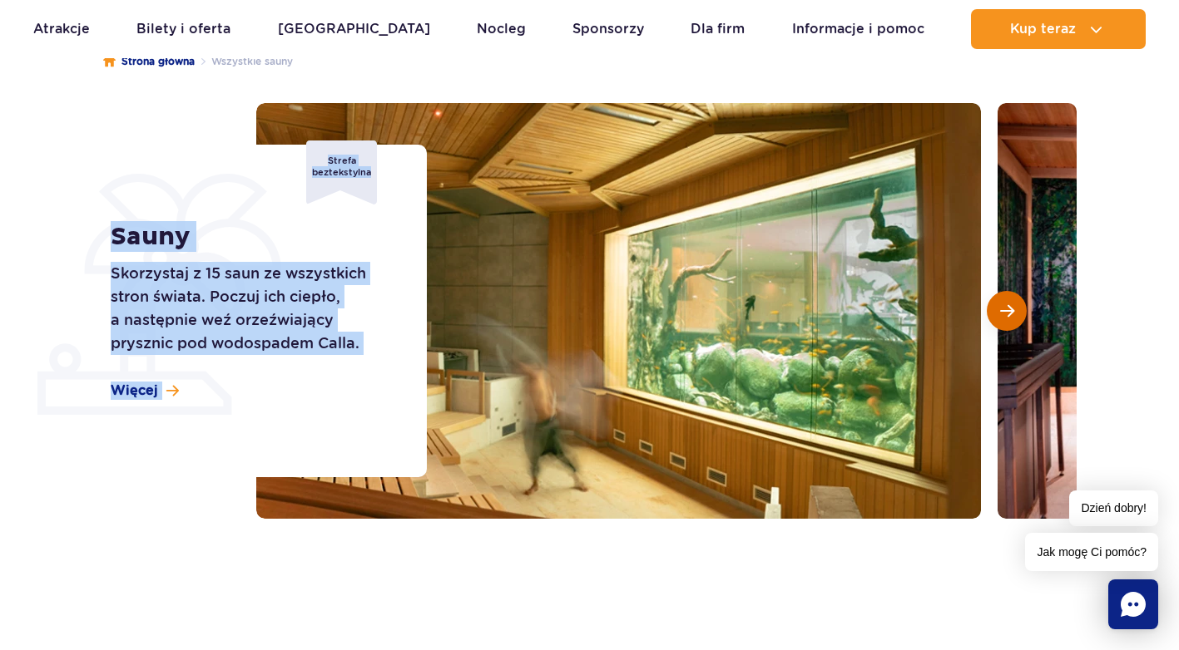
click at [1010, 314] on span "Następny slajd" at bounding box center [1007, 311] width 14 height 15
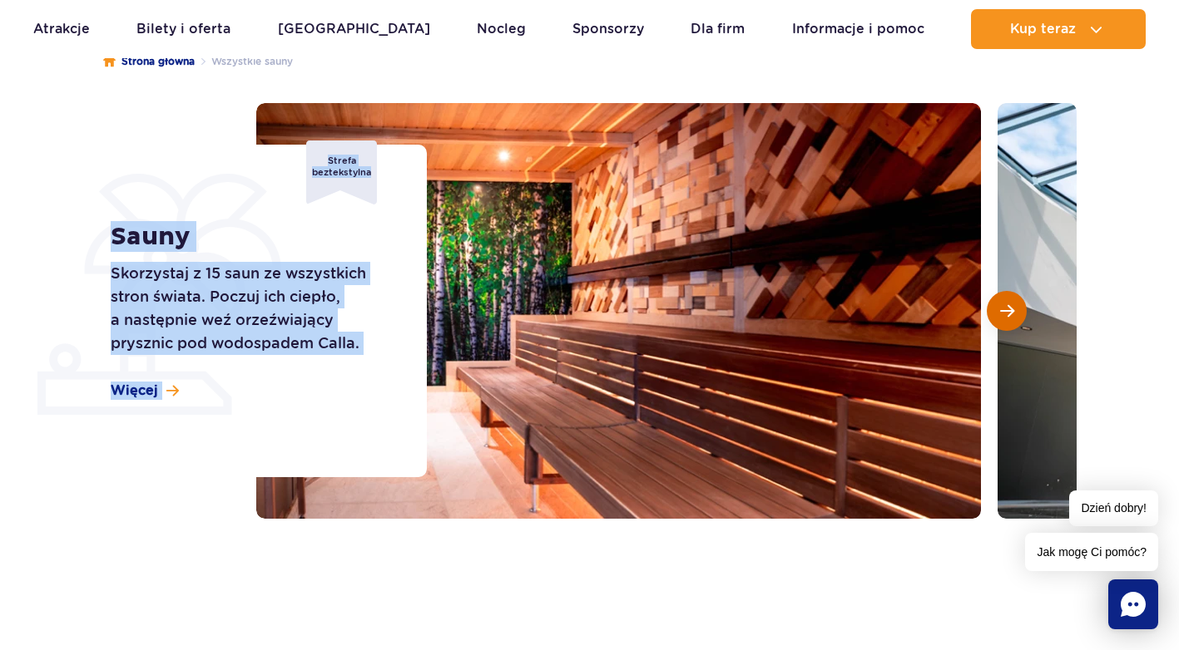
click at [1010, 314] on span "Następny slajd" at bounding box center [1007, 311] width 14 height 15
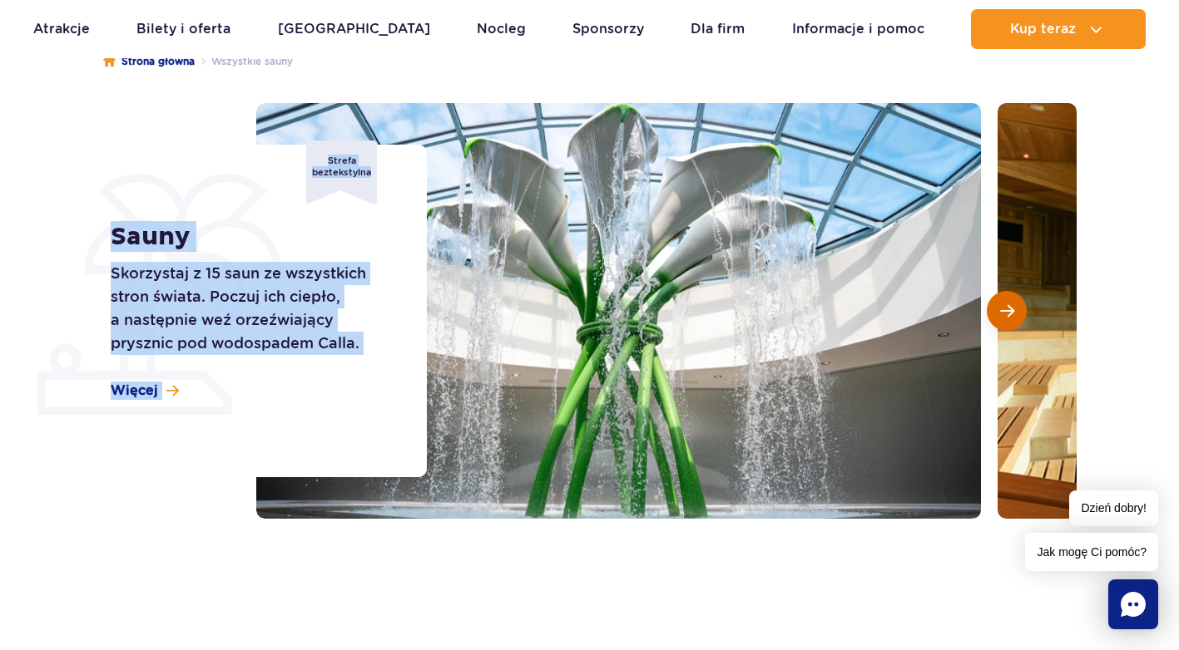
click at [1010, 314] on span "Następny slajd" at bounding box center [1007, 311] width 14 height 15
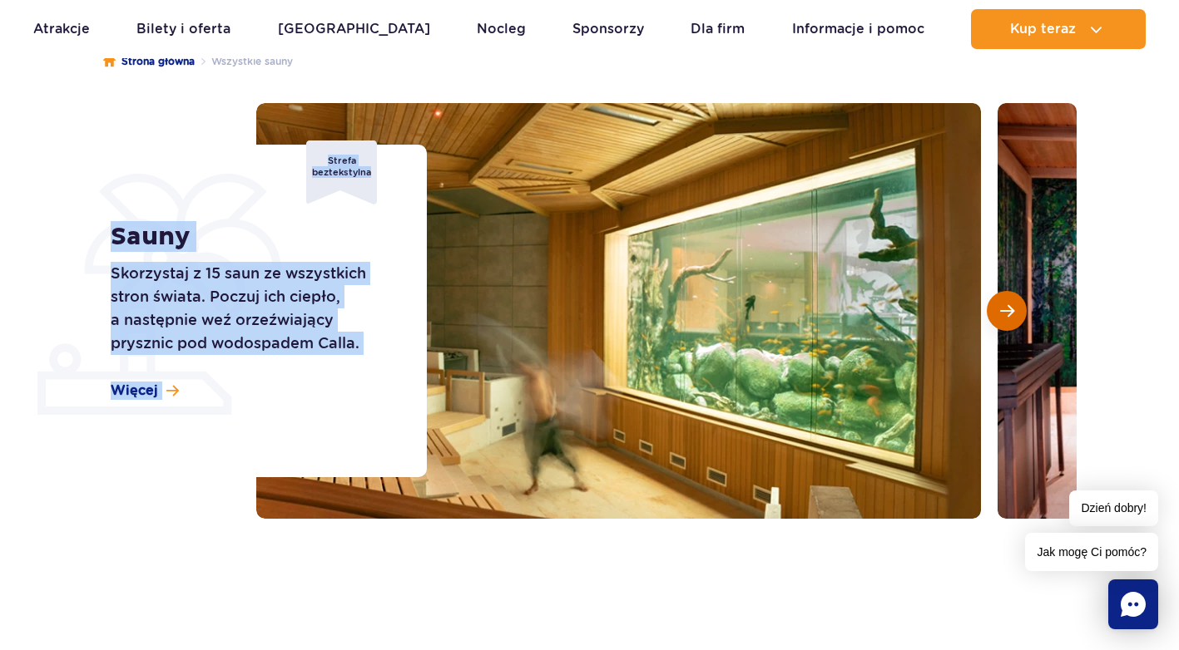
click at [1010, 314] on span "Następny slajd" at bounding box center [1007, 311] width 14 height 15
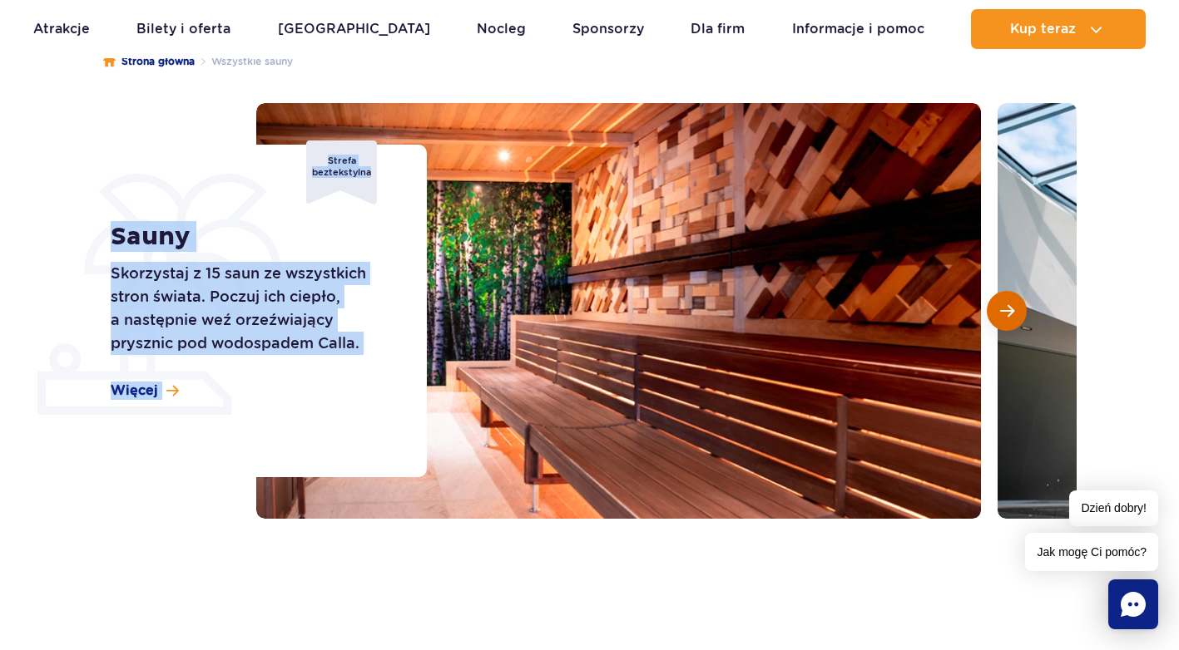
click at [1010, 314] on span "Następny slajd" at bounding box center [1007, 311] width 14 height 15
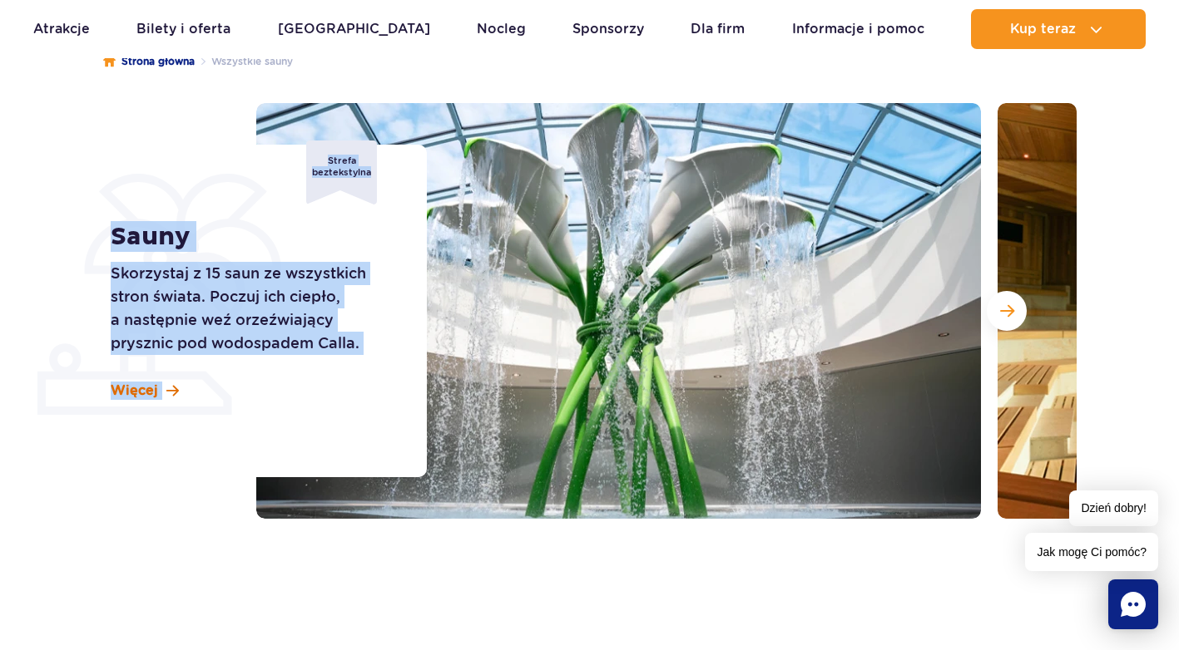
click at [121, 389] on span "Więcej" at bounding box center [134, 391] width 47 height 18
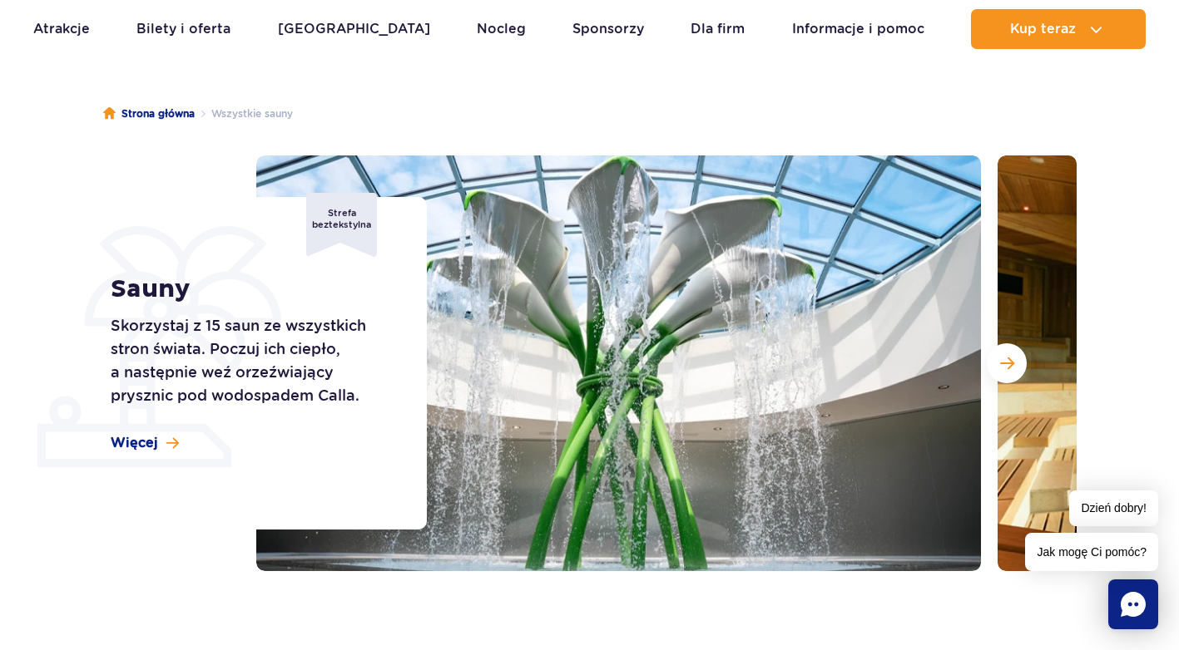
scroll to position [90, 0]
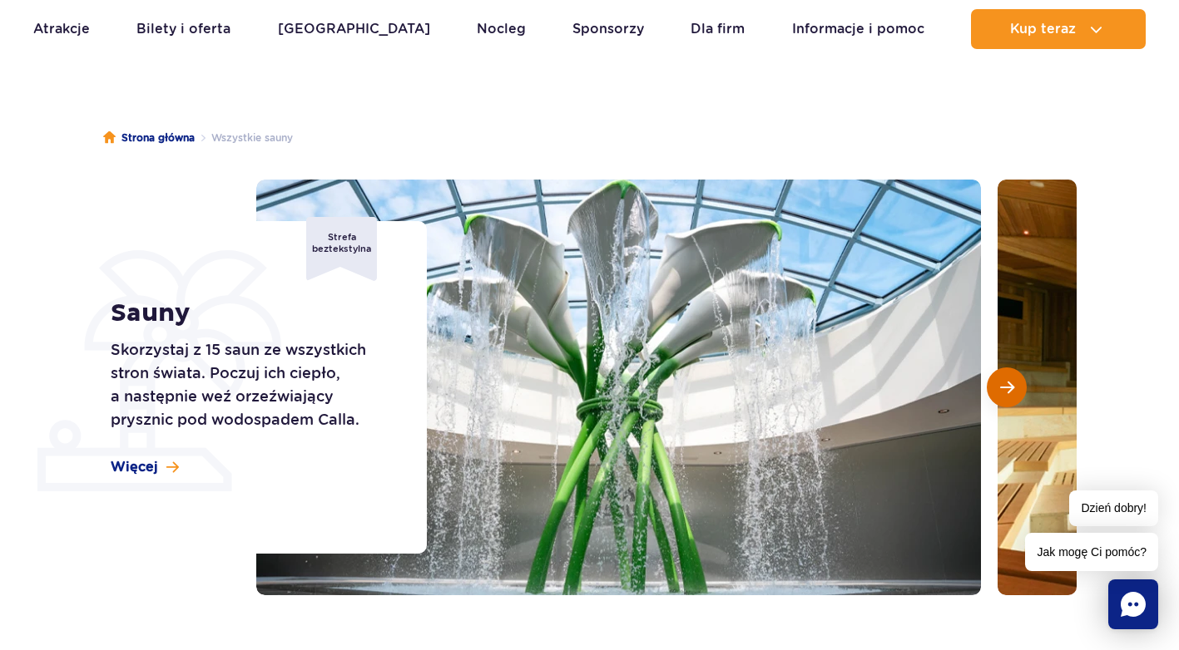
click at [1015, 397] on button "Następny slajd" at bounding box center [1006, 388] width 40 height 40
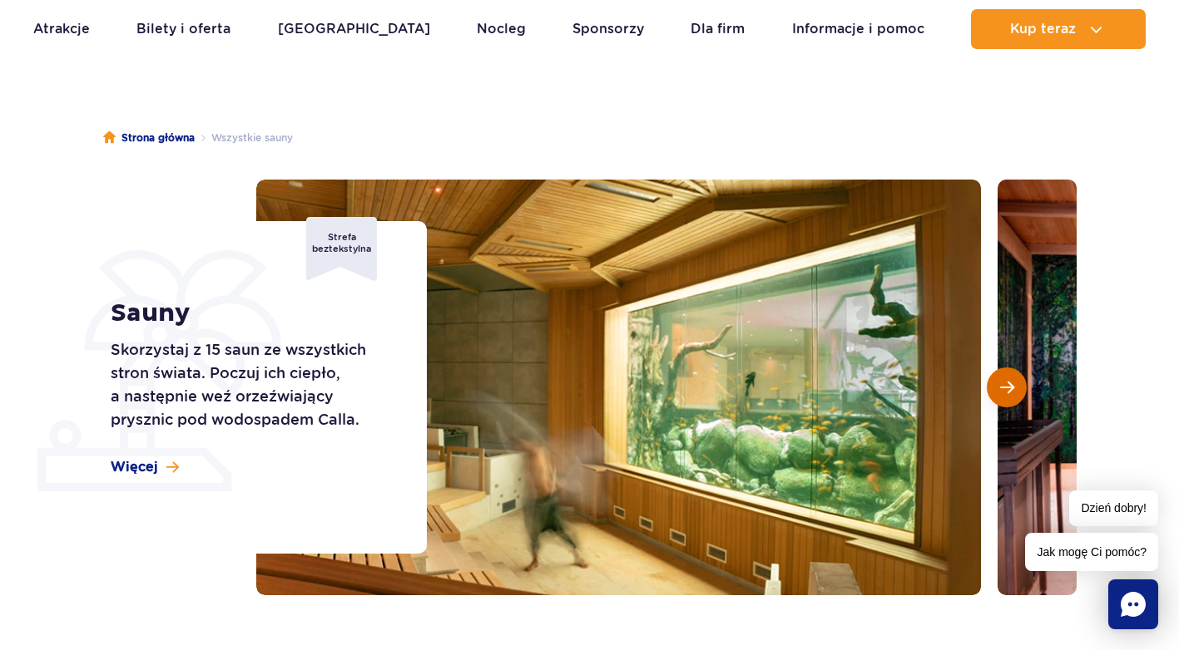
click at [1013, 396] on button "Następny slajd" at bounding box center [1006, 388] width 40 height 40
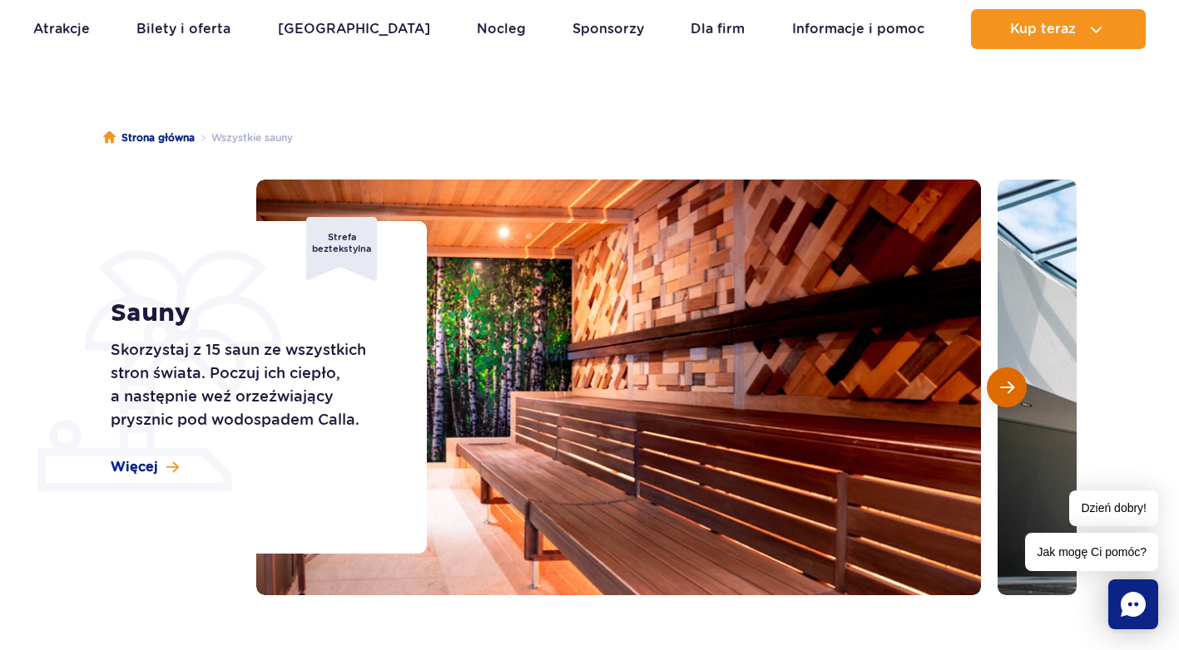
click at [1013, 395] on button "Następny slajd" at bounding box center [1006, 388] width 40 height 40
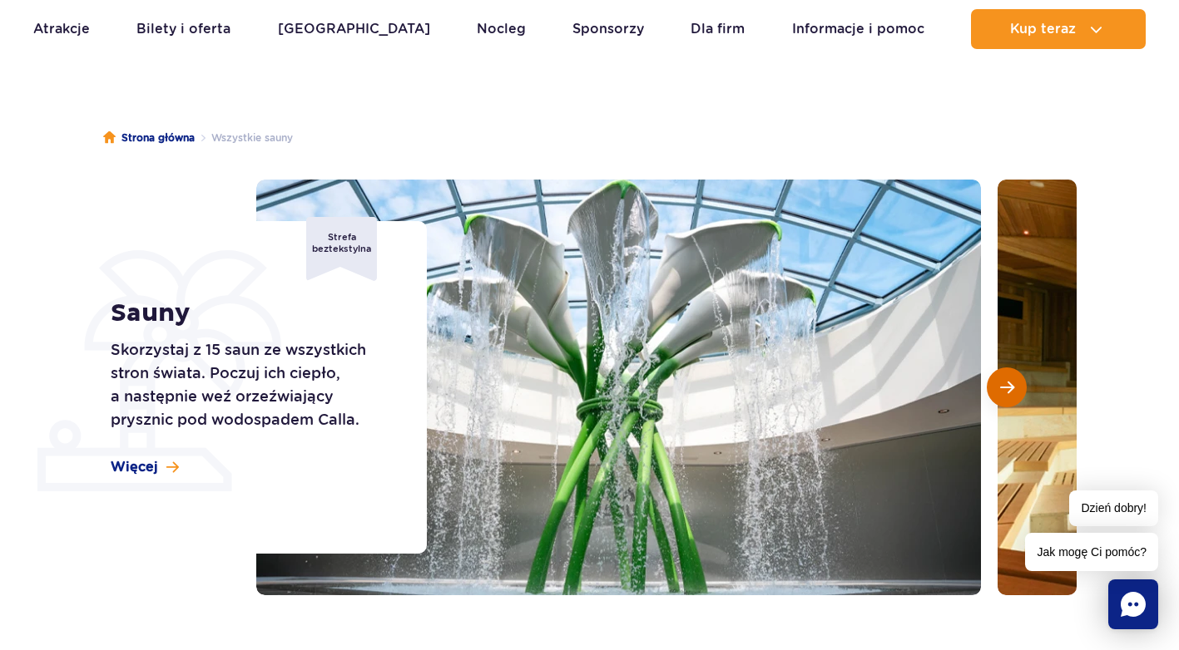
click at [1013, 395] on span "Następny slajd" at bounding box center [1007, 387] width 14 height 15
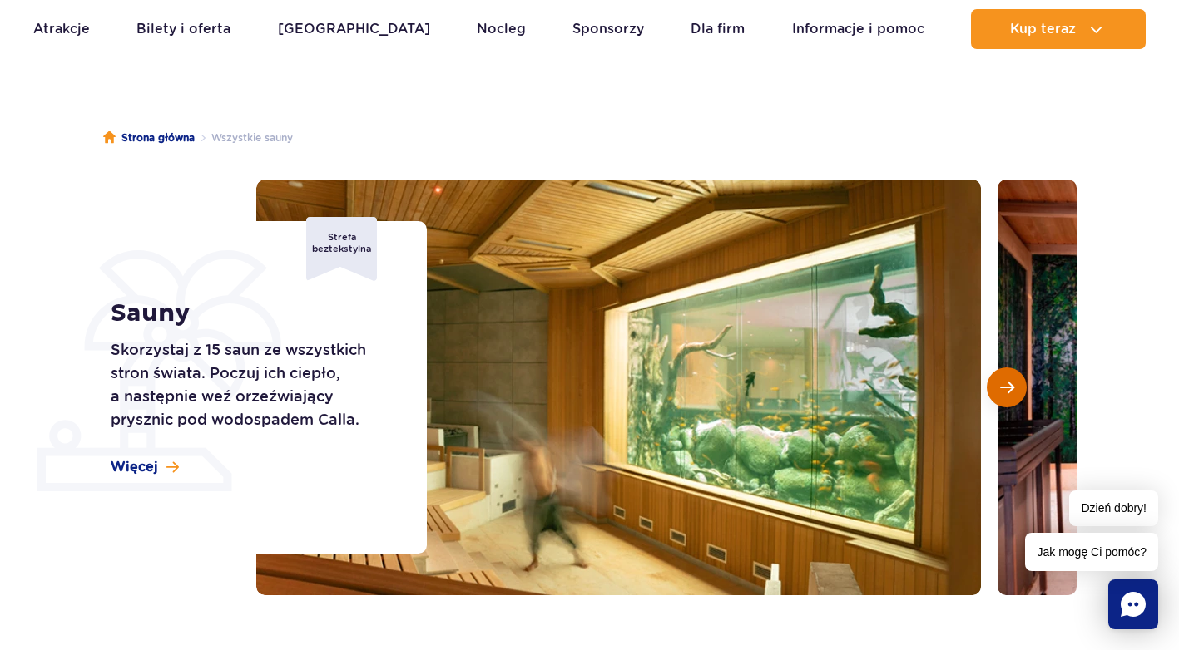
click at [1013, 395] on span "Następny slajd" at bounding box center [1007, 387] width 14 height 15
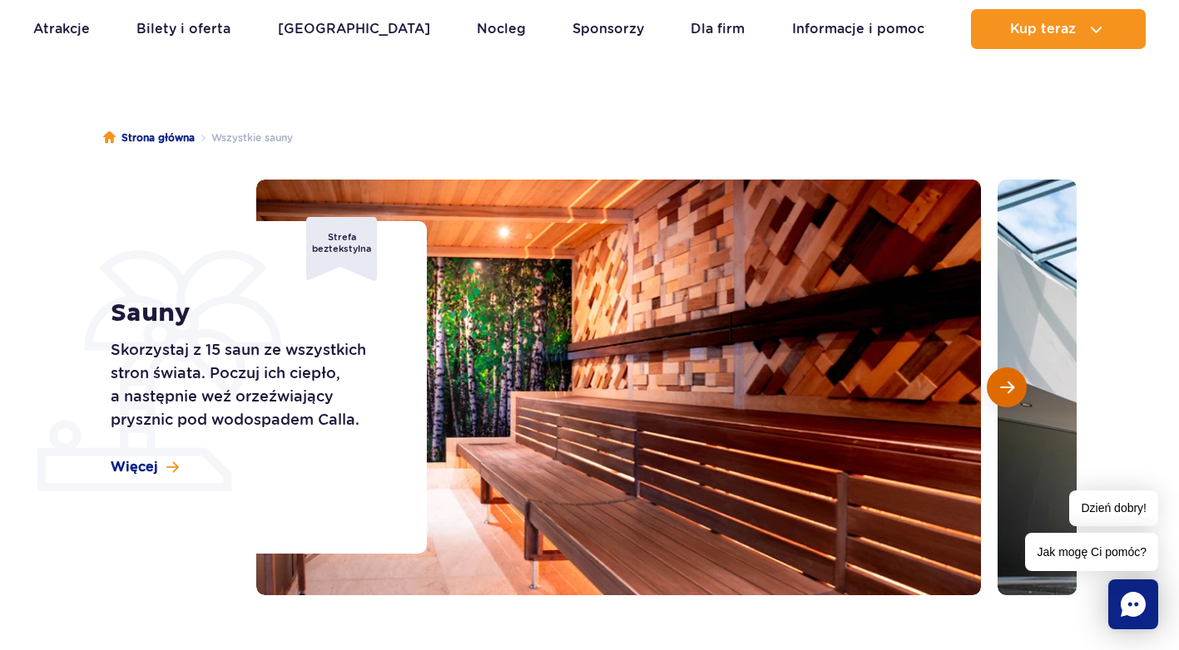
click at [1010, 393] on span "Następny slajd" at bounding box center [1007, 387] width 14 height 15
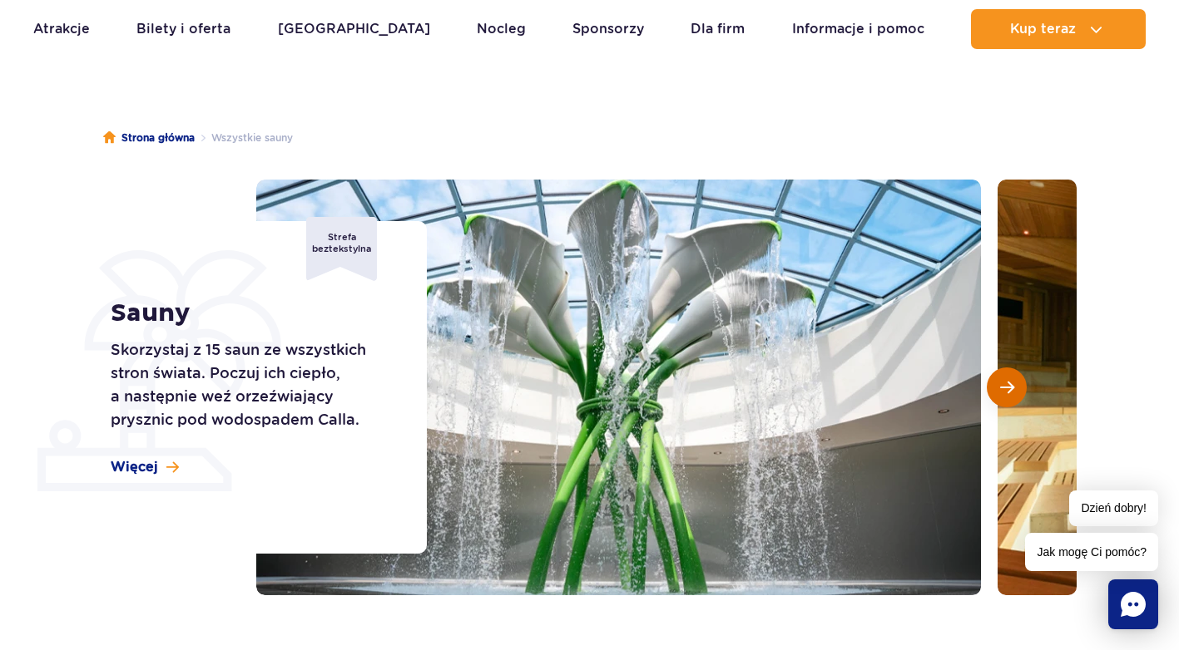
click at [1010, 393] on span "Następny slajd" at bounding box center [1007, 387] width 14 height 15
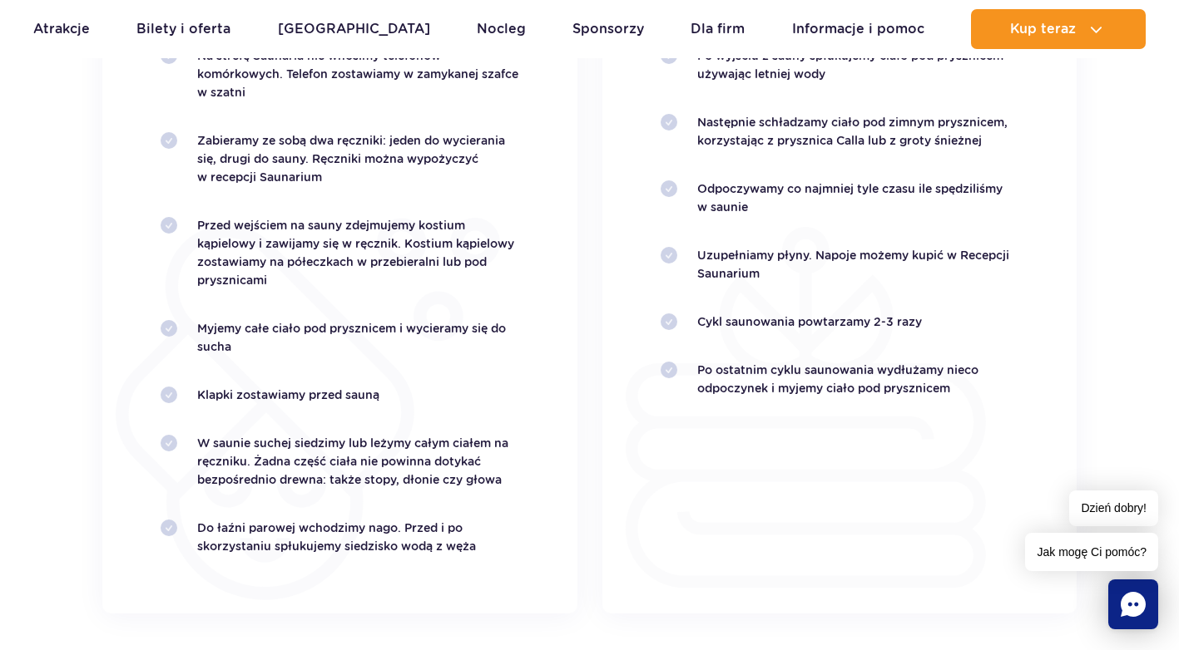
scroll to position [3167, 0]
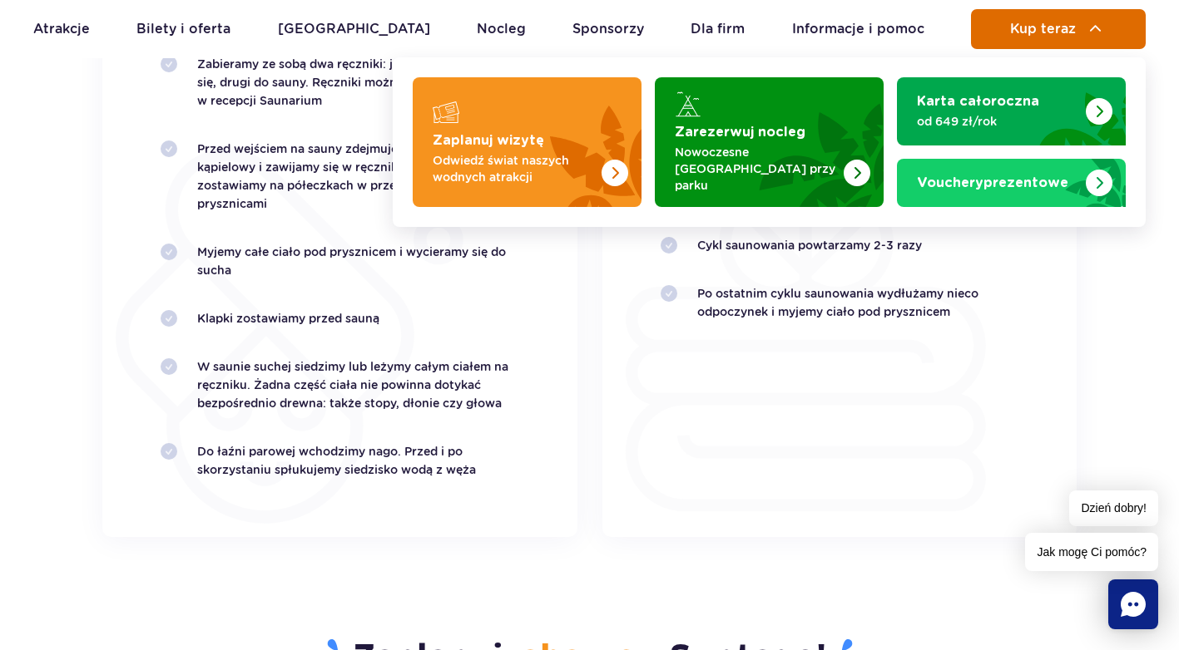
click at [1027, 30] on span "Kup teraz" at bounding box center [1043, 29] width 66 height 15
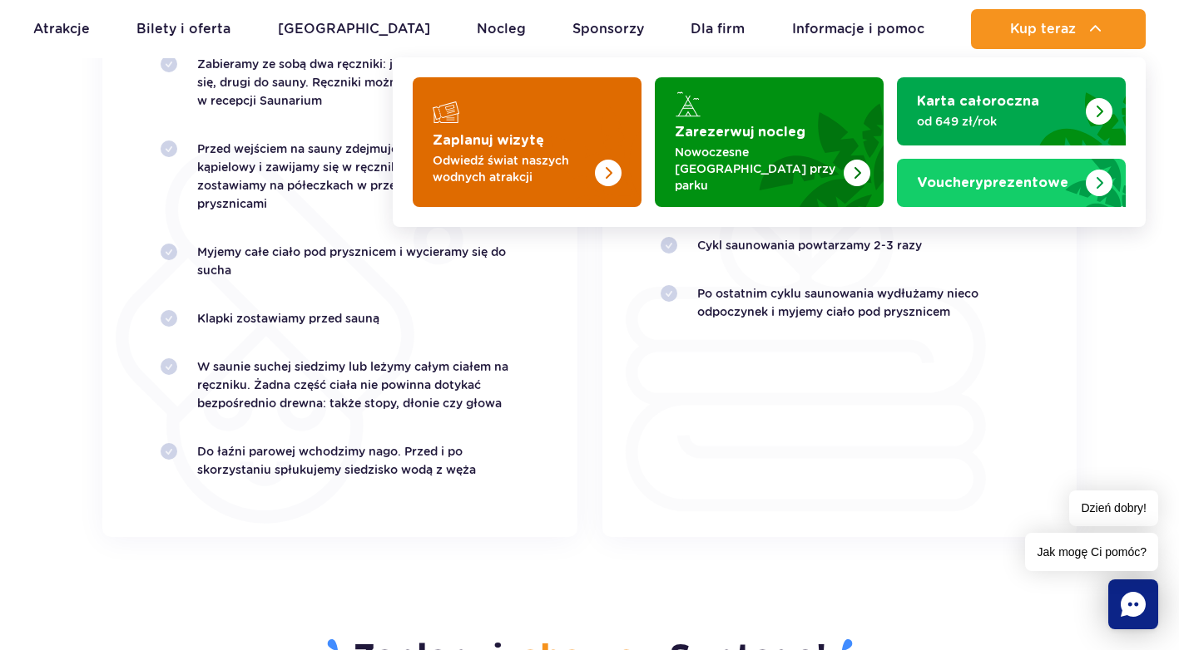
click at [569, 166] on p "Odwiedź świat naszych wodnych atrakcji" at bounding box center [513, 168] width 162 height 33
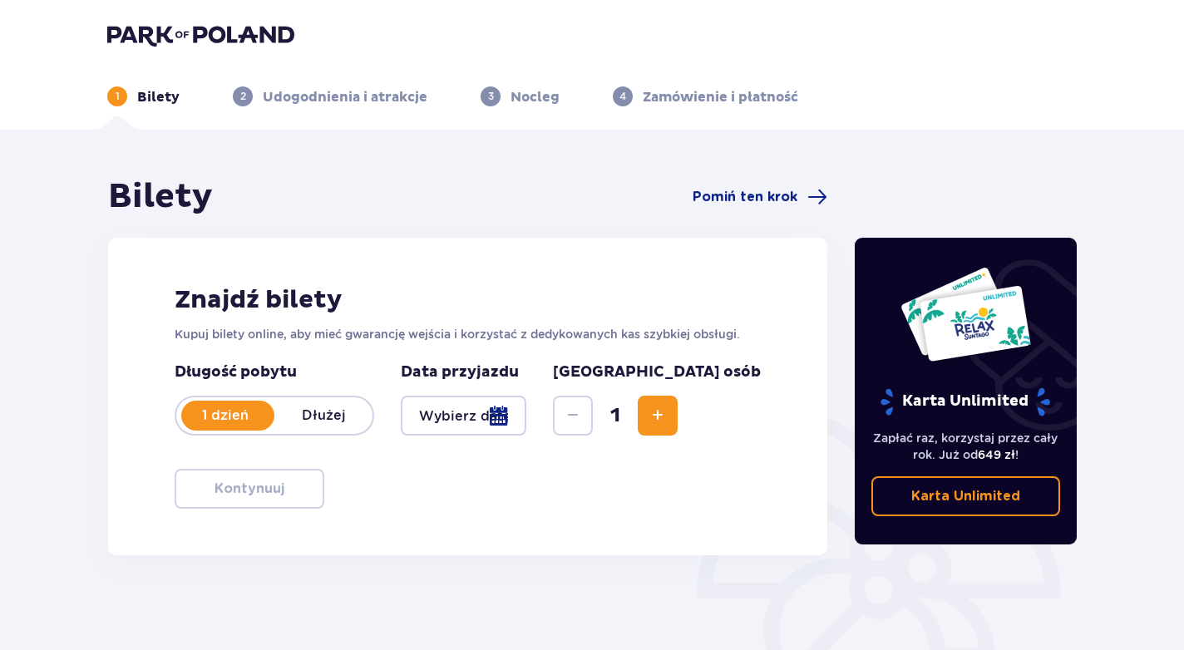
click at [421, 416] on div at bounding box center [464, 416] width 126 height 40
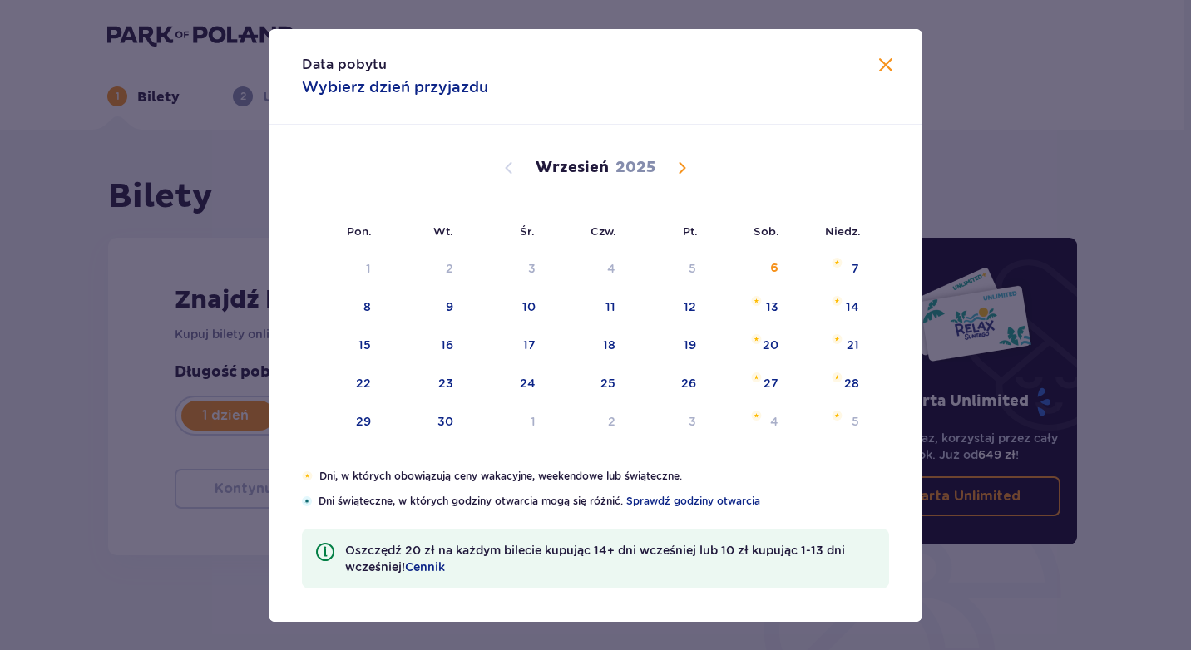
drag, startPoint x: 1133, startPoint y: 143, endPoint x: 1092, endPoint y: 150, distance: 41.3
click at [1133, 141] on div "Data pobytu Wybierz dzień przyjazdu Pon. Wt. Śr. Czw. Pt. Sob. [GEOGRAPHIC_DATA…" at bounding box center [595, 325] width 1191 height 650
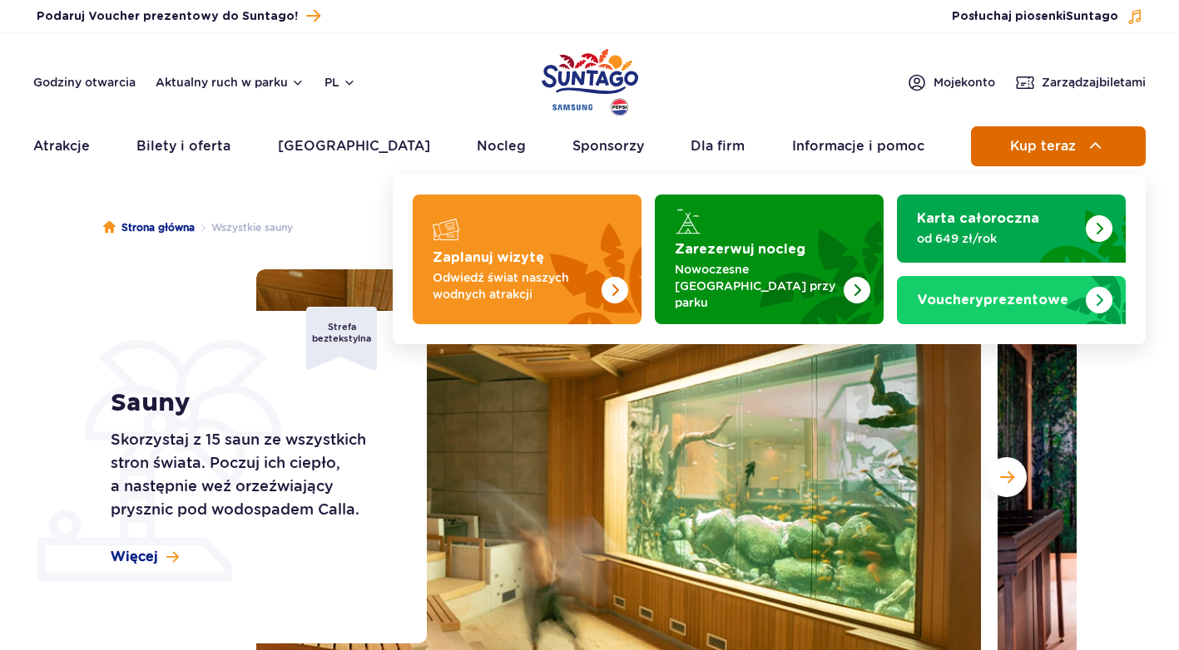
click at [1103, 131] on button "Kup teraz" at bounding box center [1058, 146] width 175 height 40
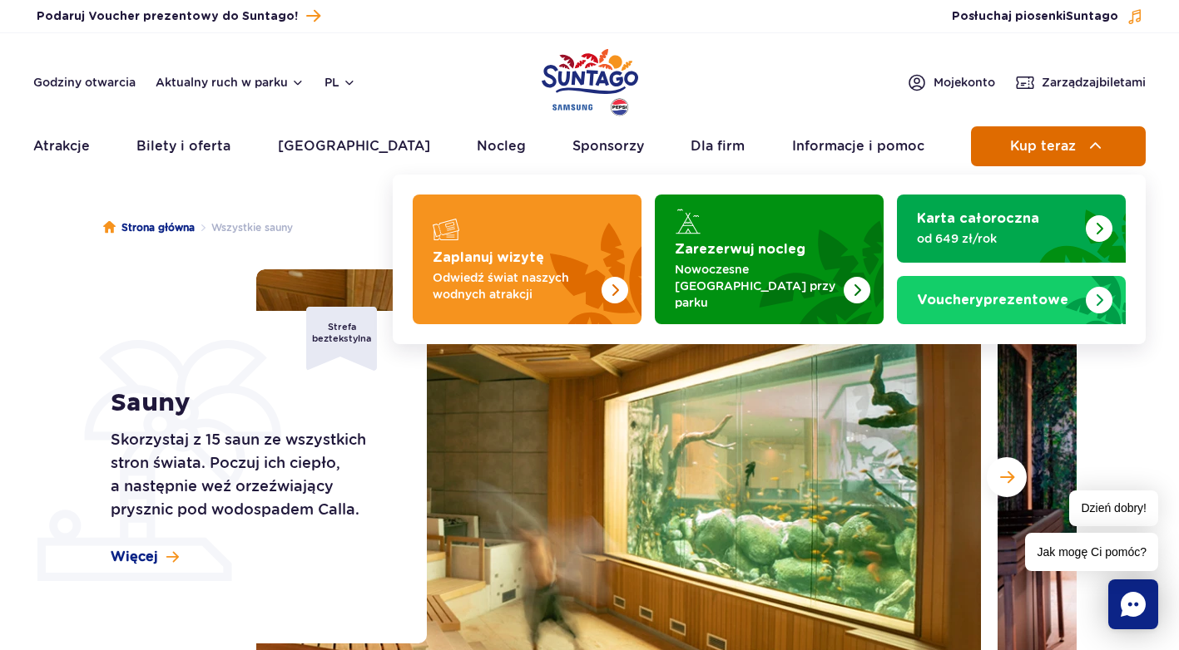
click at [1055, 146] on span "Kup teraz" at bounding box center [1043, 146] width 66 height 15
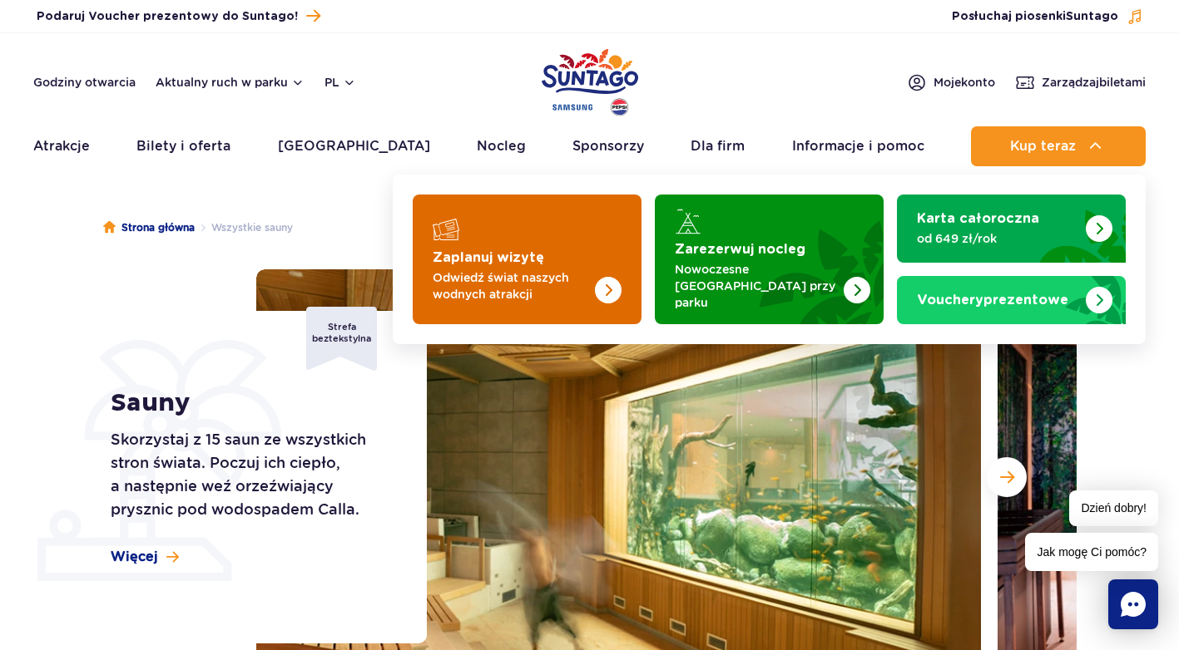
click at [572, 255] on img "Zaplanuj wizytę" at bounding box center [575, 260] width 132 height 130
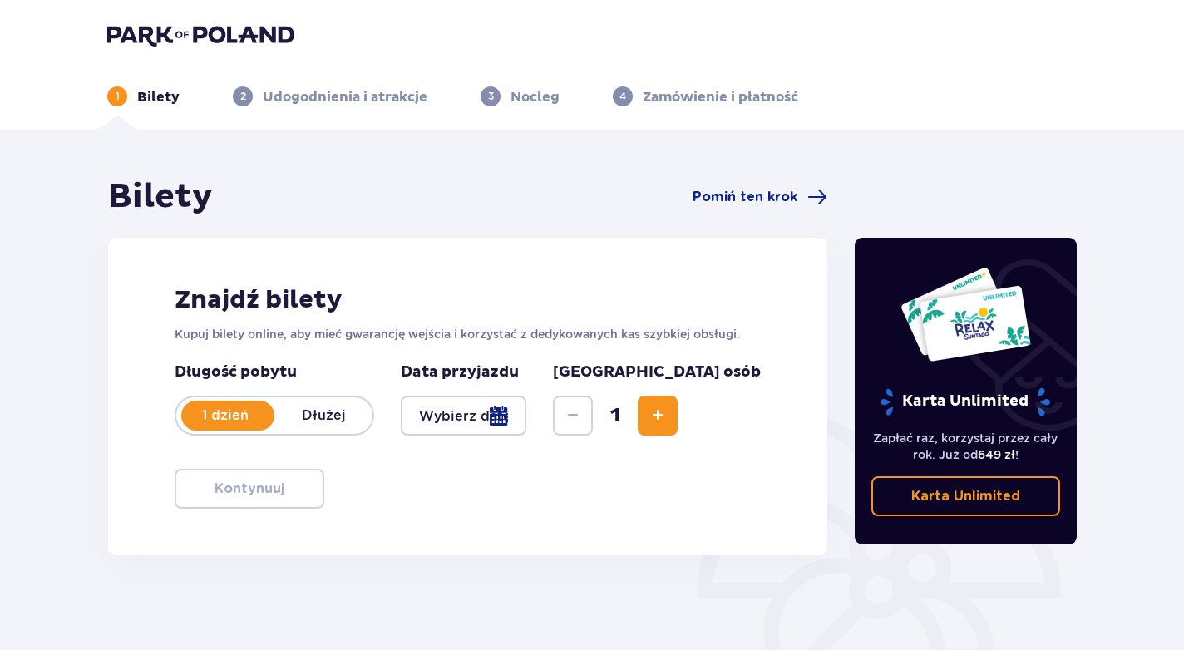
scroll to position [83, 0]
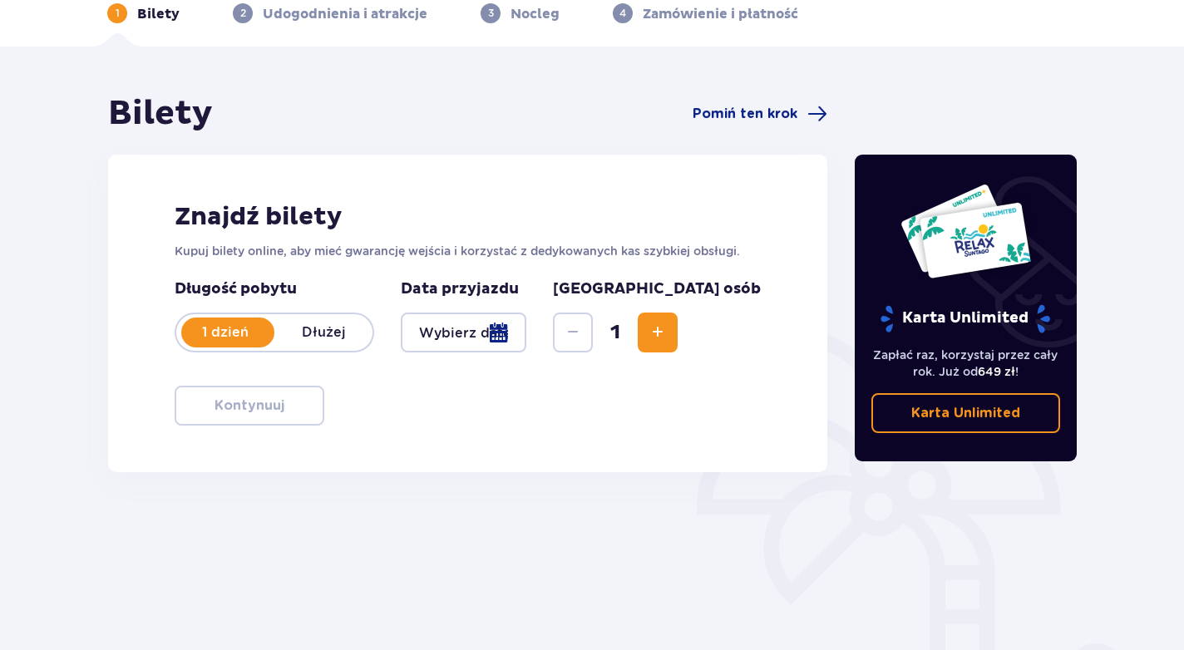
click at [506, 357] on div "Długość pobytu 1 dzień Dłużej Data przyjazdu [GEOGRAPHIC_DATA] osób 1" at bounding box center [468, 325] width 586 height 93
click at [496, 348] on div at bounding box center [464, 333] width 126 height 40
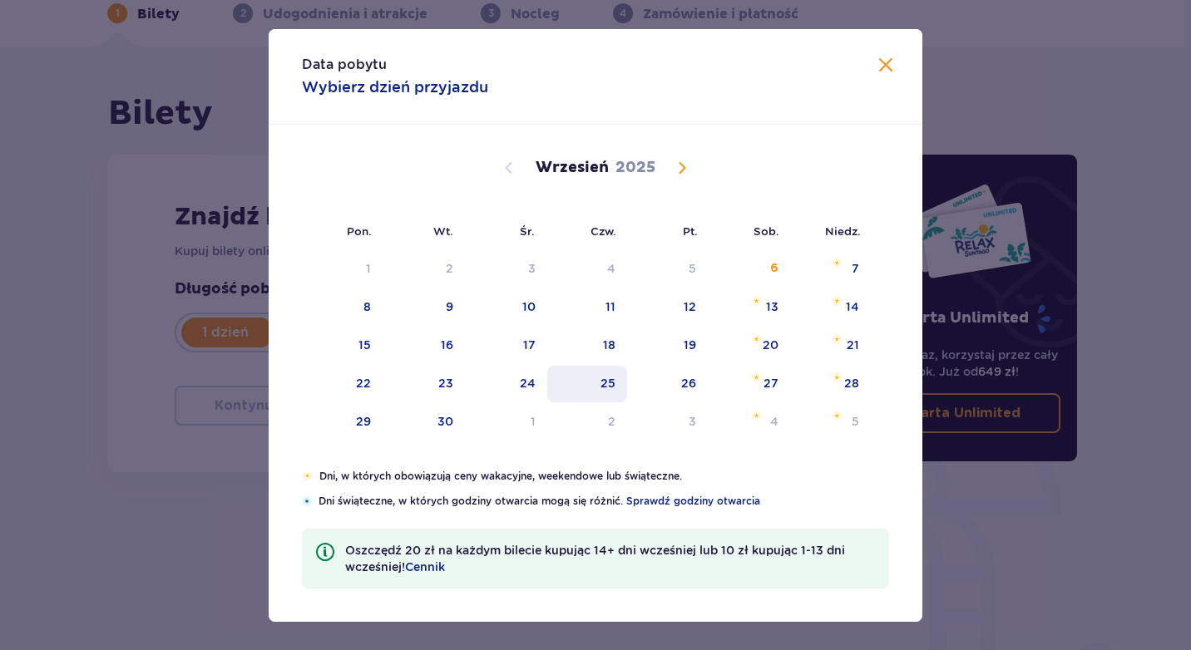
click at [625, 384] on div "25" at bounding box center [587, 384] width 81 height 37
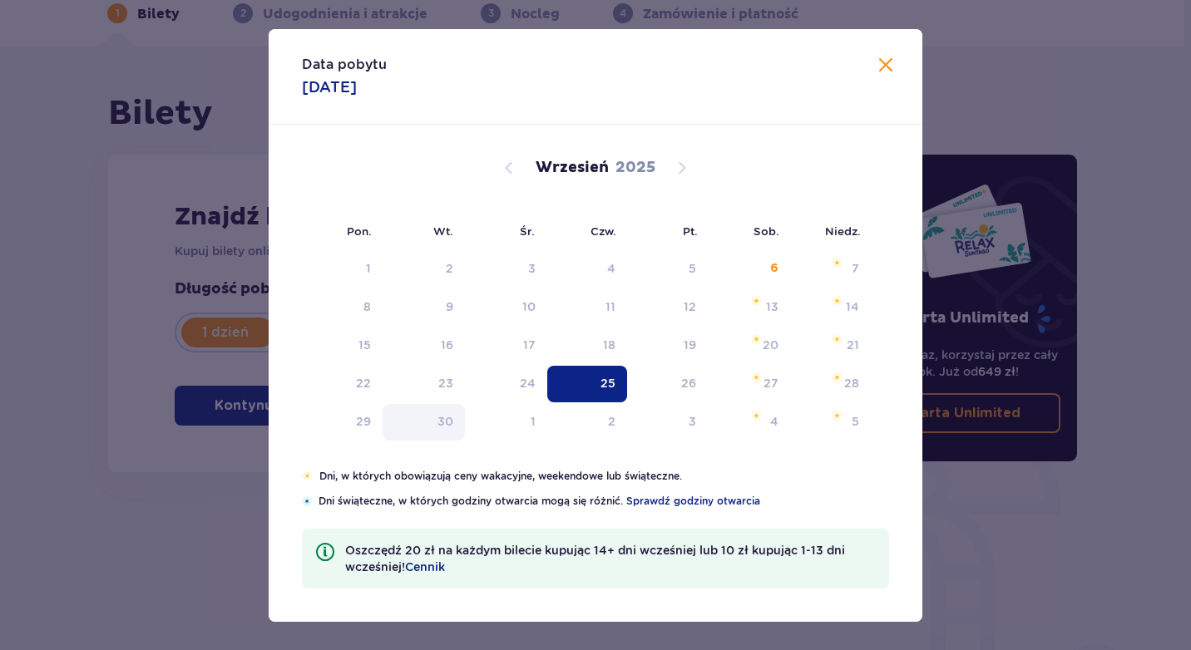
click at [441, 419] on div "30" at bounding box center [445, 421] width 16 height 17
type input "[DATE]"
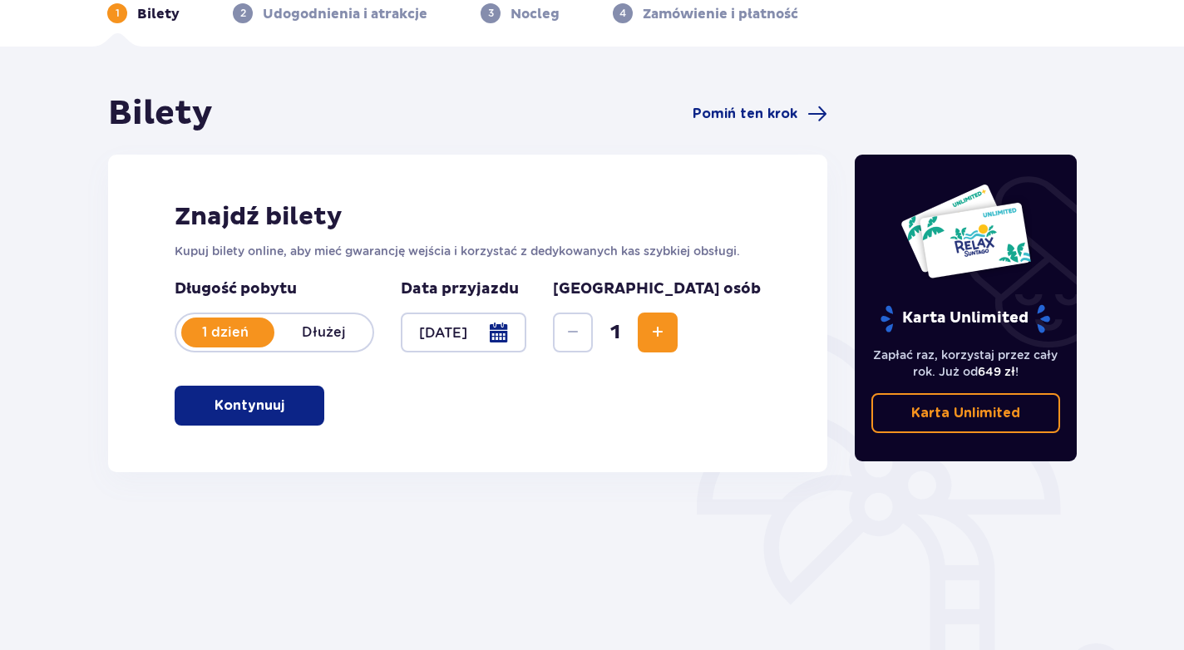
click at [225, 417] on button "Kontynuuj" at bounding box center [250, 406] width 150 height 40
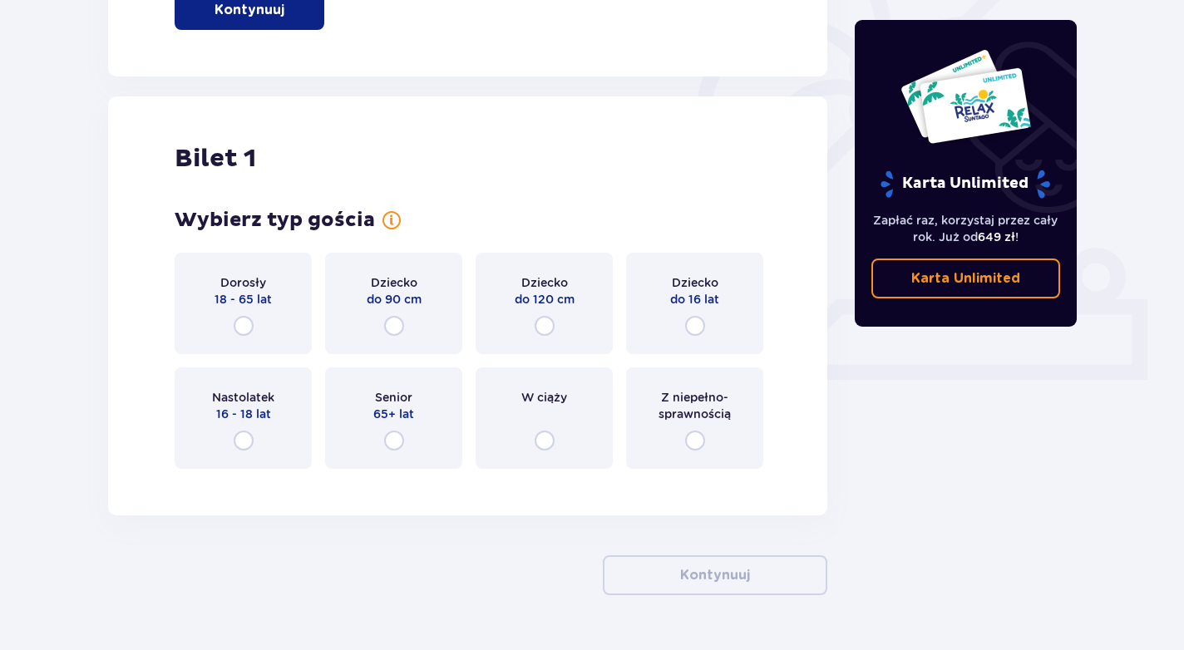
scroll to position [524, 0]
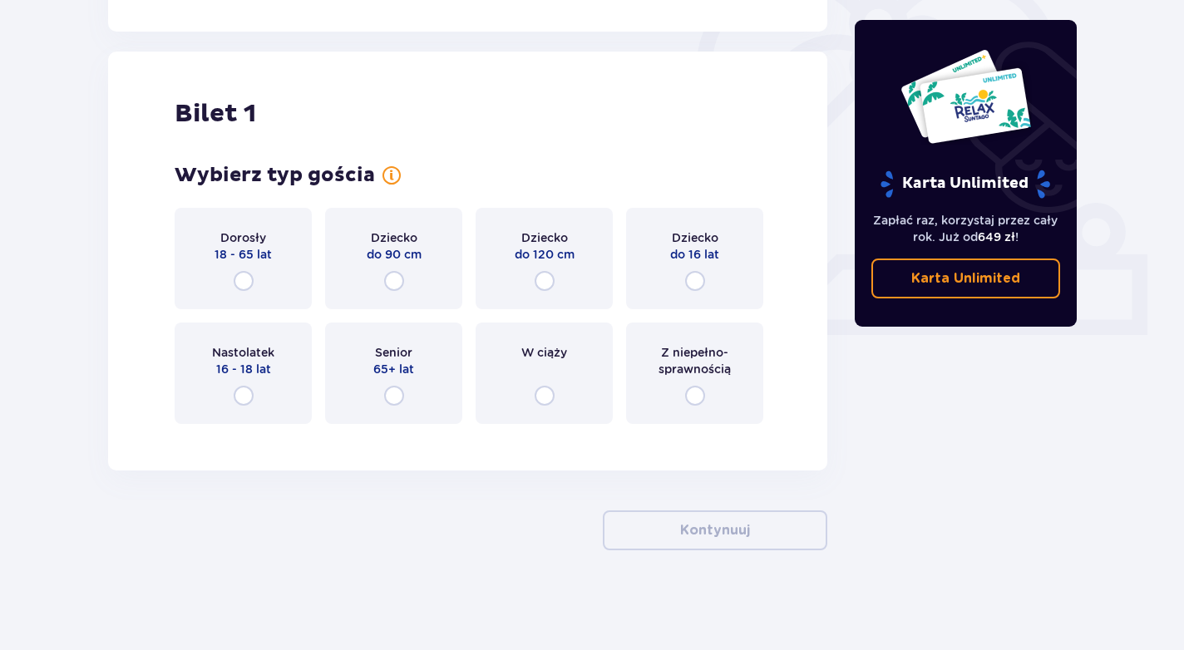
click at [231, 277] on div "Dorosły 18 - 65 lat" at bounding box center [243, 258] width 137 height 101
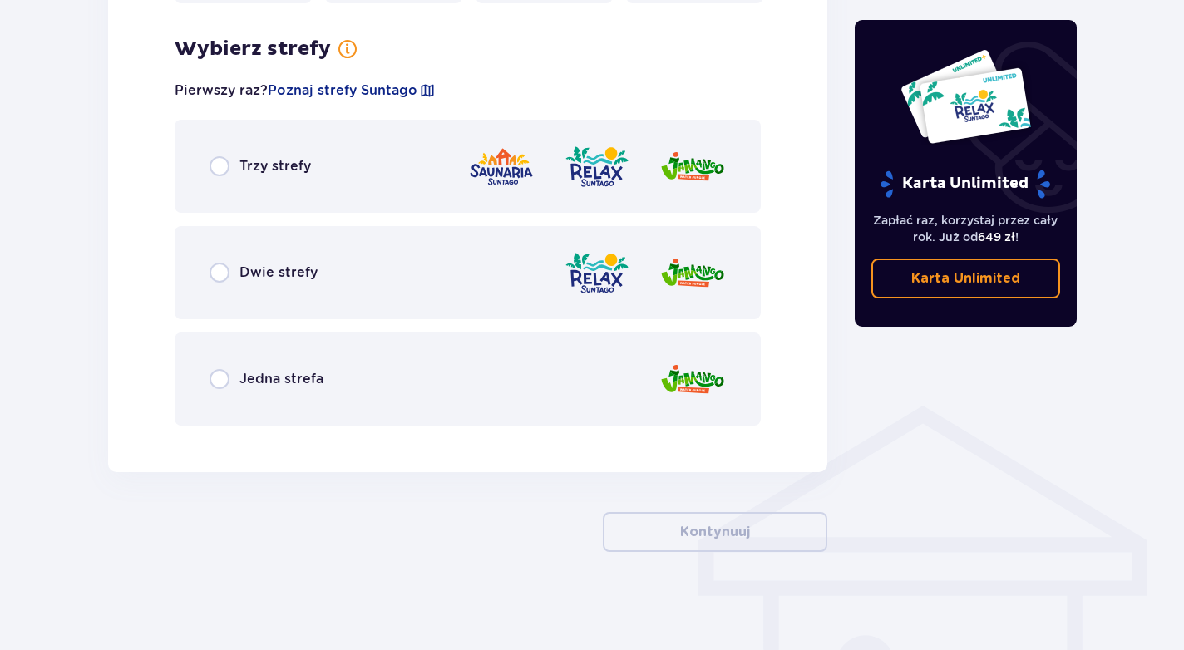
scroll to position [946, 0]
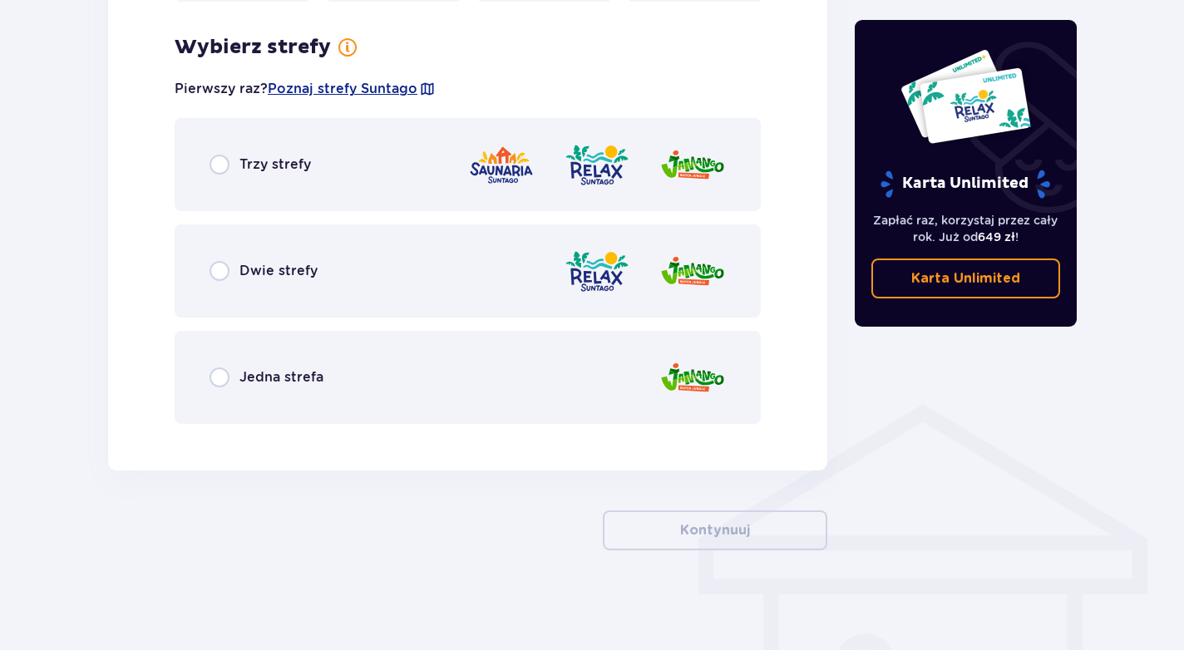
click at [493, 185] on img at bounding box center [501, 164] width 67 height 47
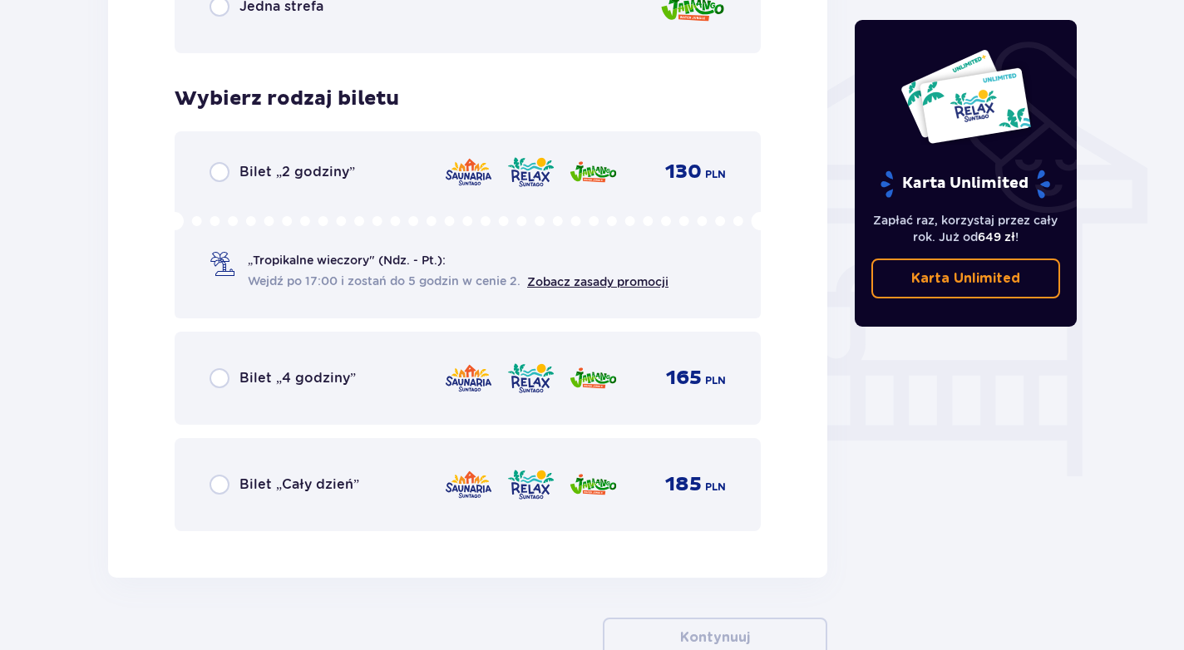
scroll to position [1425, 0]
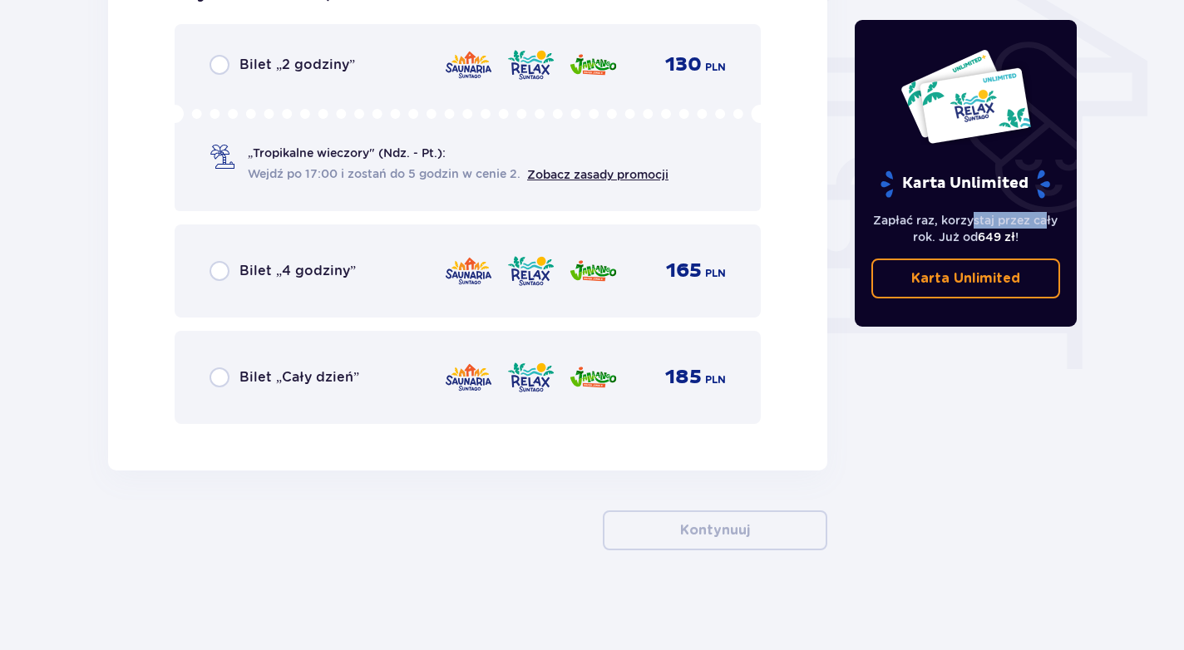
drag, startPoint x: 978, startPoint y: 228, endPoint x: 1049, endPoint y: 220, distance: 71.1
click at [1049, 220] on p "Zapłać raz, korzystaj przez cały rok. Już od 649 zł !" at bounding box center [967, 228] width 190 height 33
drag, startPoint x: 1049, startPoint y: 220, endPoint x: 980, endPoint y: 284, distance: 93.6
click at [980, 284] on p "Karta Unlimited" at bounding box center [966, 278] width 109 height 18
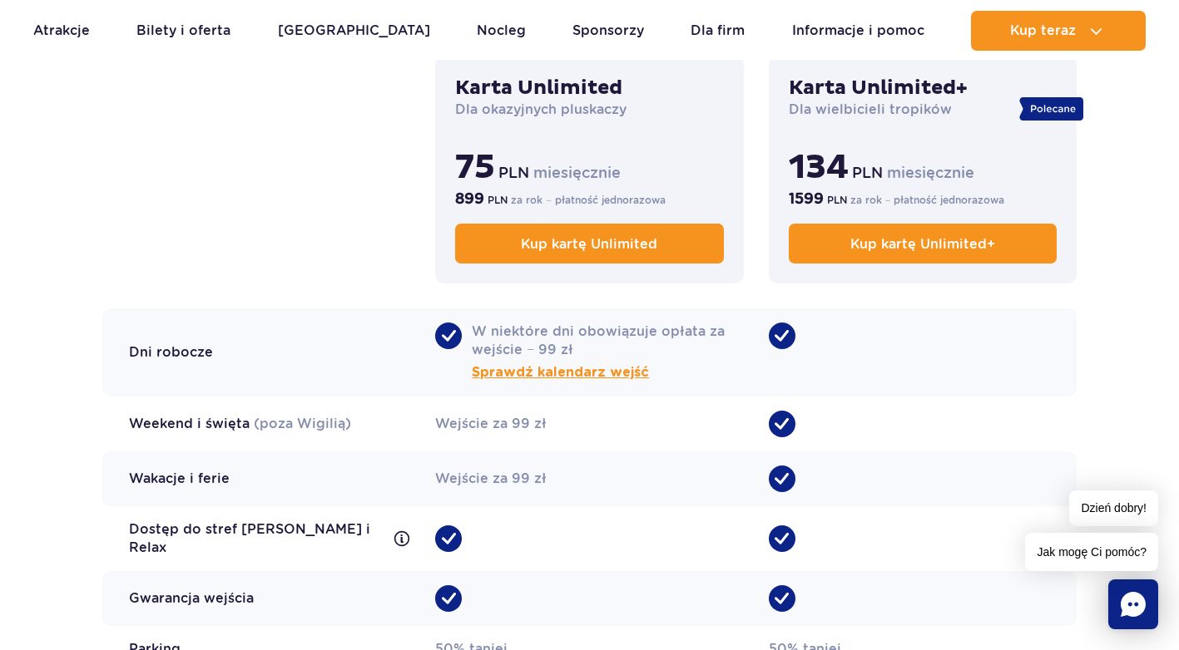
scroll to position [1248, 0]
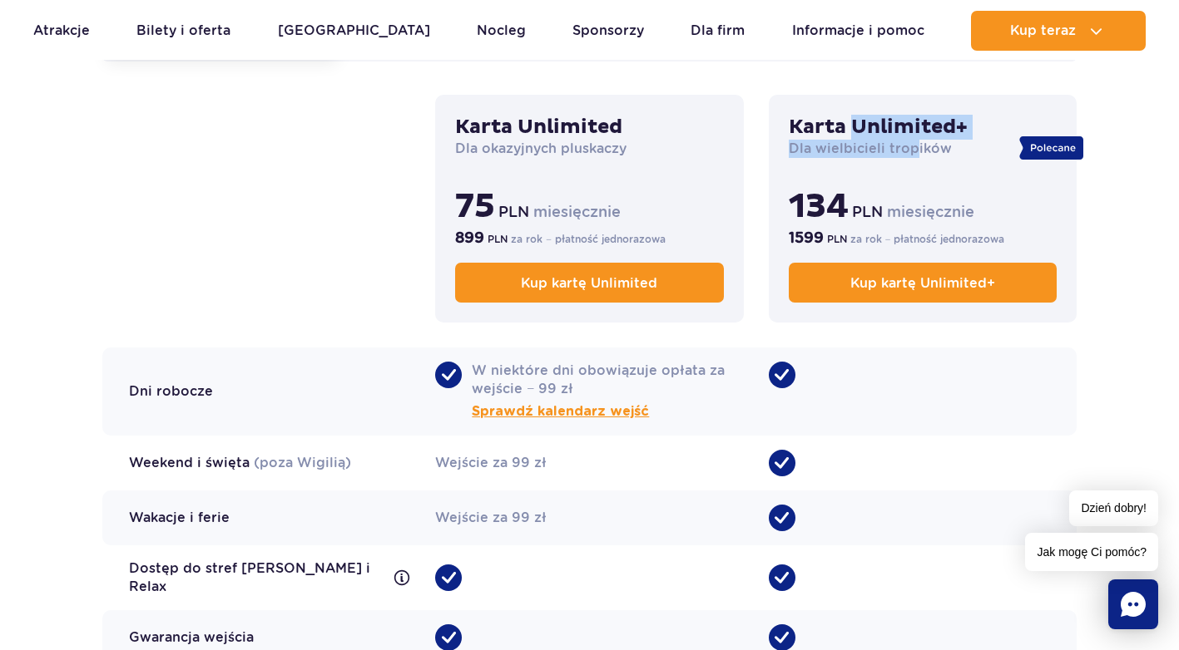
drag, startPoint x: 854, startPoint y: 120, endPoint x: 905, endPoint y: 152, distance: 60.2
click at [905, 153] on div "Karta Unlimited+ Dla wielbicieli tropików 134 PLN miesięcznie 1599 PLN za rok −…" at bounding box center [922, 209] width 308 height 228
drag, startPoint x: 905, startPoint y: 152, endPoint x: 786, endPoint y: 197, distance: 127.1
click at [786, 198] on div "Karta Unlimited+ Dla wielbicieli tropików 134 PLN miesięcznie 1599 PLN za rok −…" at bounding box center [922, 209] width 308 height 228
click at [803, 449] on div "•" at bounding box center [922, 463] width 308 height 55
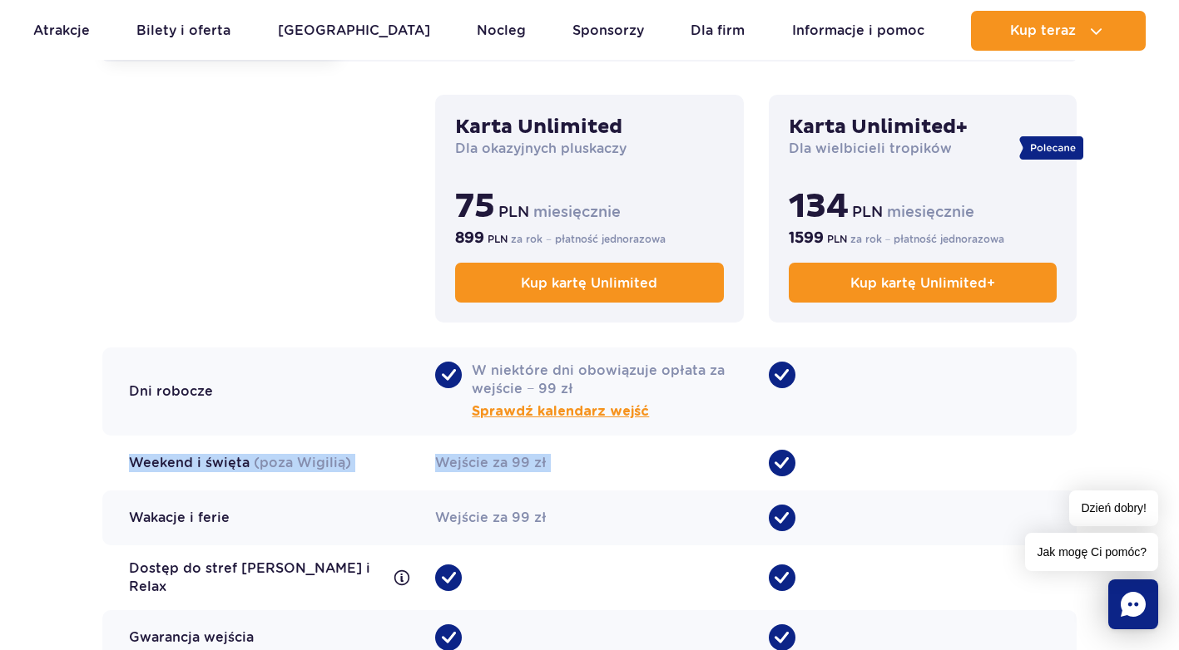
drag, startPoint x: 788, startPoint y: 378, endPoint x: 828, endPoint y: 488, distance: 116.8
click at [828, 488] on div "Dni robocze • W niektóre dni obowiązuje opłata za wejście − 99 zł Sprawdź kalen…" at bounding box center [589, 562] width 974 height 429
drag, startPoint x: 828, startPoint y: 488, endPoint x: 857, endPoint y: 536, distance: 56.1
click at [857, 536] on div "•" at bounding box center [922, 518] width 308 height 55
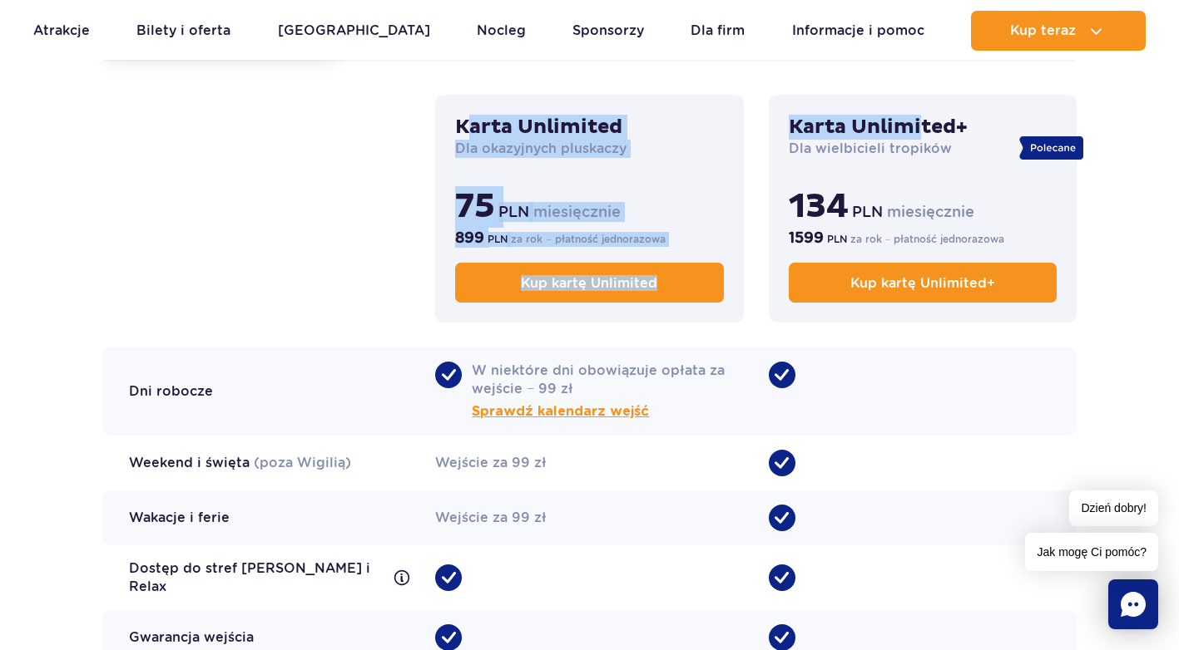
drag, startPoint x: 474, startPoint y: 88, endPoint x: 925, endPoint y: 115, distance: 451.6
click at [925, 115] on div "Dorosły Dziecko do 16 lat Dziecko do 120cm Osoba z ulgą Dorosły Karta Unlimited…" at bounding box center [589, 396] width 974 height 762
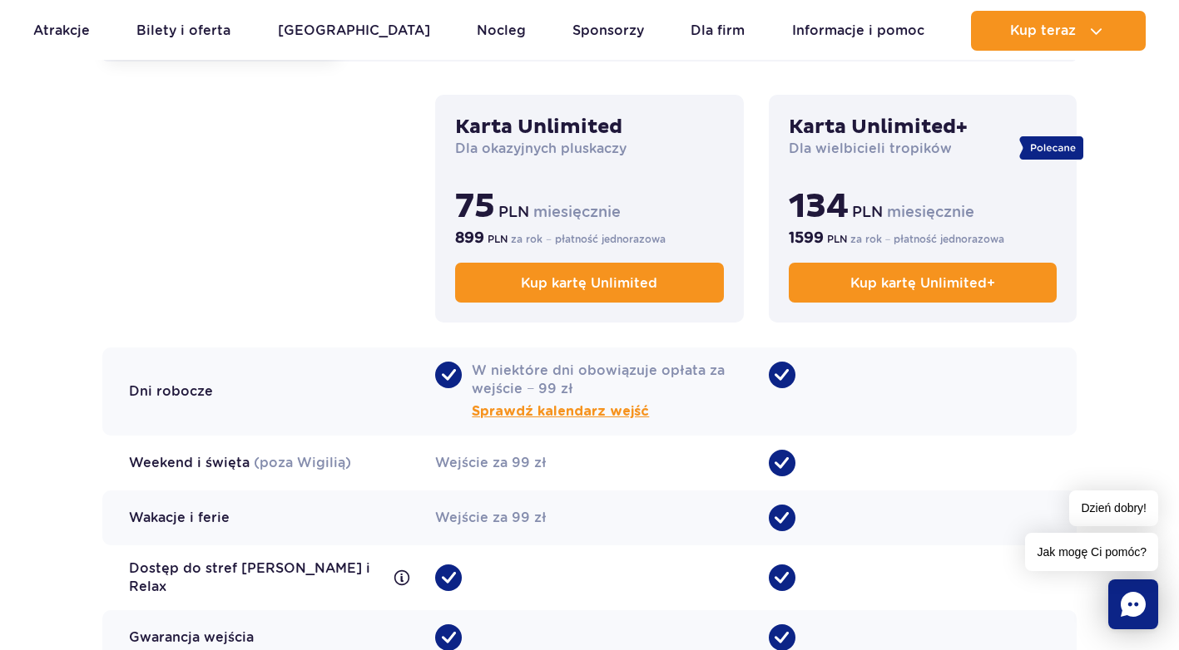
drag, startPoint x: 925, startPoint y: 115, endPoint x: 816, endPoint y: 140, distance: 111.8
click at [816, 141] on p "Dla wielbicieli tropików" at bounding box center [922, 149] width 268 height 18
drag, startPoint x: 882, startPoint y: 126, endPoint x: 995, endPoint y: 141, distance: 114.1
click at [995, 142] on div "Karta Unlimited+ Dla wielbicieli tropików 134 PLN miesięcznie 1599 PLN za rok −…" at bounding box center [922, 209] width 308 height 228
drag, startPoint x: 590, startPoint y: 386, endPoint x: 630, endPoint y: 413, distance: 48.4
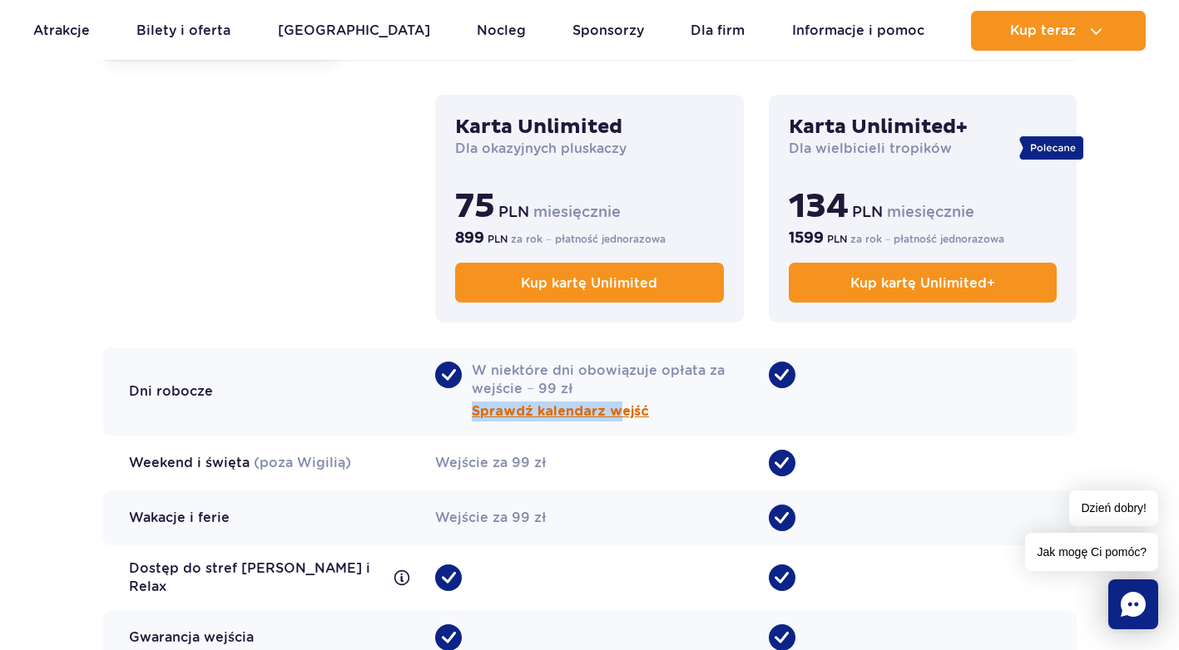
click at [625, 410] on span "W niektóre dni obowiązuje opłata za wejście − 99 zł Sprawdź kalendarz wejść" at bounding box center [607, 392] width 271 height 60
drag, startPoint x: 630, startPoint y: 413, endPoint x: 640, endPoint y: 529, distance: 116.1
click at [640, 529] on div "Wejście za 99 zł" at bounding box center [589, 518] width 308 height 55
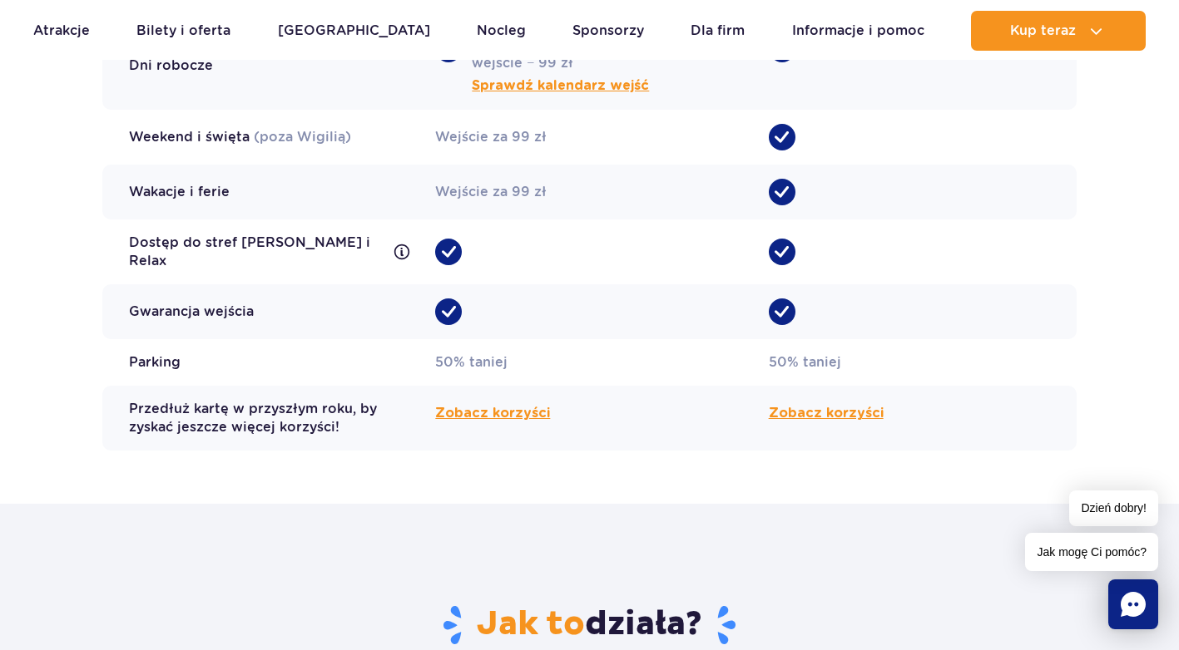
scroll to position [1663, 0]
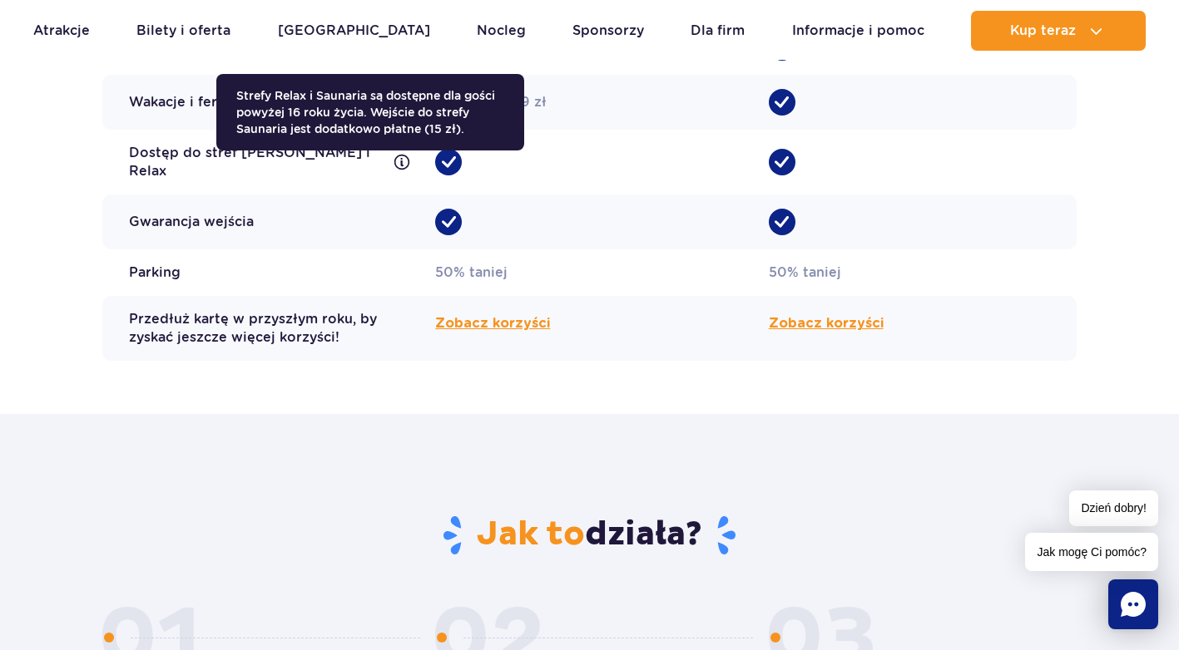
click at [394, 161] on icon at bounding box center [401, 162] width 15 height 15
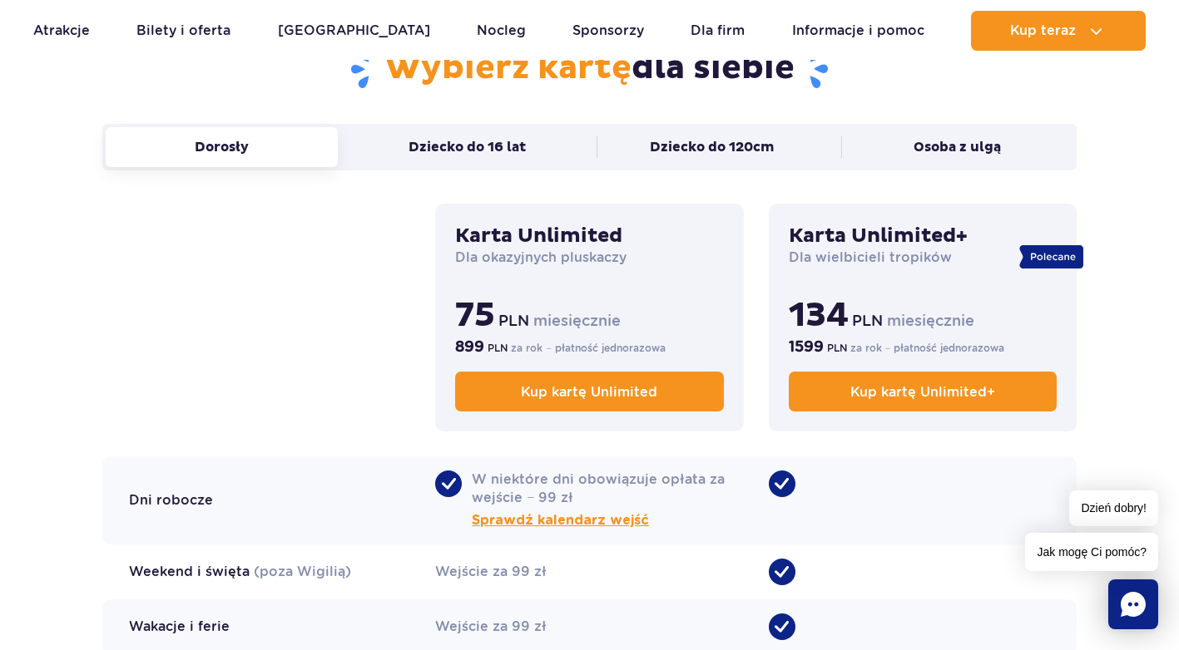
scroll to position [998, 0]
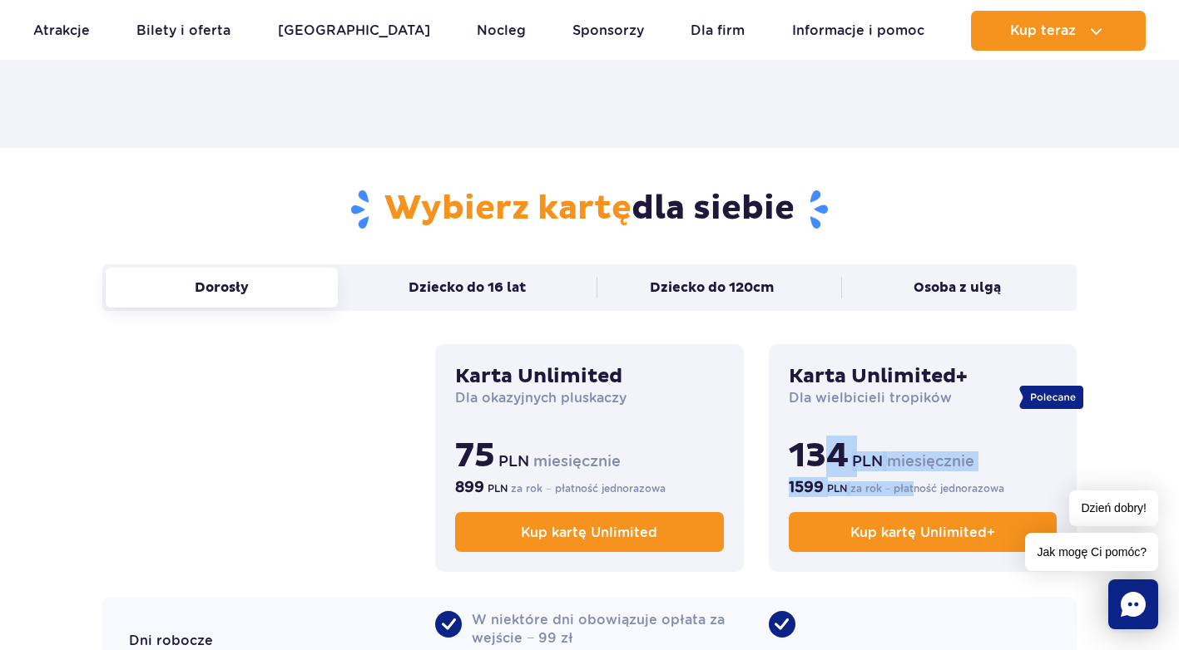
drag, startPoint x: 819, startPoint y: 441, endPoint x: 912, endPoint y: 493, distance: 106.9
click at [912, 497] on div "134 PLN miesięcznie 1599 PLN za rok − płatność jednorazowa" at bounding box center [922, 467] width 268 height 62
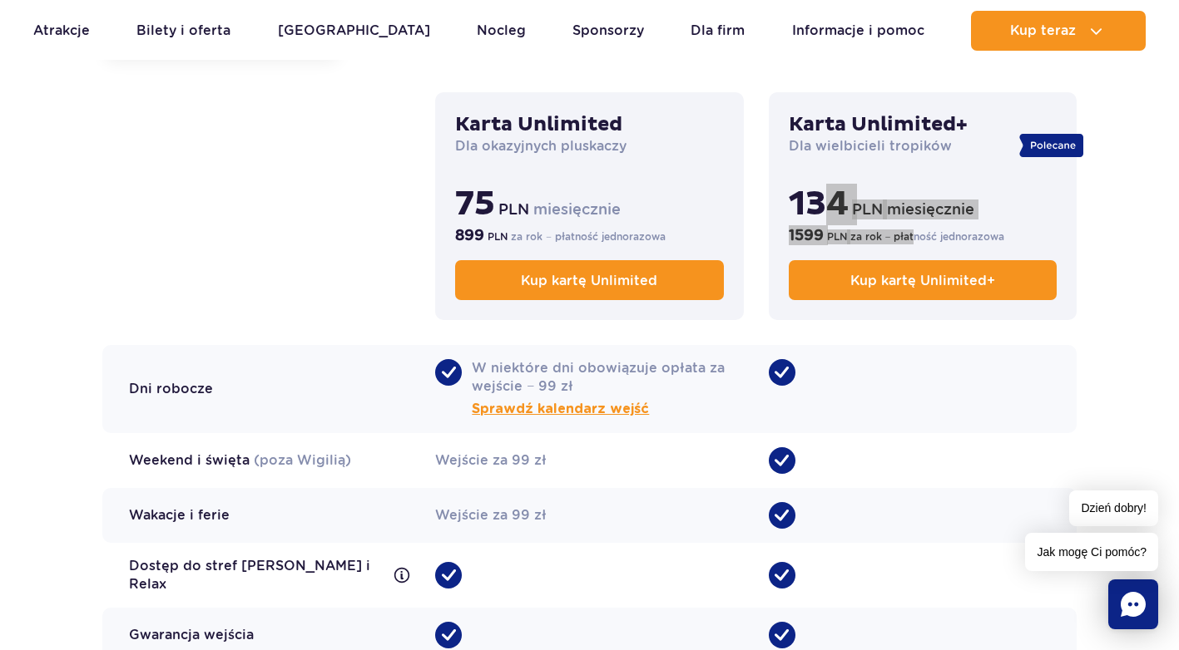
scroll to position [1248, 0]
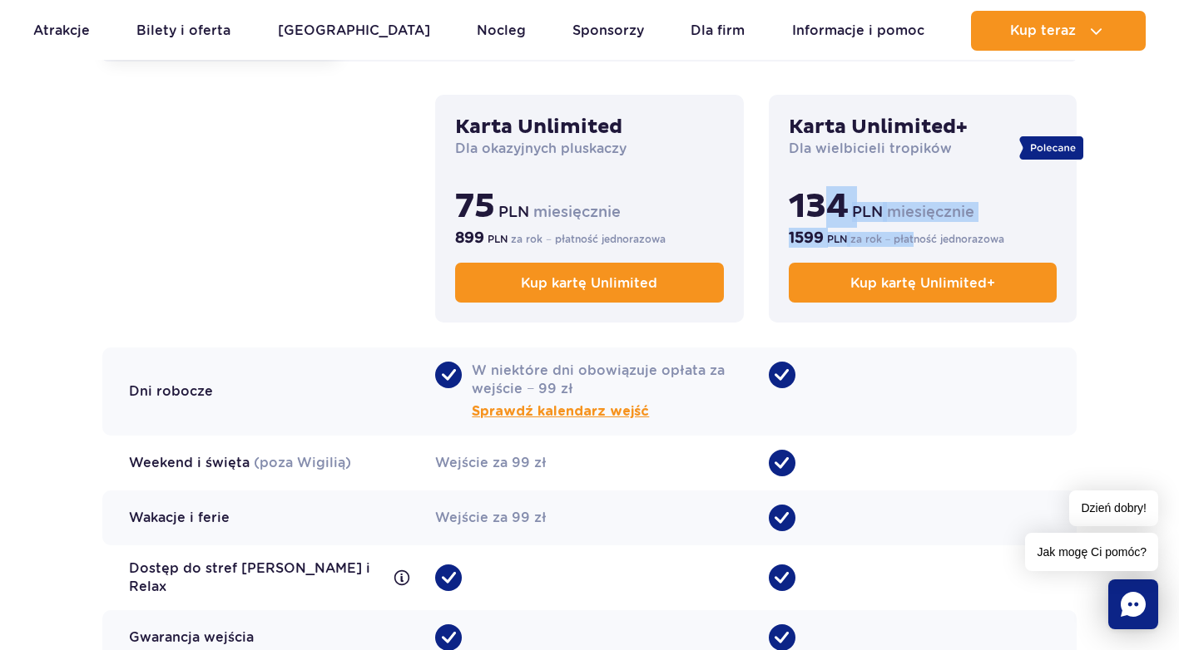
click at [926, 403] on div "•" at bounding box center [922, 392] width 308 height 88
drag, startPoint x: 805, startPoint y: 202, endPoint x: 991, endPoint y: 197, distance: 185.5
click at [991, 197] on p "134 PLN miesięcznie" at bounding box center [922, 207] width 268 height 42
drag, startPoint x: 991, startPoint y: 197, endPoint x: 867, endPoint y: 344, distance: 191.9
click at [869, 344] on div "Dorosły Dziecko do 16 lat Dziecko do 120cm Osoba z ulgą Dorosły Karta Unlimited…" at bounding box center [589, 396] width 974 height 762
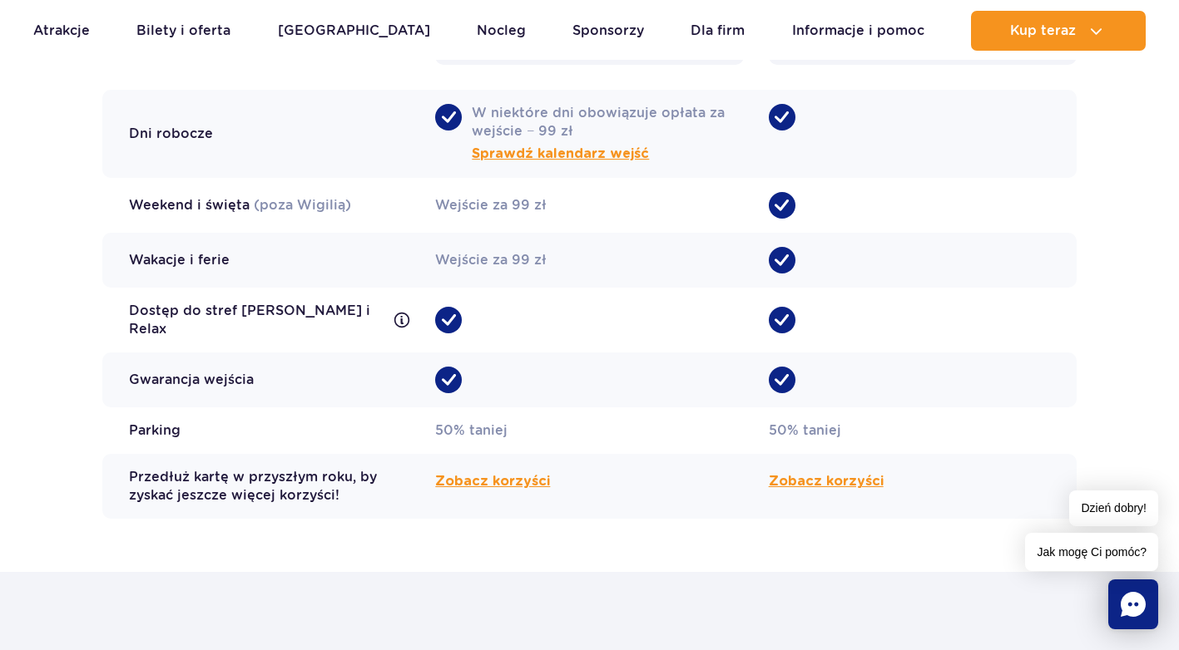
scroll to position [1580, 0]
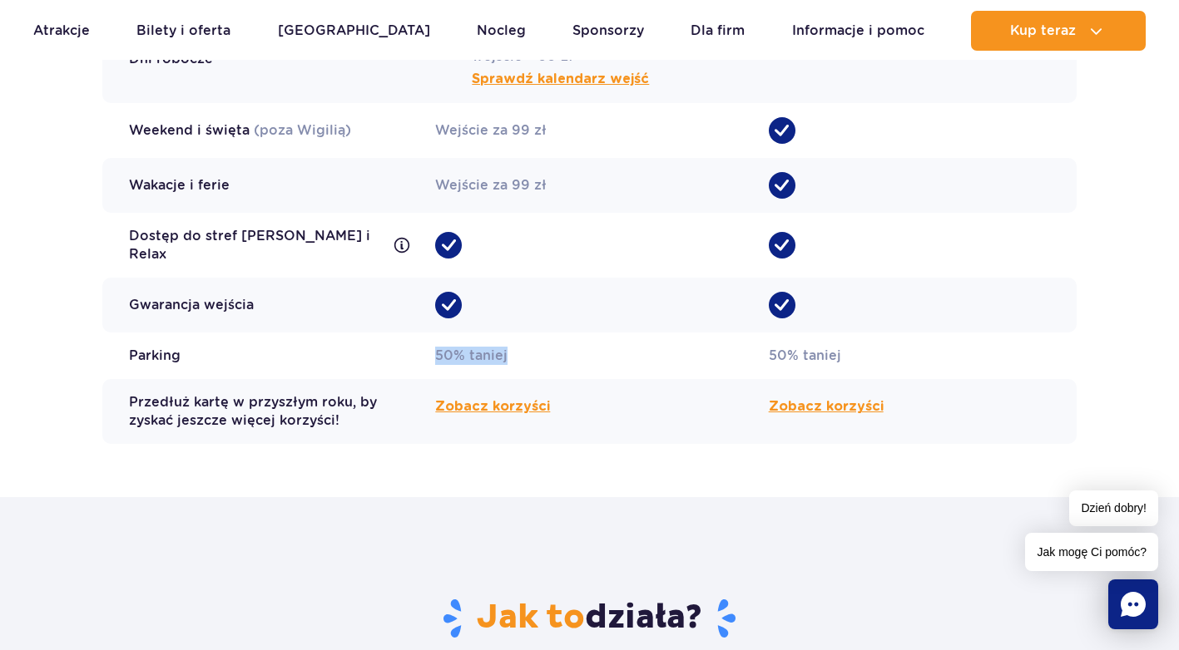
drag, startPoint x: 584, startPoint y: 328, endPoint x: 372, endPoint y: 337, distance: 212.3
click at [372, 337] on div "Parking 50% taniej 50% taniej" at bounding box center [589, 356] width 974 height 47
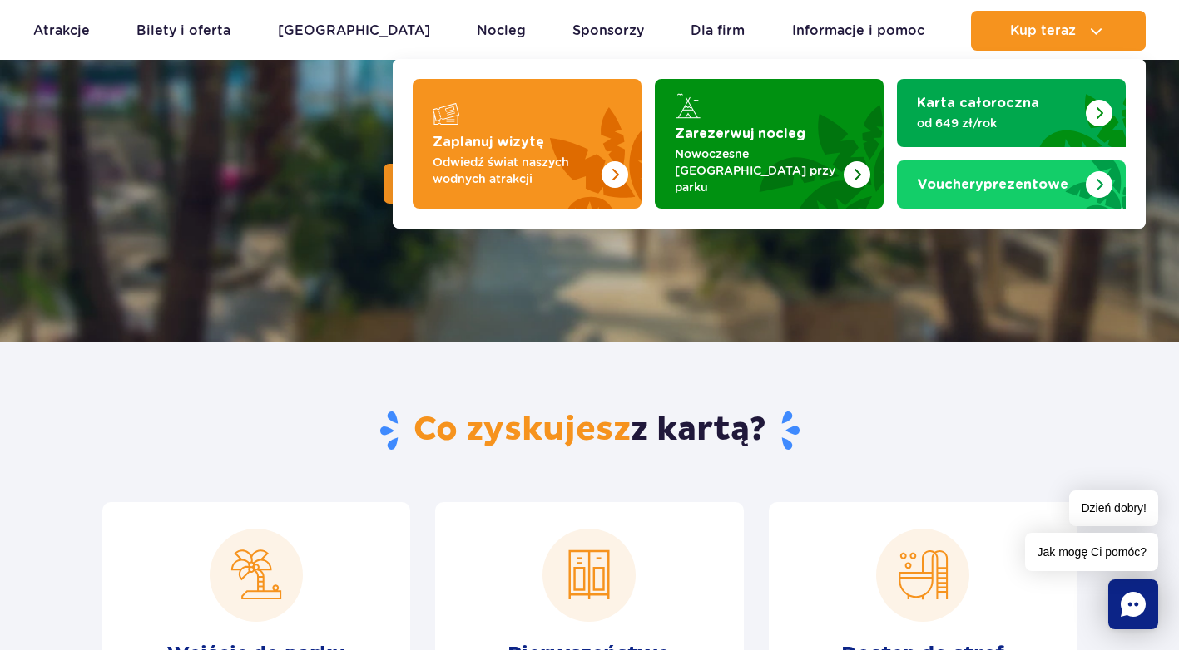
scroll to position [250, 0]
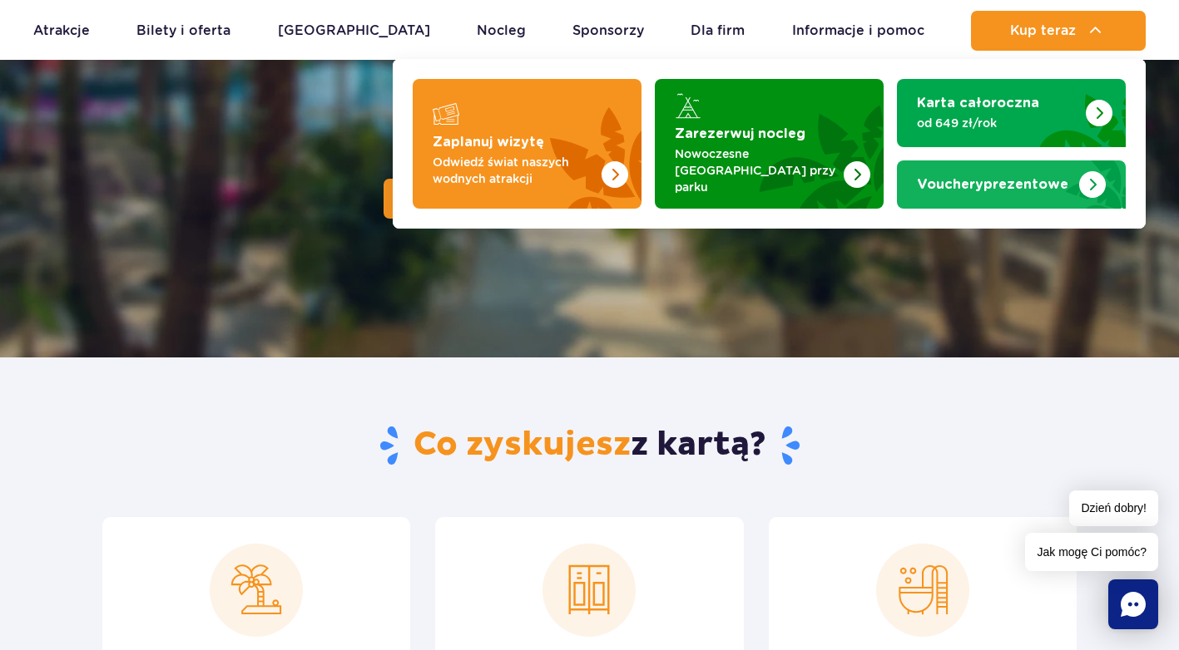
click at [1072, 162] on img "Vouchery prezentowe" at bounding box center [1091, 182] width 67 height 53
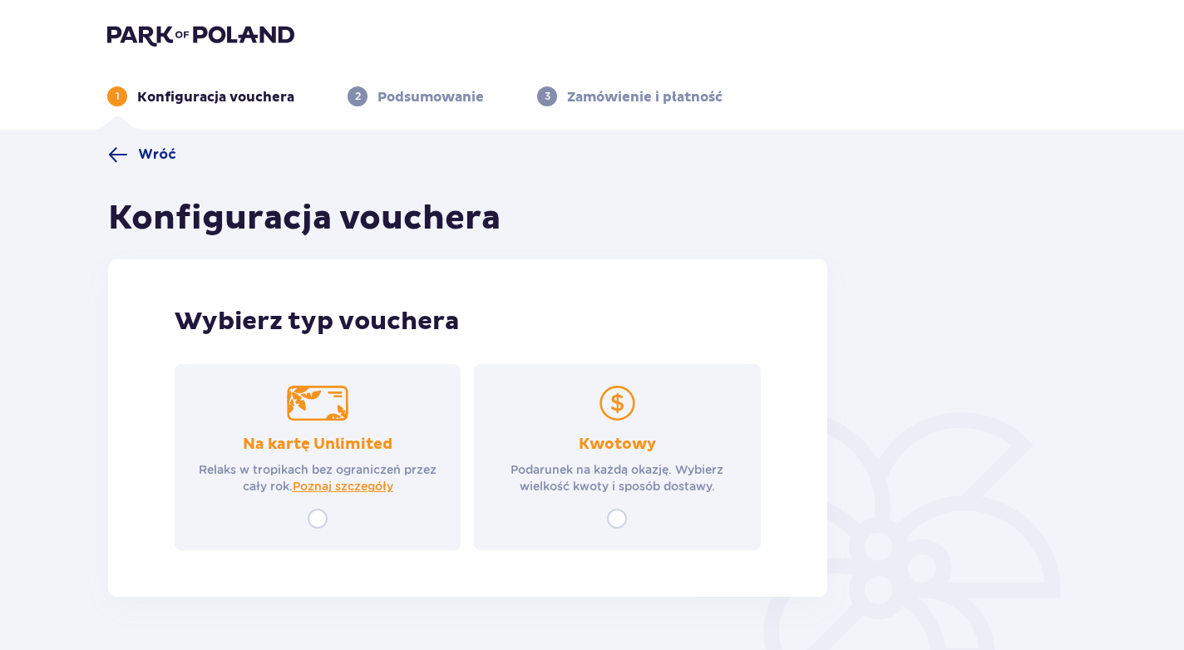
click at [395, 100] on p "Podsumowanie" at bounding box center [431, 97] width 106 height 18
drag, startPoint x: 219, startPoint y: 118, endPoint x: 187, endPoint y: 129, distance: 33.4
click at [217, 118] on header "1 Konfiguracja vouchera 2 Podsumowanie 3 Zamówienie i płatność" at bounding box center [592, 65] width 1184 height 130
click at [159, 148] on span "Wróć" at bounding box center [157, 155] width 38 height 18
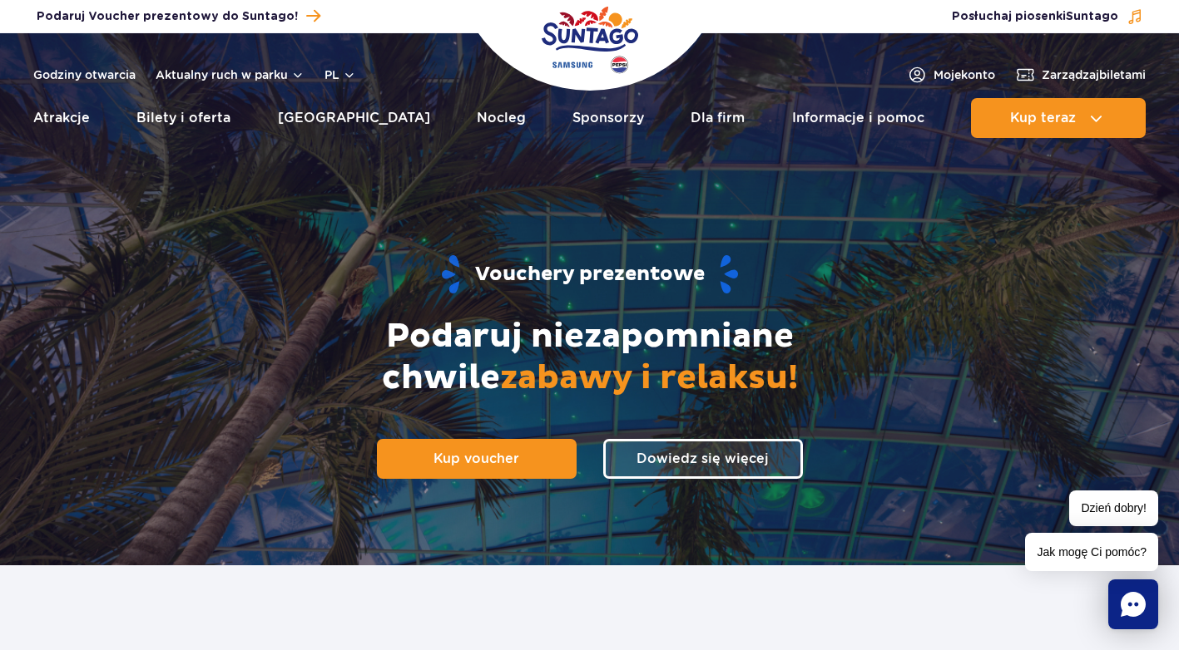
drag, startPoint x: 324, startPoint y: 457, endPoint x: 964, endPoint y: 121, distance: 723.2
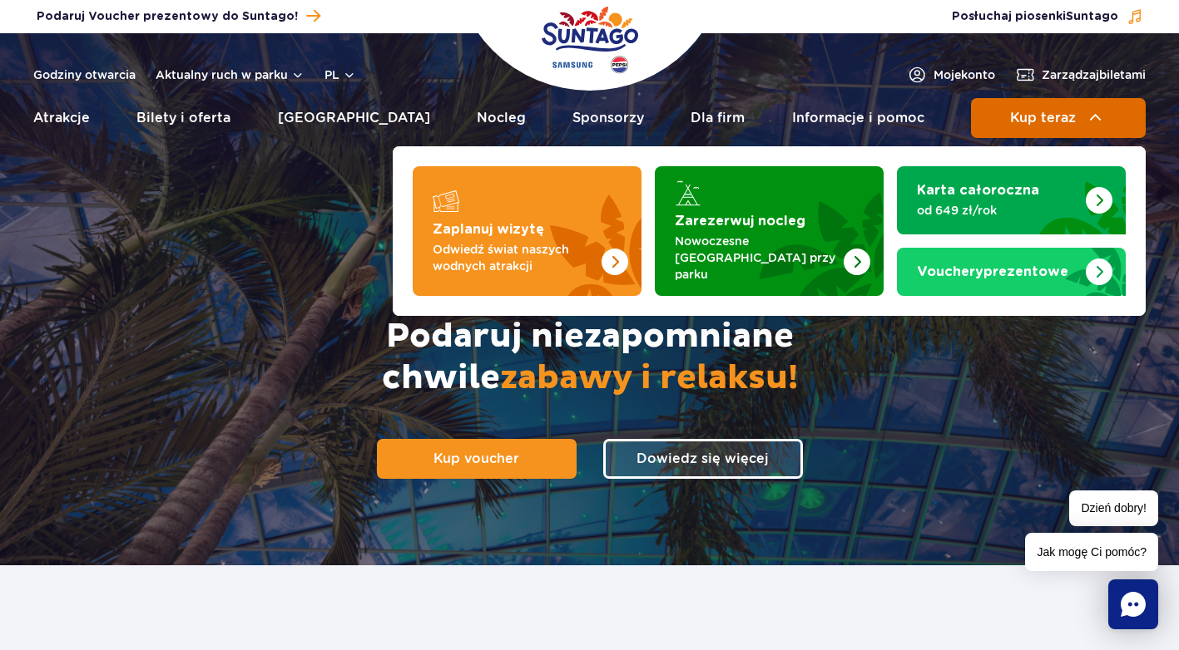
click at [1039, 111] on span "Kup teraz" at bounding box center [1043, 118] width 66 height 15
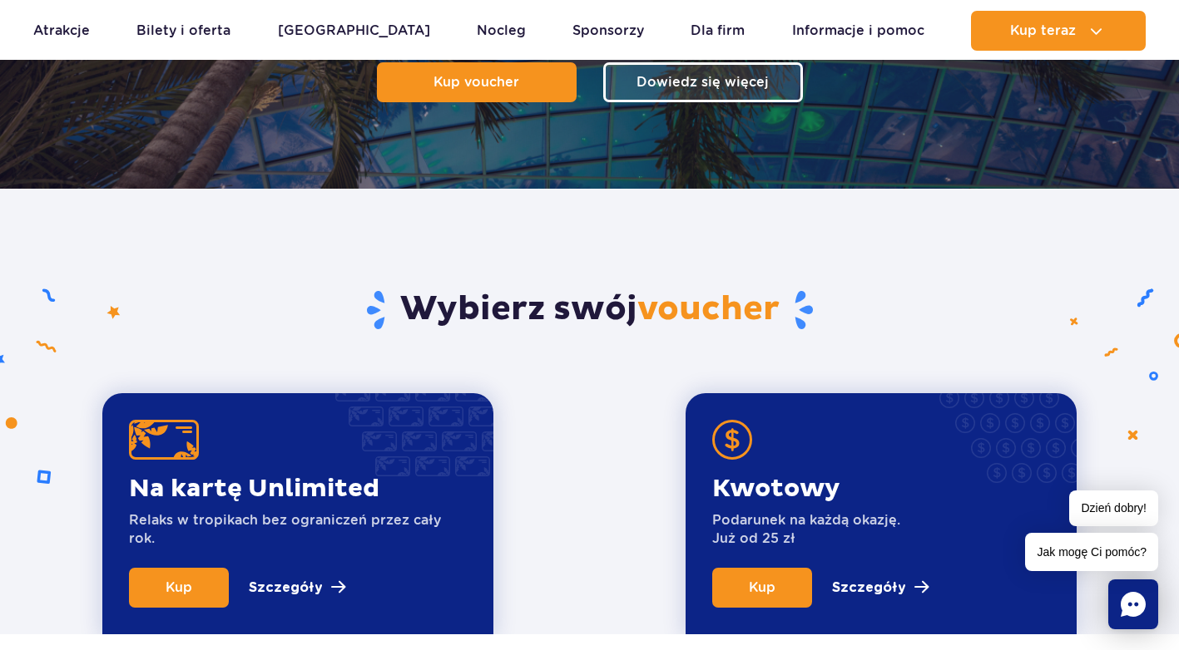
scroll to position [582, 0]
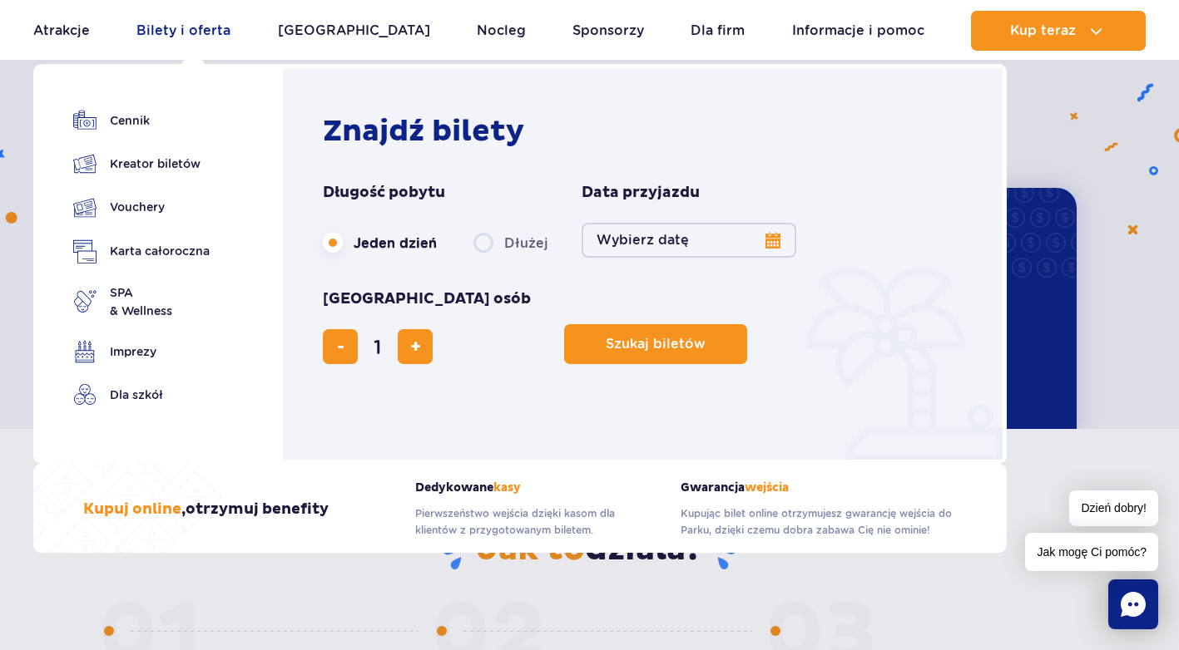
click at [176, 34] on link "Bilety i oferta" at bounding box center [183, 31] width 94 height 40
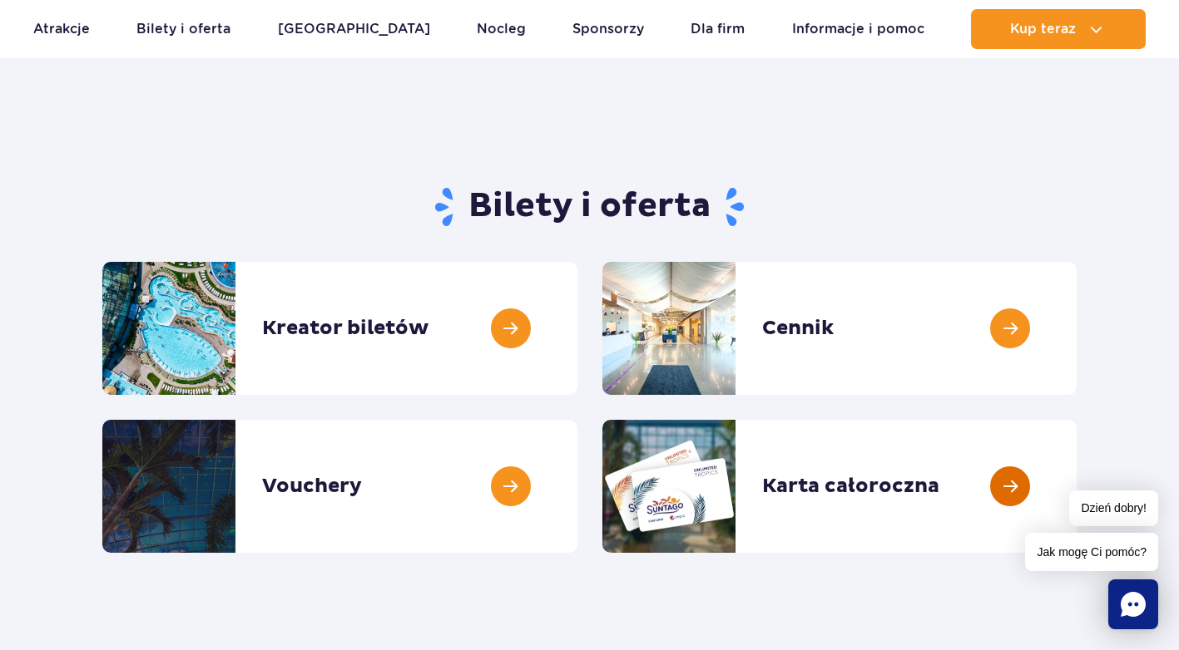
scroll to position [83, 0]
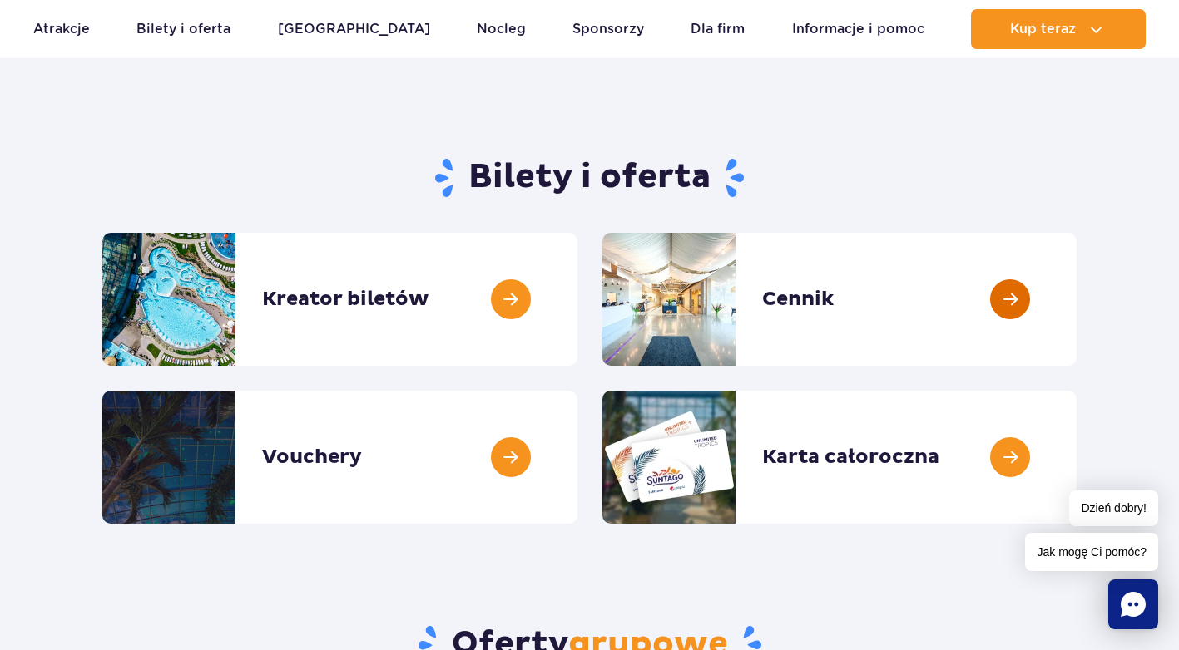
click at [1076, 307] on link at bounding box center [1076, 299] width 0 height 133
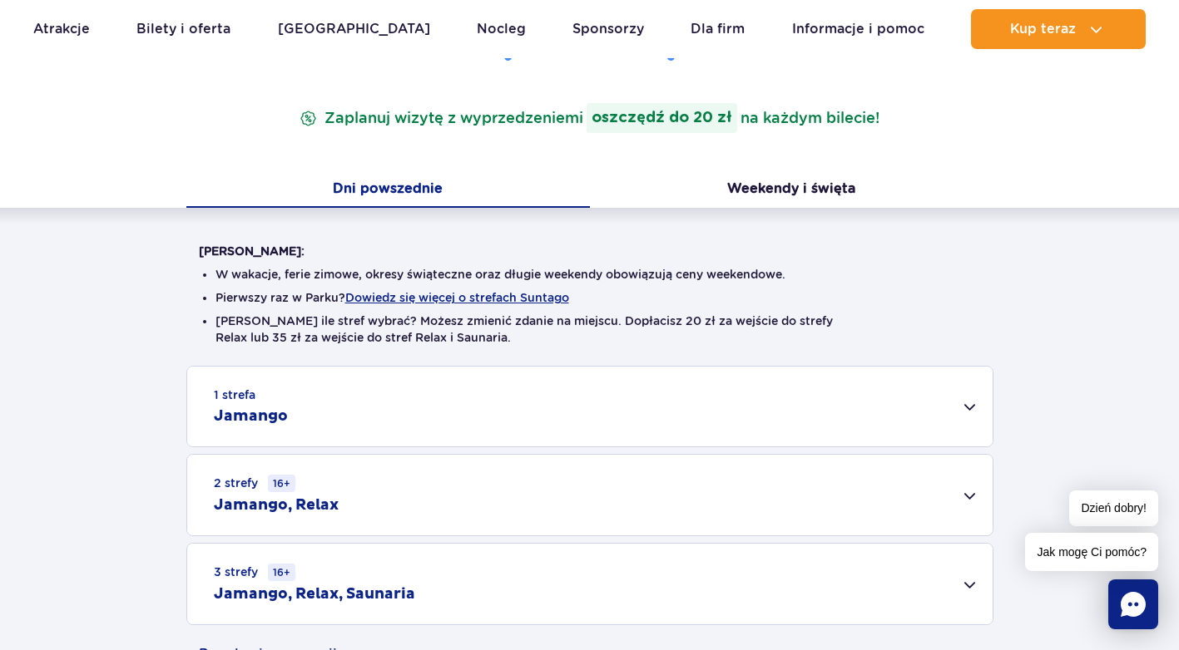
scroll to position [416, 0]
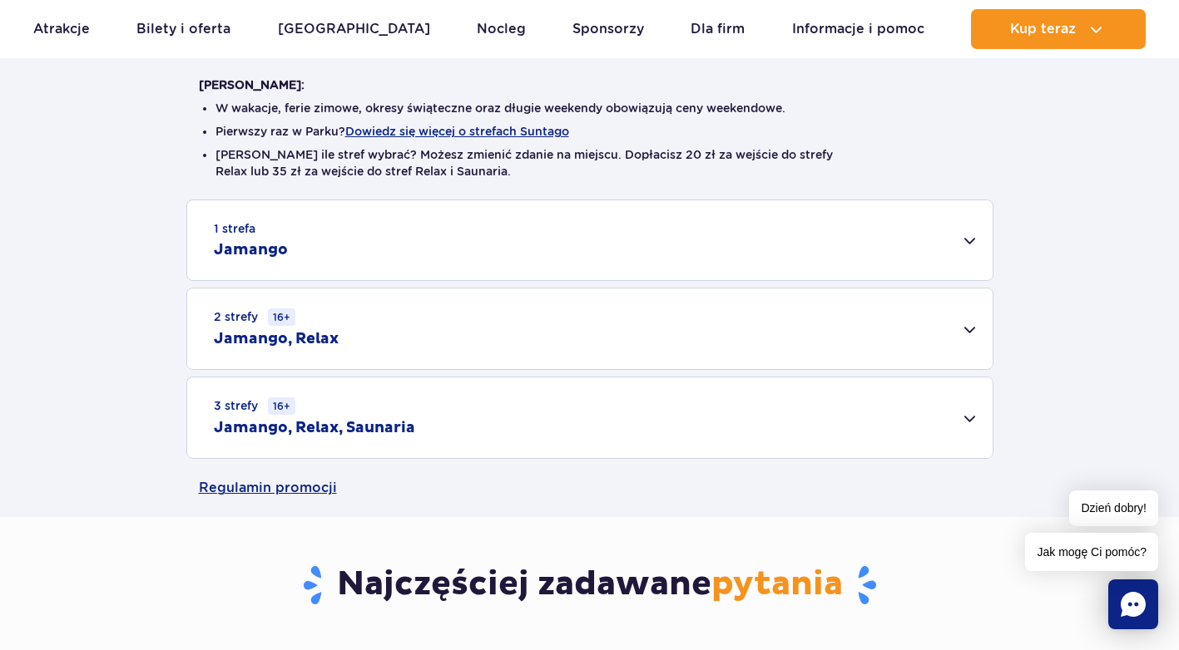
click at [635, 437] on div "3 strefy 16+ Jamango, Relax, Saunaria" at bounding box center [589, 418] width 805 height 81
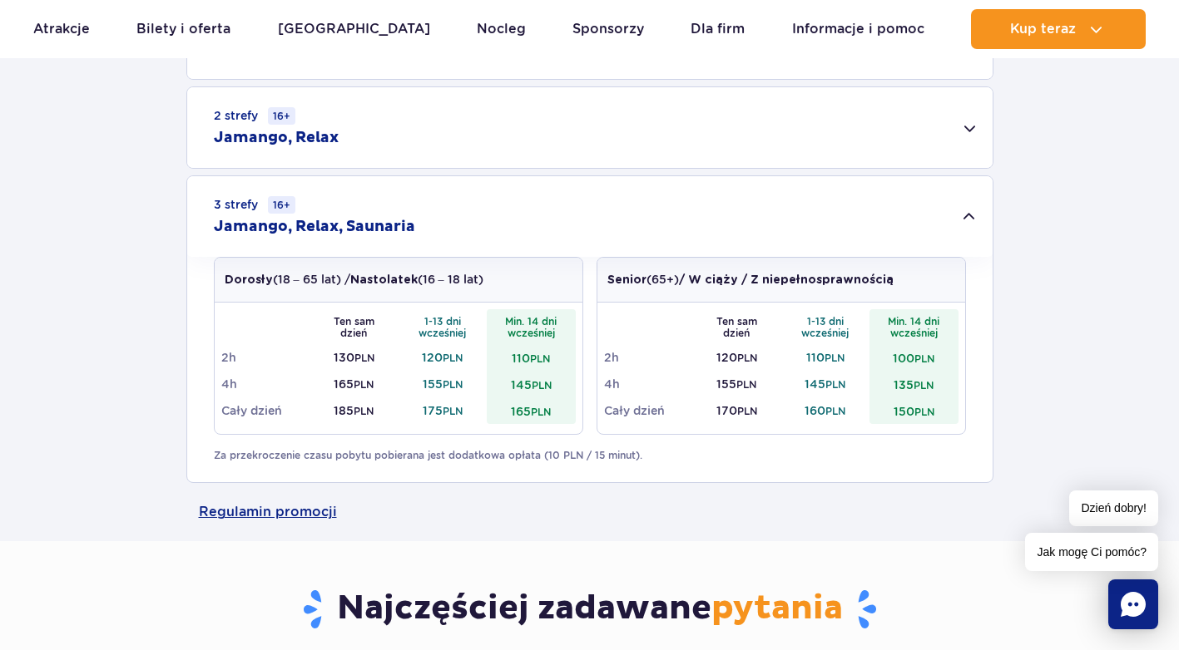
scroll to position [749, 0]
